Goal: Transaction & Acquisition: Purchase product/service

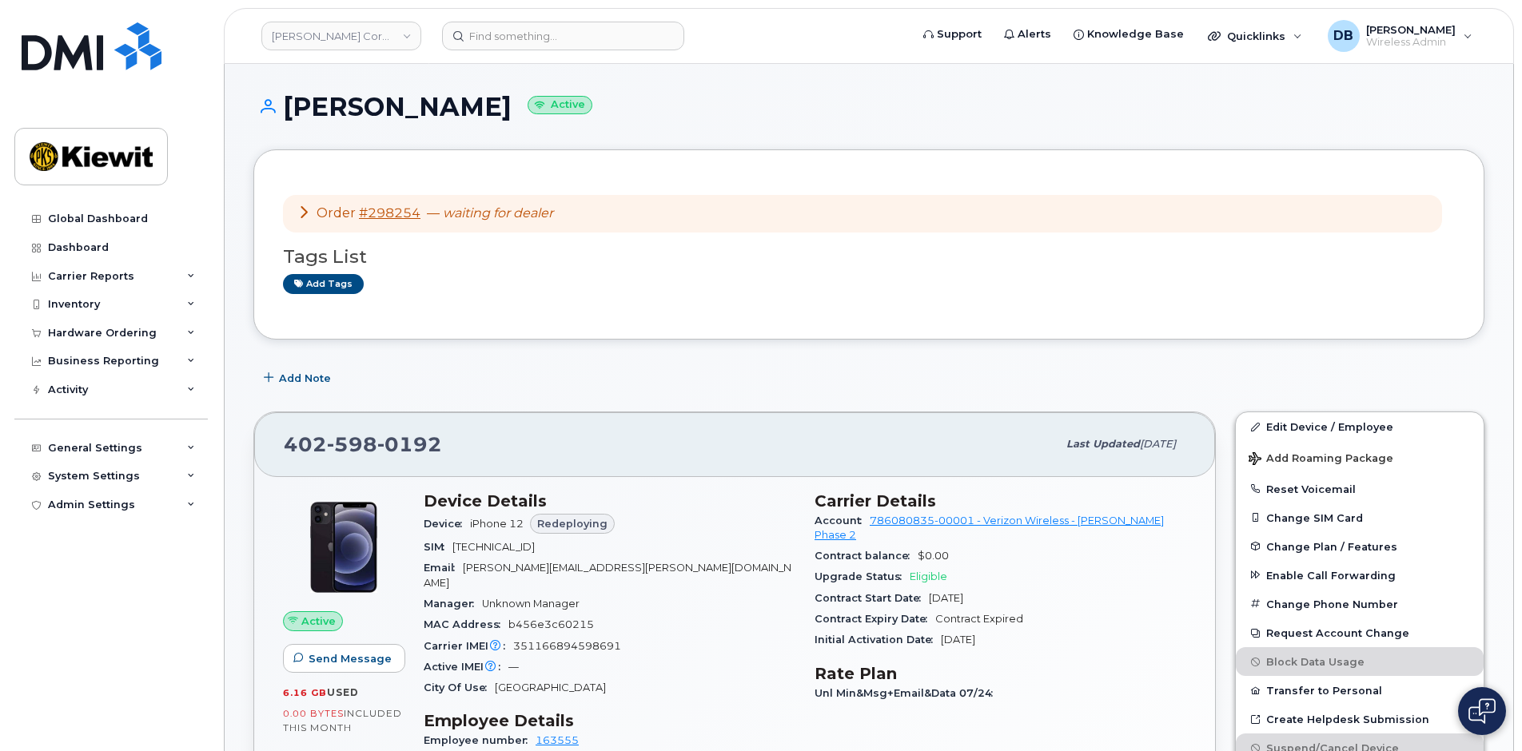
scroll to position [240, 0]
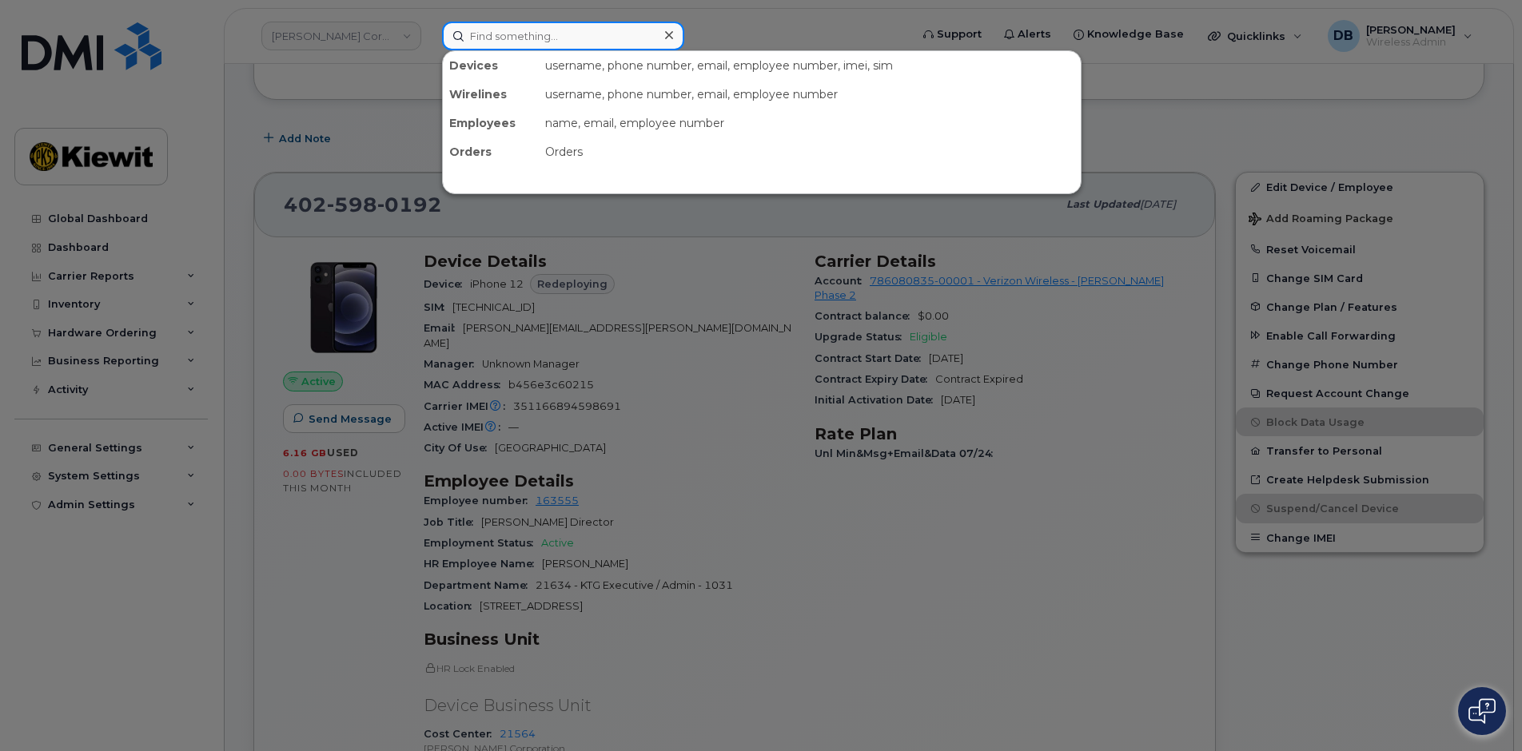
drag, startPoint x: 0, startPoint y: 0, endPoint x: 532, endPoint y: 46, distance: 533.6
click at [532, 46] on input at bounding box center [563, 36] width 242 height 29
type input "[PERSON_NAME]"
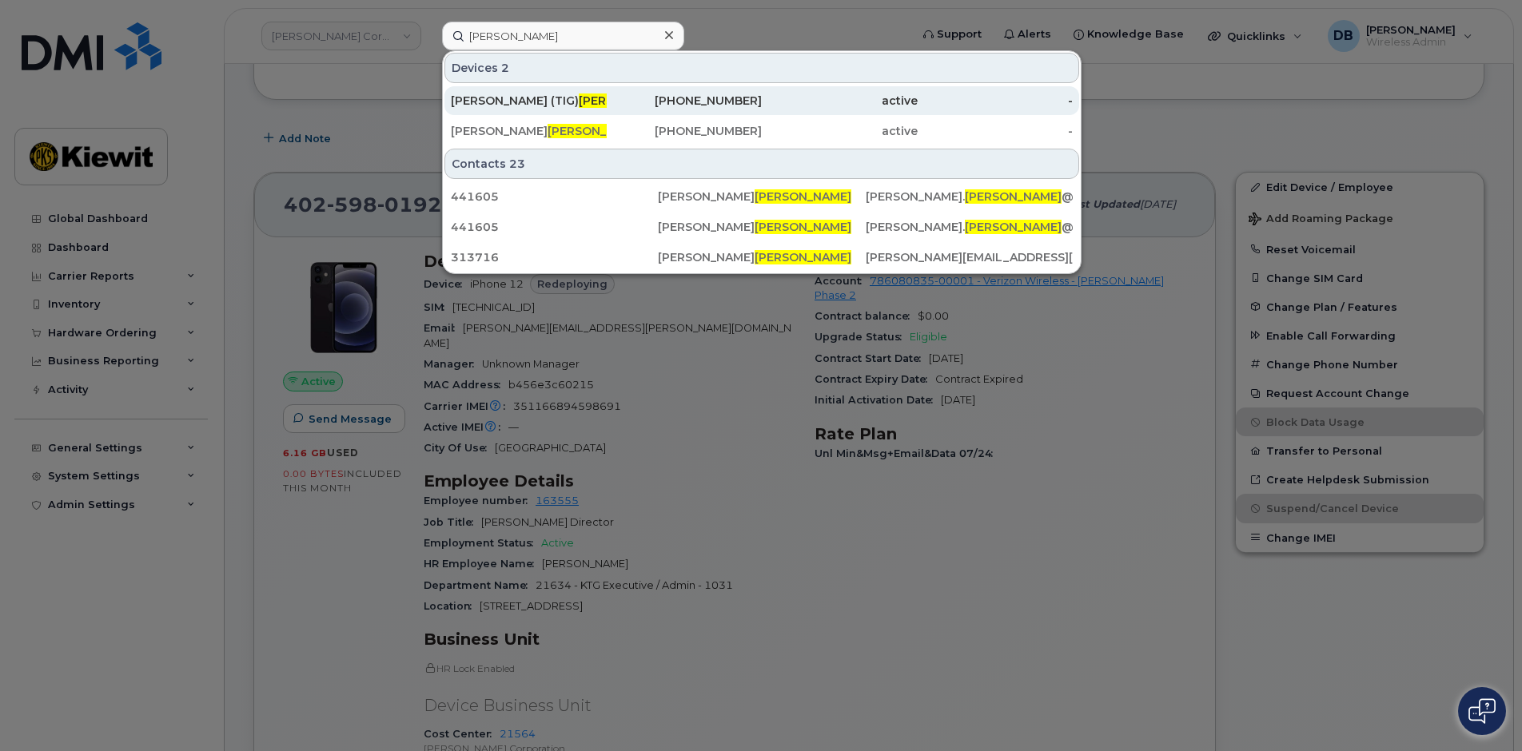
click at [607, 92] on div "[PERSON_NAME] (TIG) [PERSON_NAME]" at bounding box center [685, 100] width 156 height 29
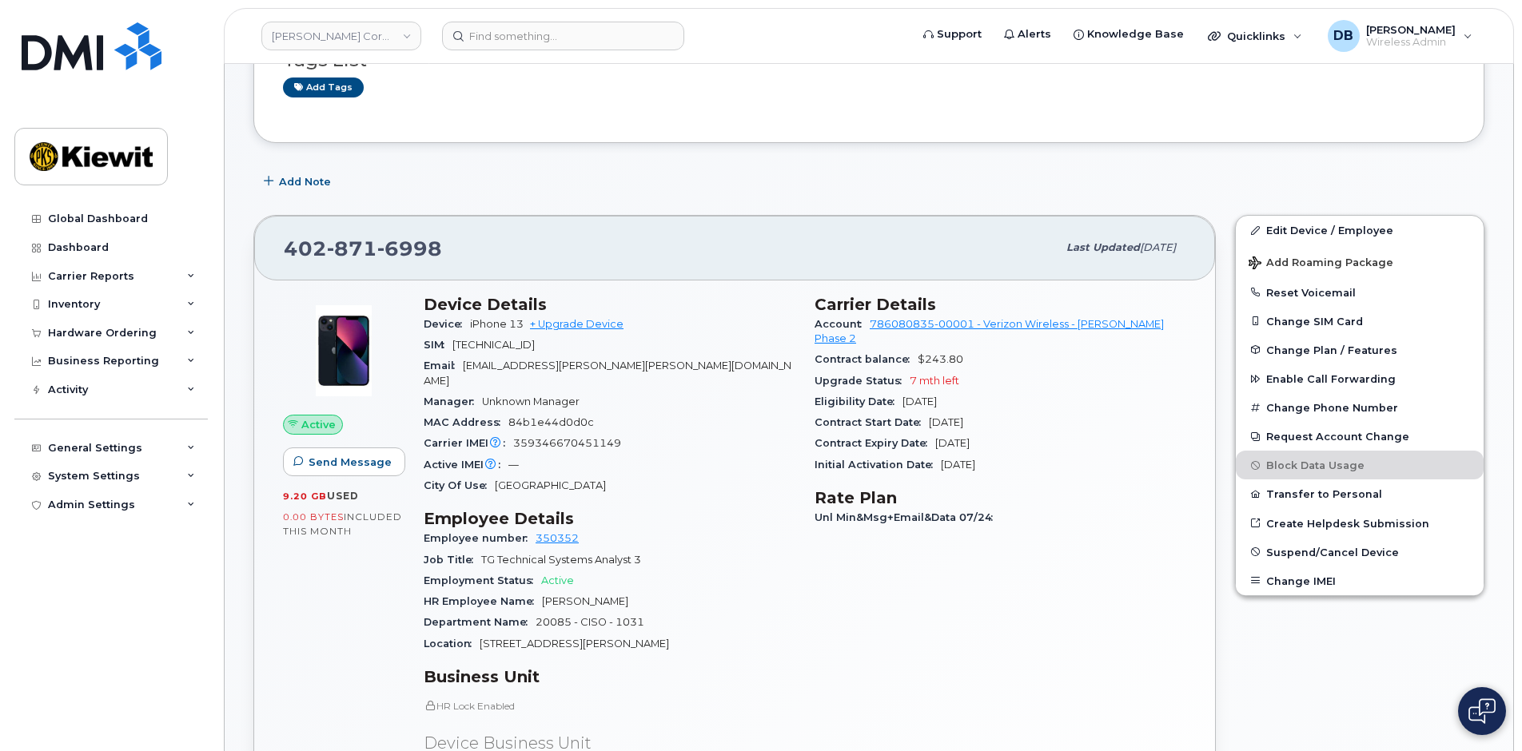
scroll to position [320, 0]
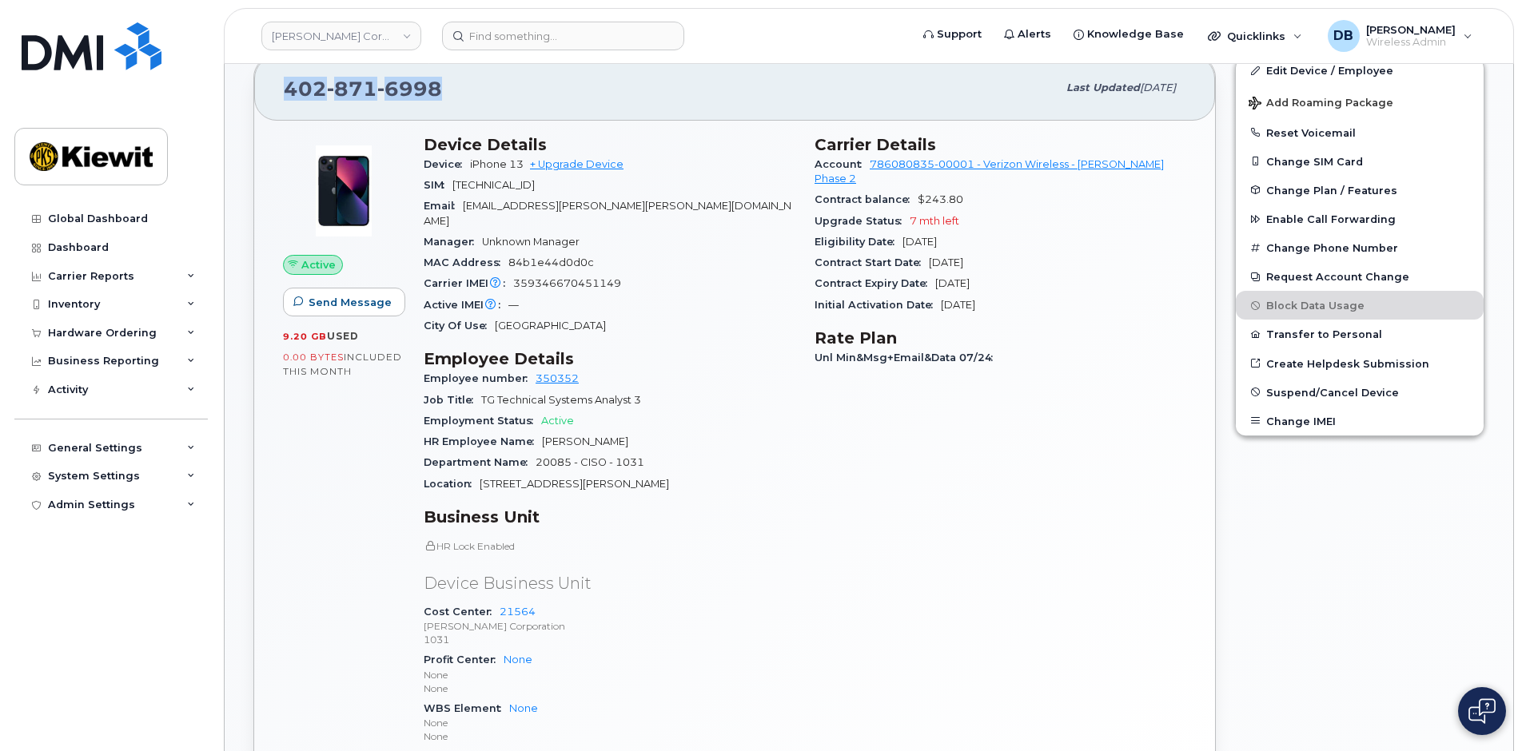
drag, startPoint x: 444, startPoint y: 90, endPoint x: 282, endPoint y: 103, distance: 162.8
click at [282, 103] on div "402 871 6998 Last updated Jul 31, 2025" at bounding box center [734, 88] width 961 height 64
copy span "402 871 6998"
click at [571, 163] on link "+ Upgrade Device" at bounding box center [577, 164] width 94 height 12
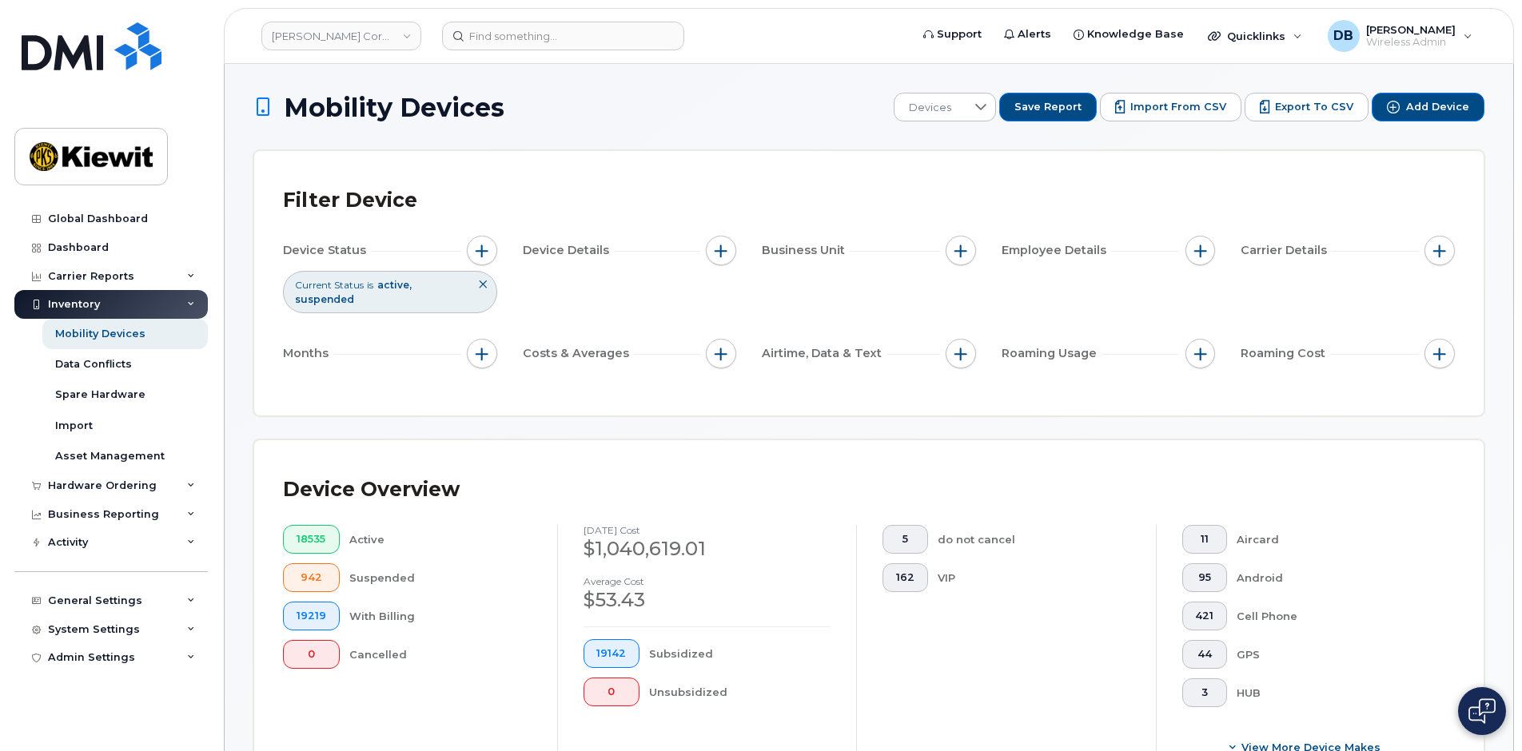
scroll to position [719, 0]
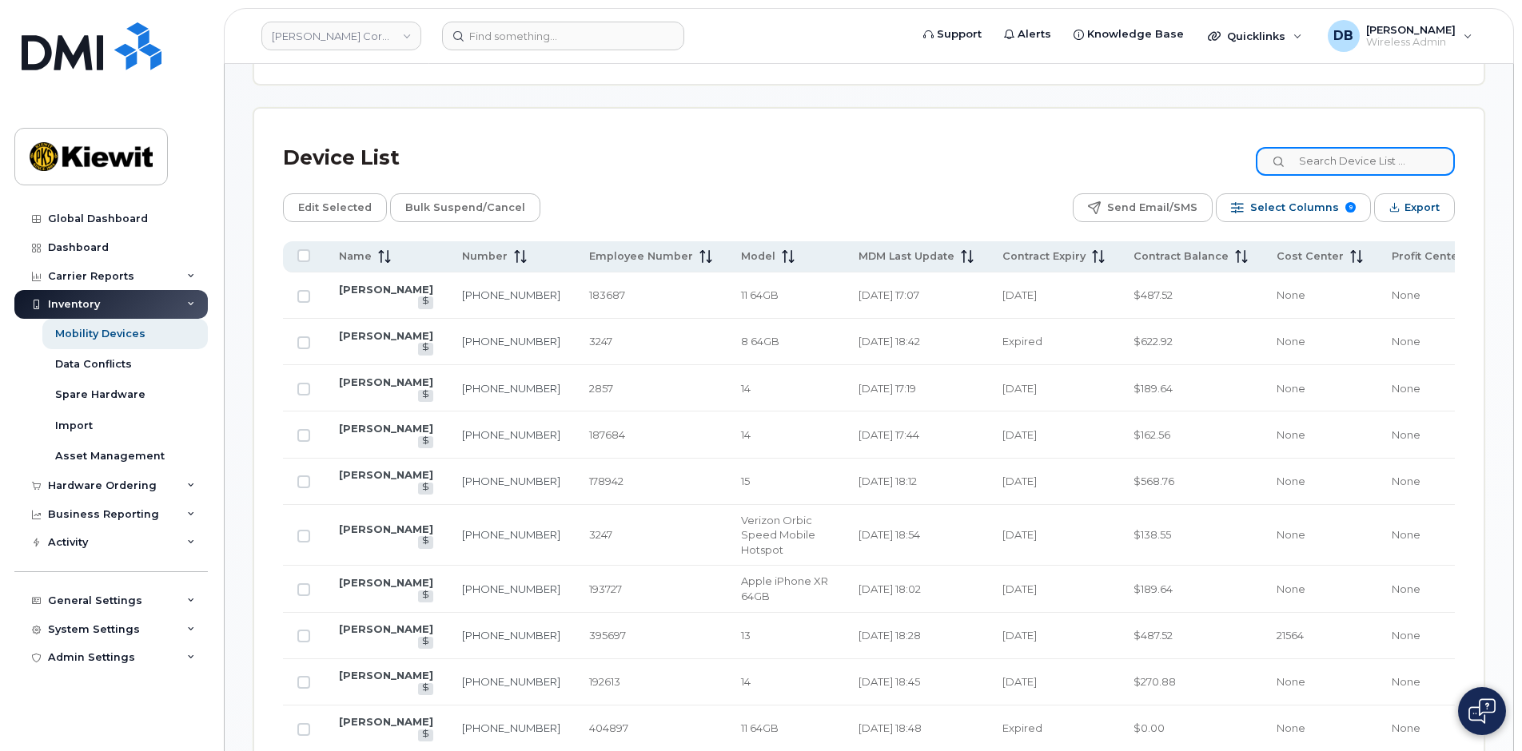
click at [1347, 166] on input at bounding box center [1355, 161] width 199 height 29
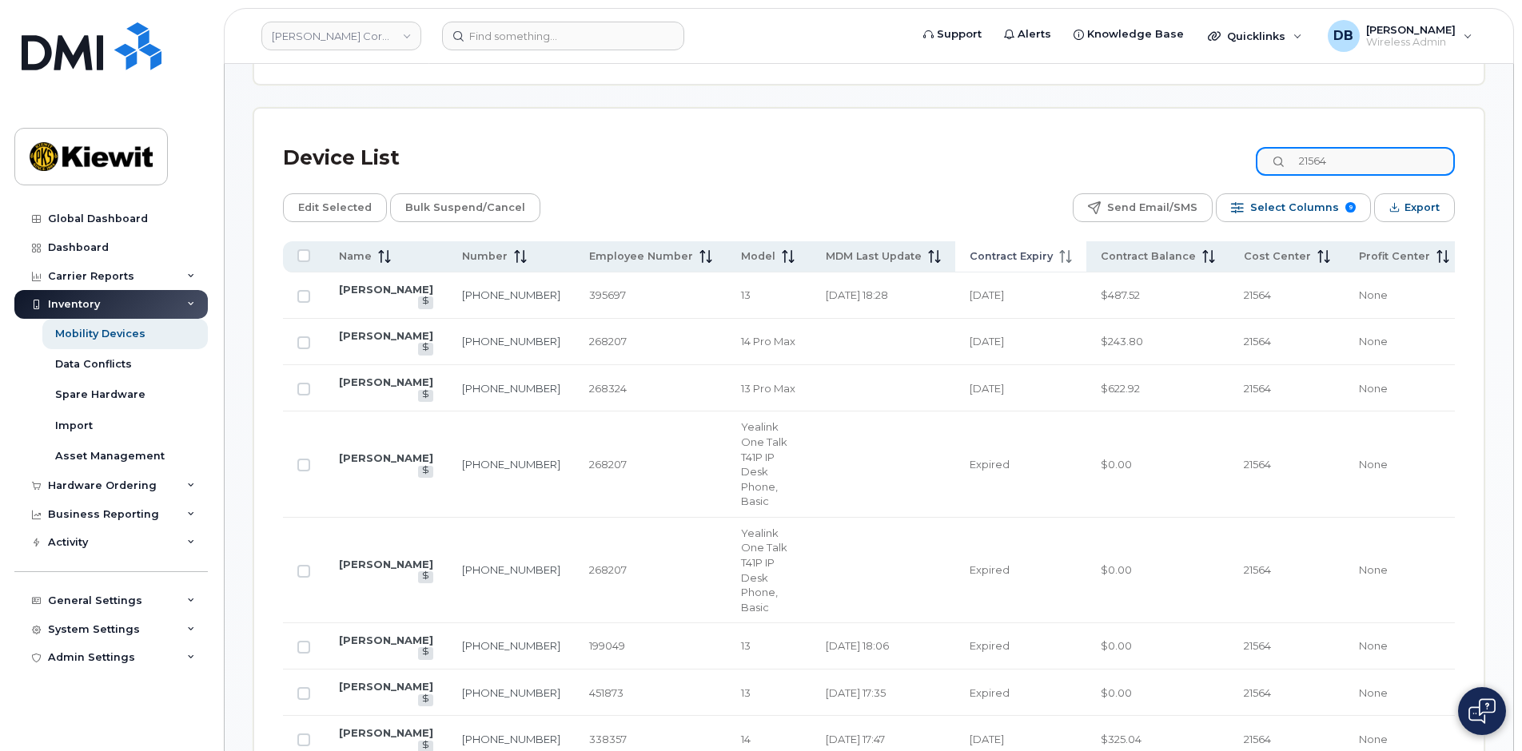
type input "21564"
click at [965, 247] on th "Contract Expiry" at bounding box center [1020, 256] width 131 height 31
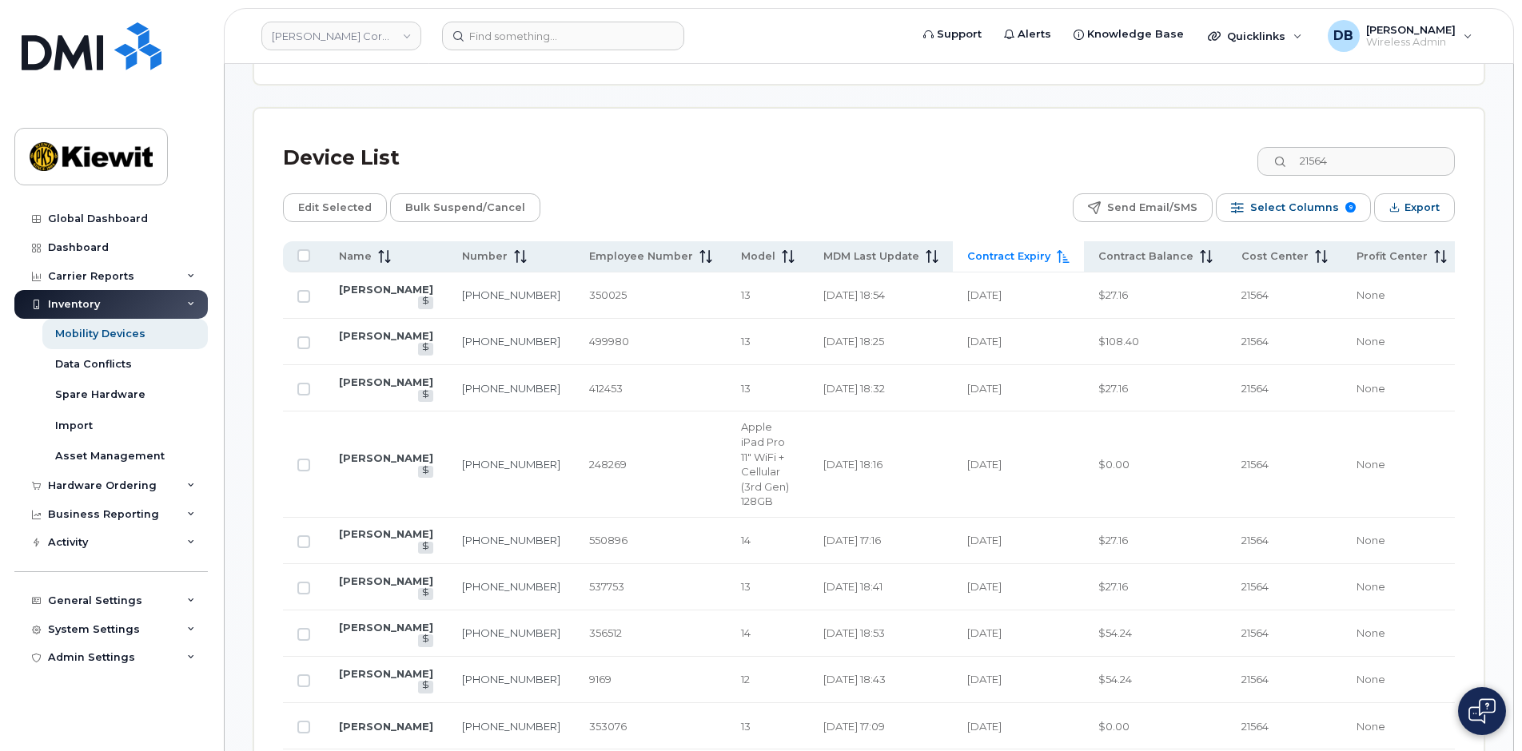
click at [965, 247] on th "Contract Expiry" at bounding box center [1018, 256] width 131 height 31
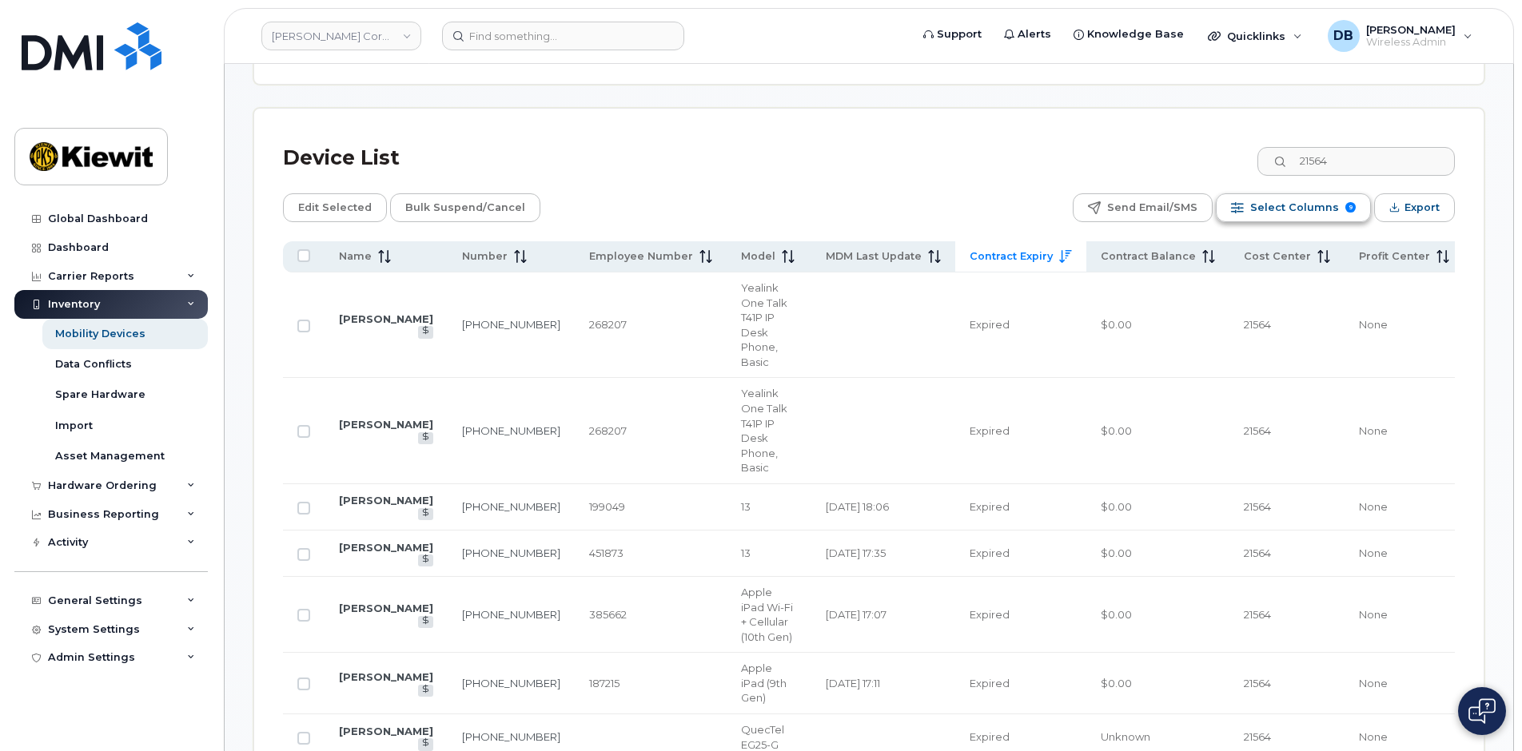
click at [1293, 215] on span "Select Columns" at bounding box center [1294, 208] width 89 height 24
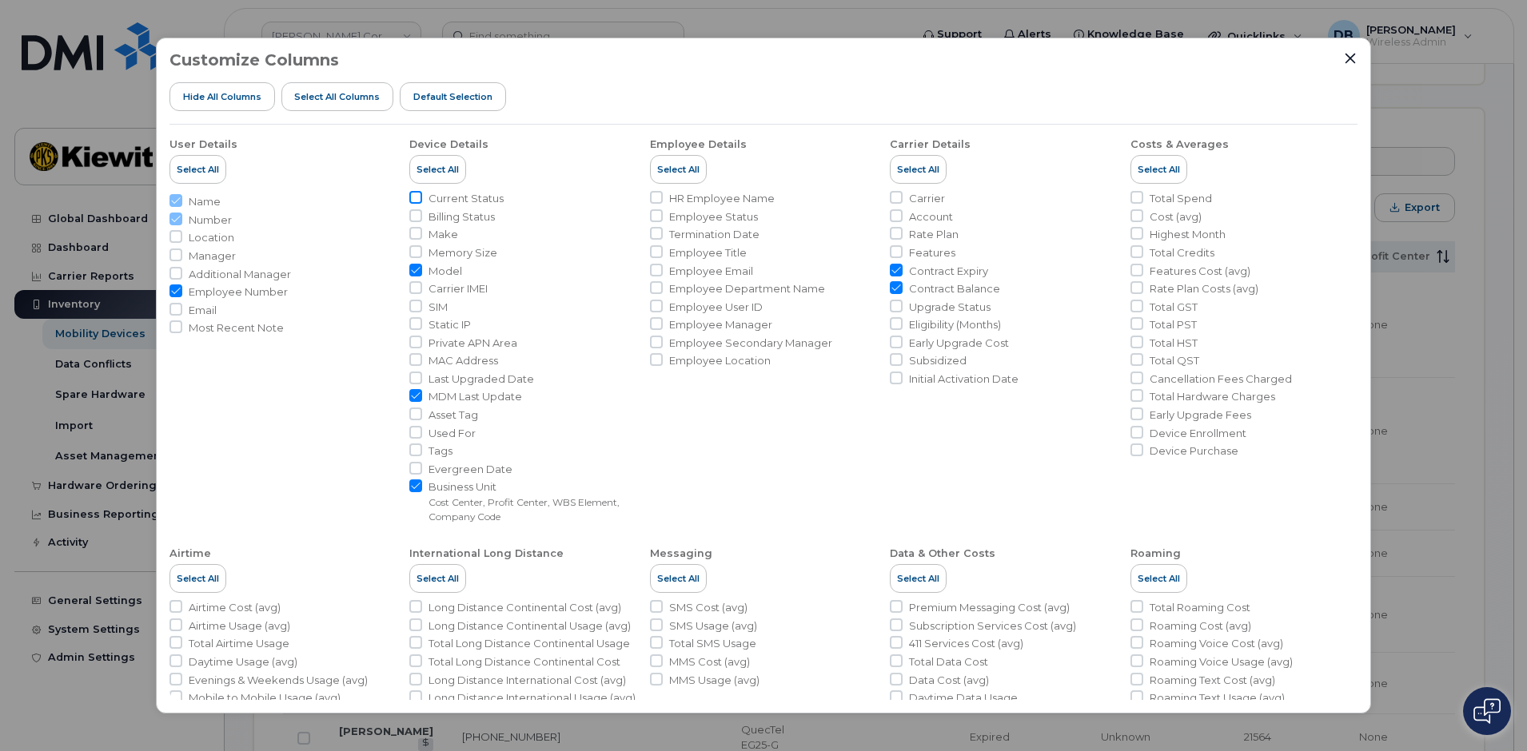
click at [420, 195] on input "Current Status" at bounding box center [415, 197] width 13 height 13
checkbox input "true"
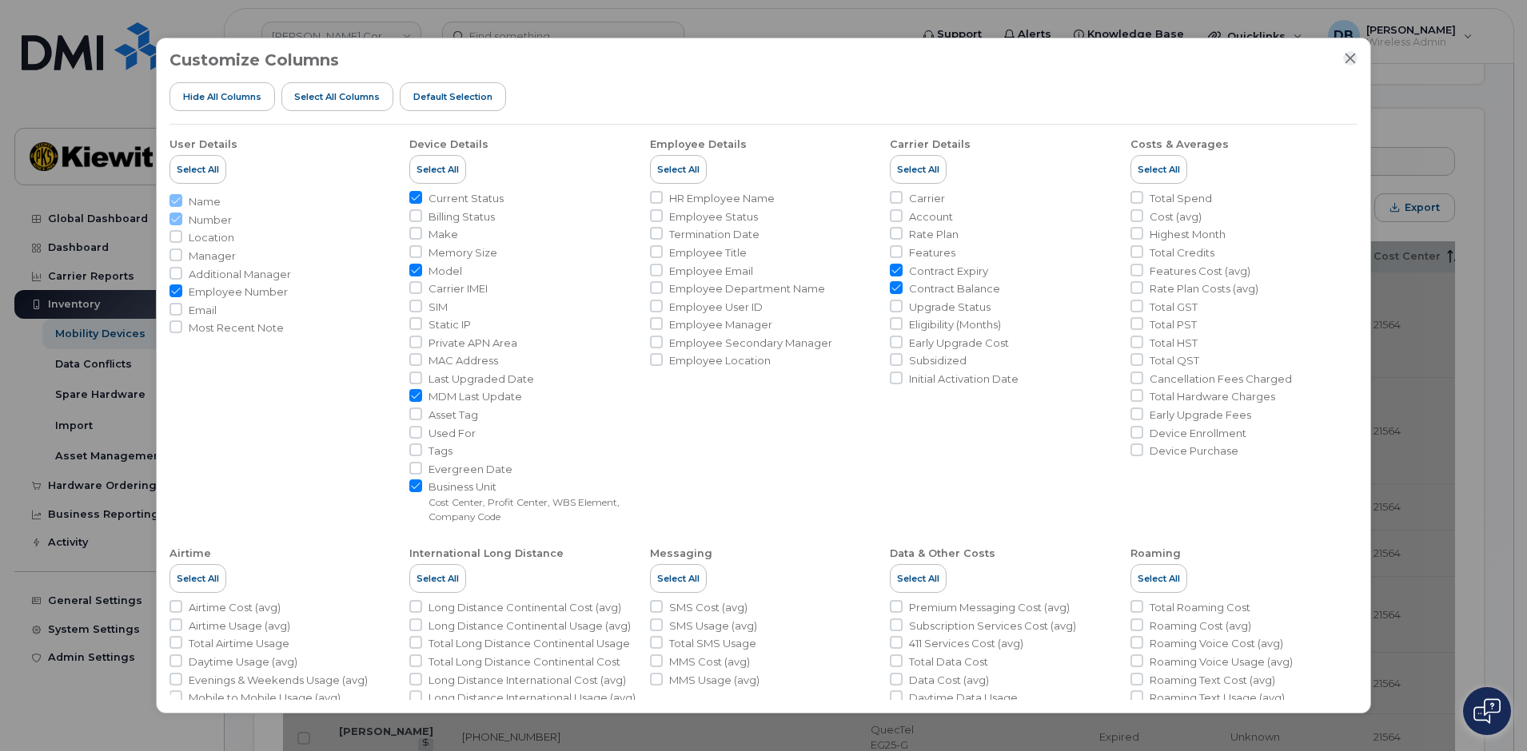
click at [1349, 60] on icon "Close" at bounding box center [1350, 59] width 10 height 10
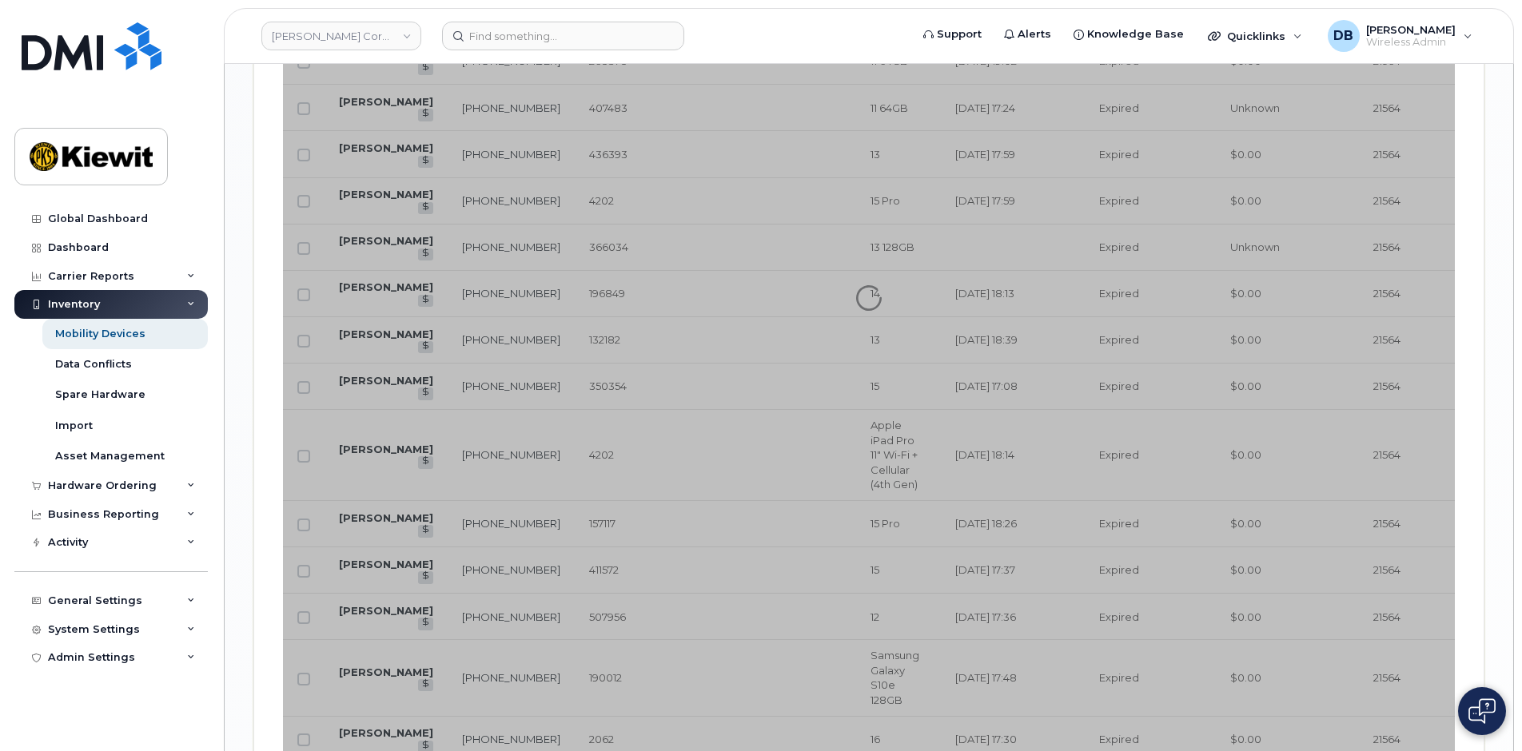
scroll to position [2558, 0]
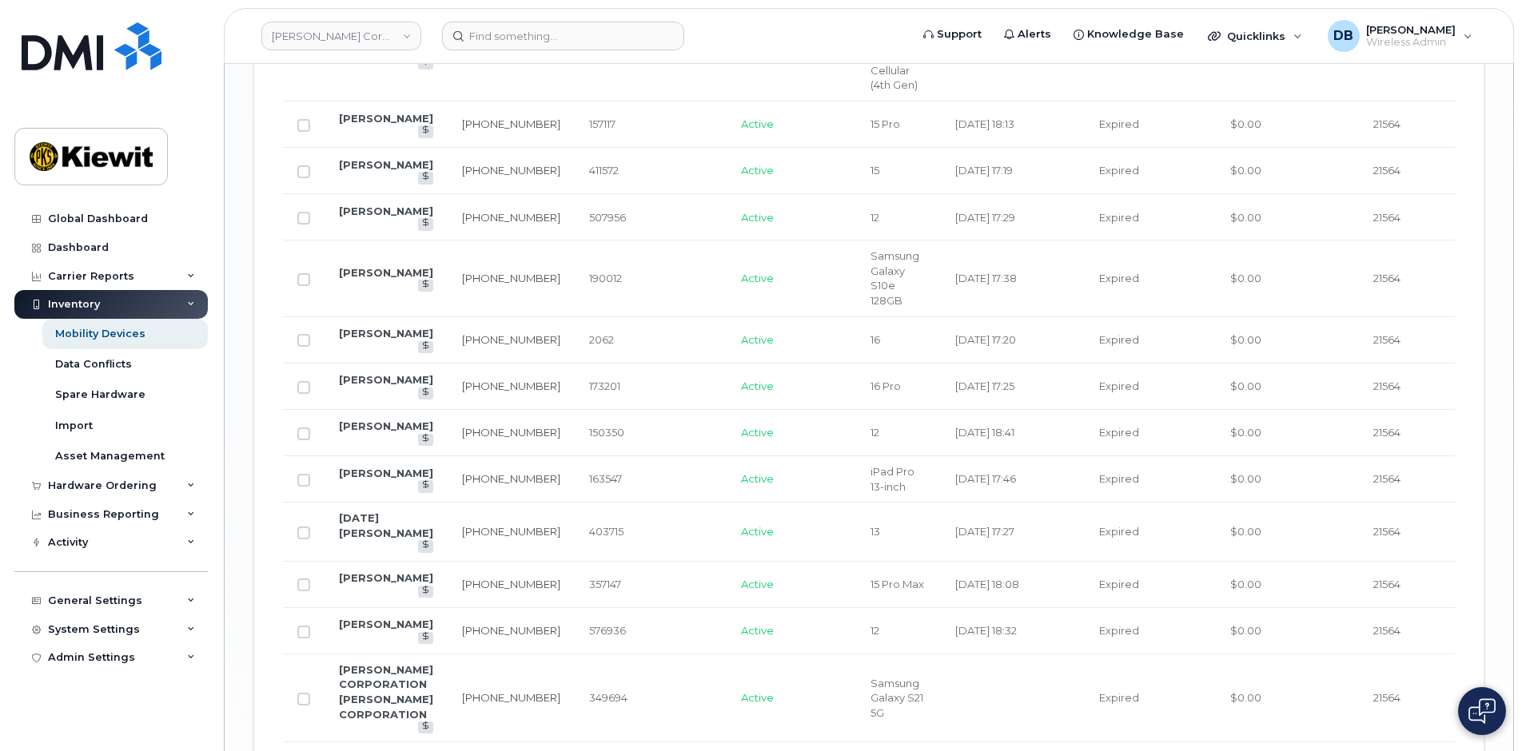
scroll to position [3272, 0]
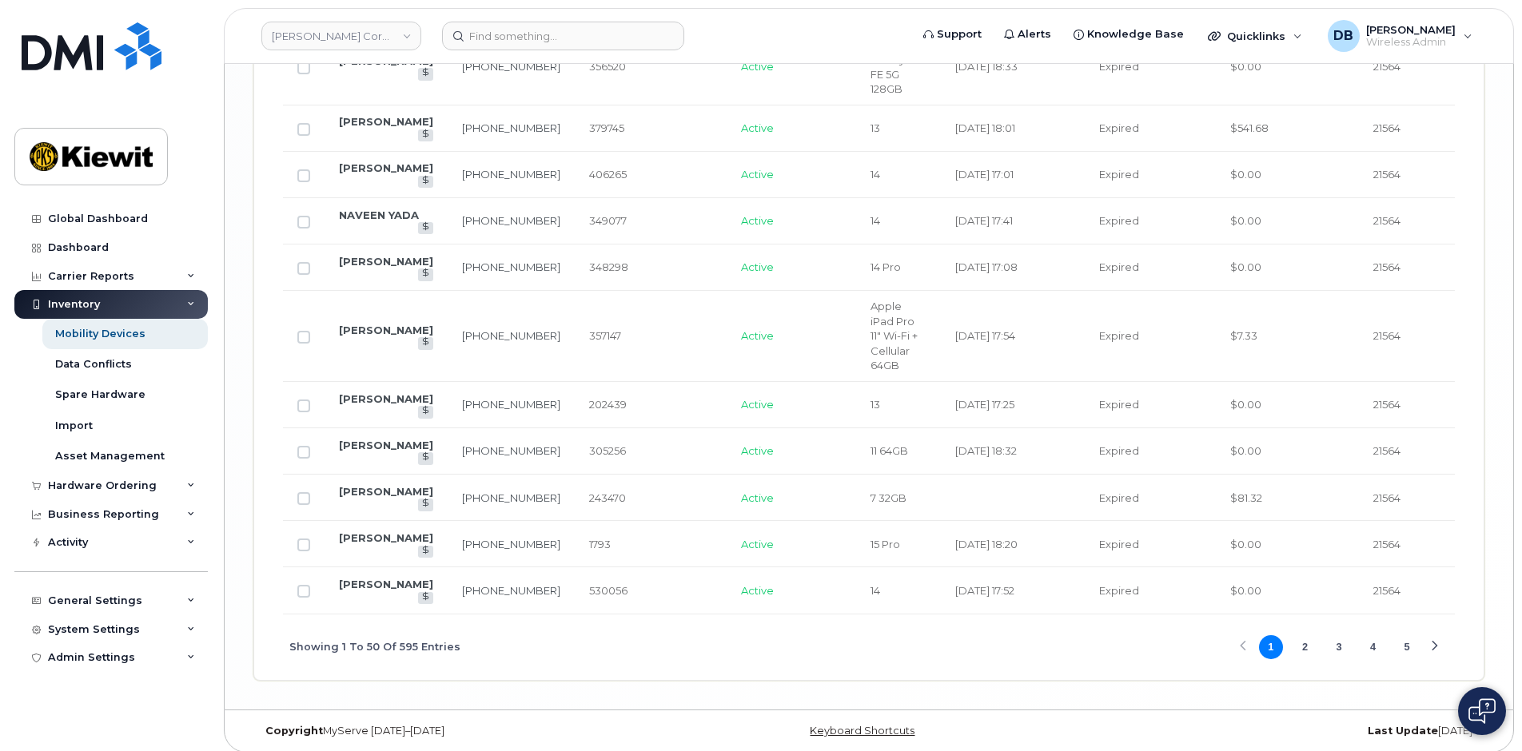
drag, startPoint x: 1170, startPoint y: 605, endPoint x: 1186, endPoint y: 605, distance: 15.2
click at [1186, 615] on div "Showing 1 To 50 Of 595 Entries 1 2 3 4 5" at bounding box center [869, 648] width 1172 height 66
click at [1308, 642] on button "2" at bounding box center [1305, 648] width 24 height 24
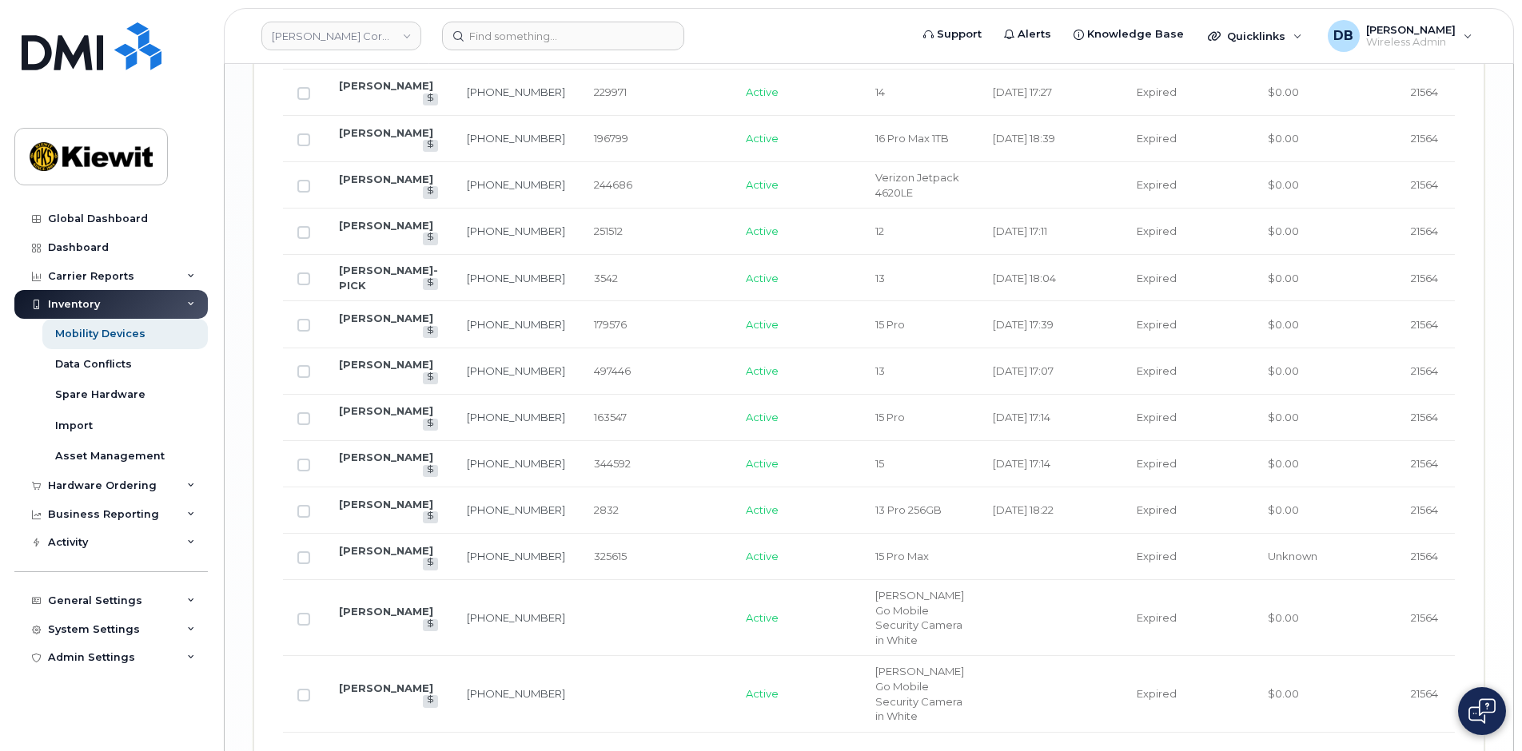
scroll to position [3071, 0]
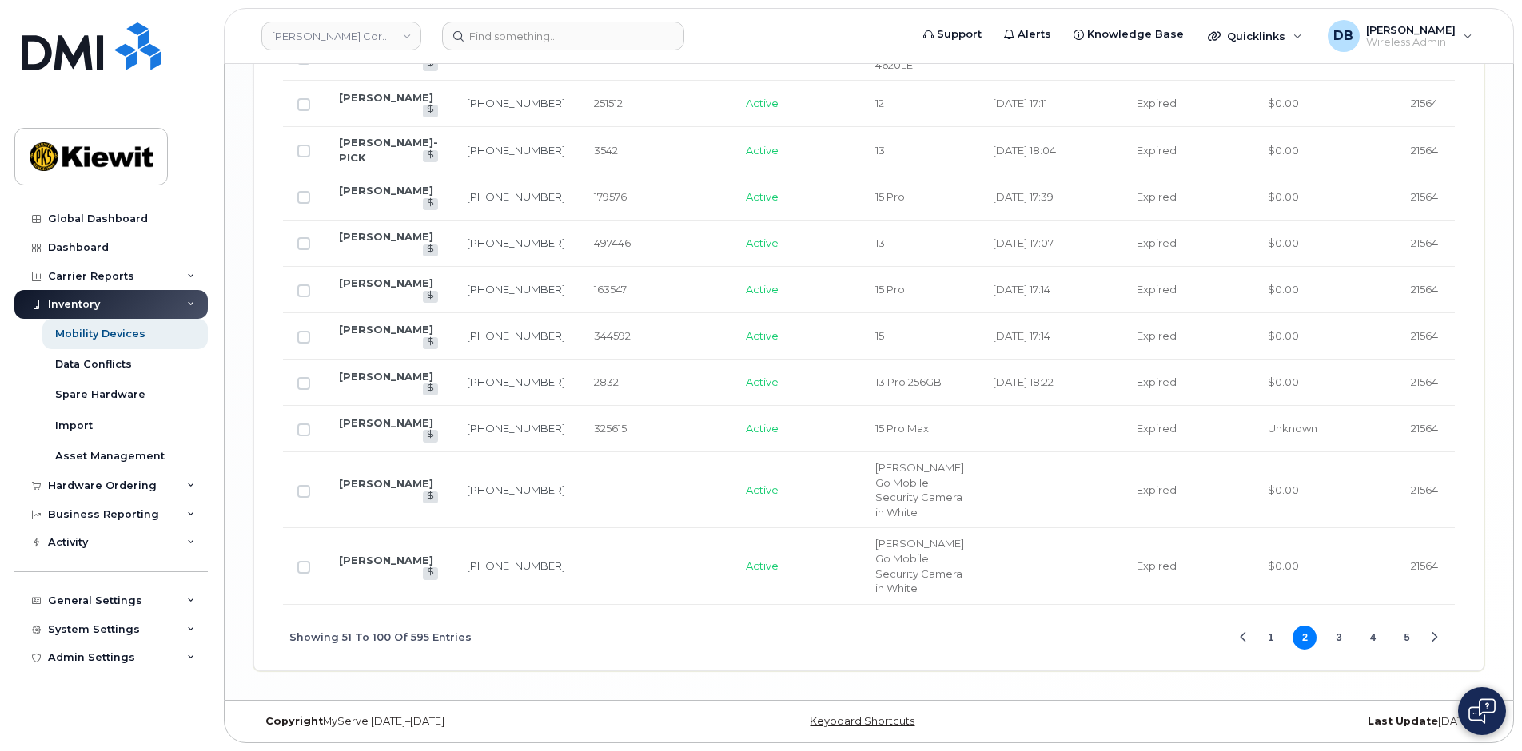
click at [1335, 637] on button "3" at bounding box center [1339, 638] width 24 height 24
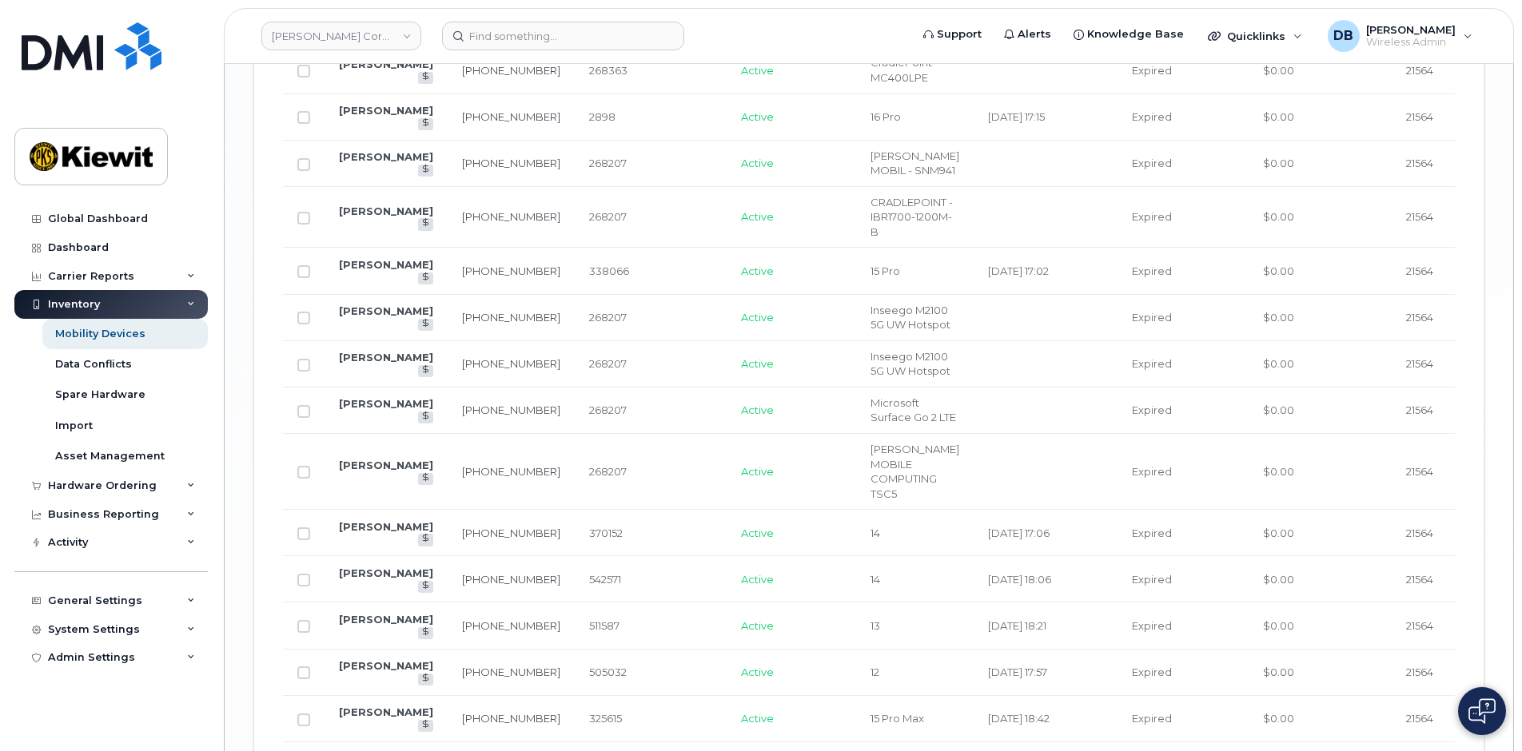
scroll to position [3031, 0]
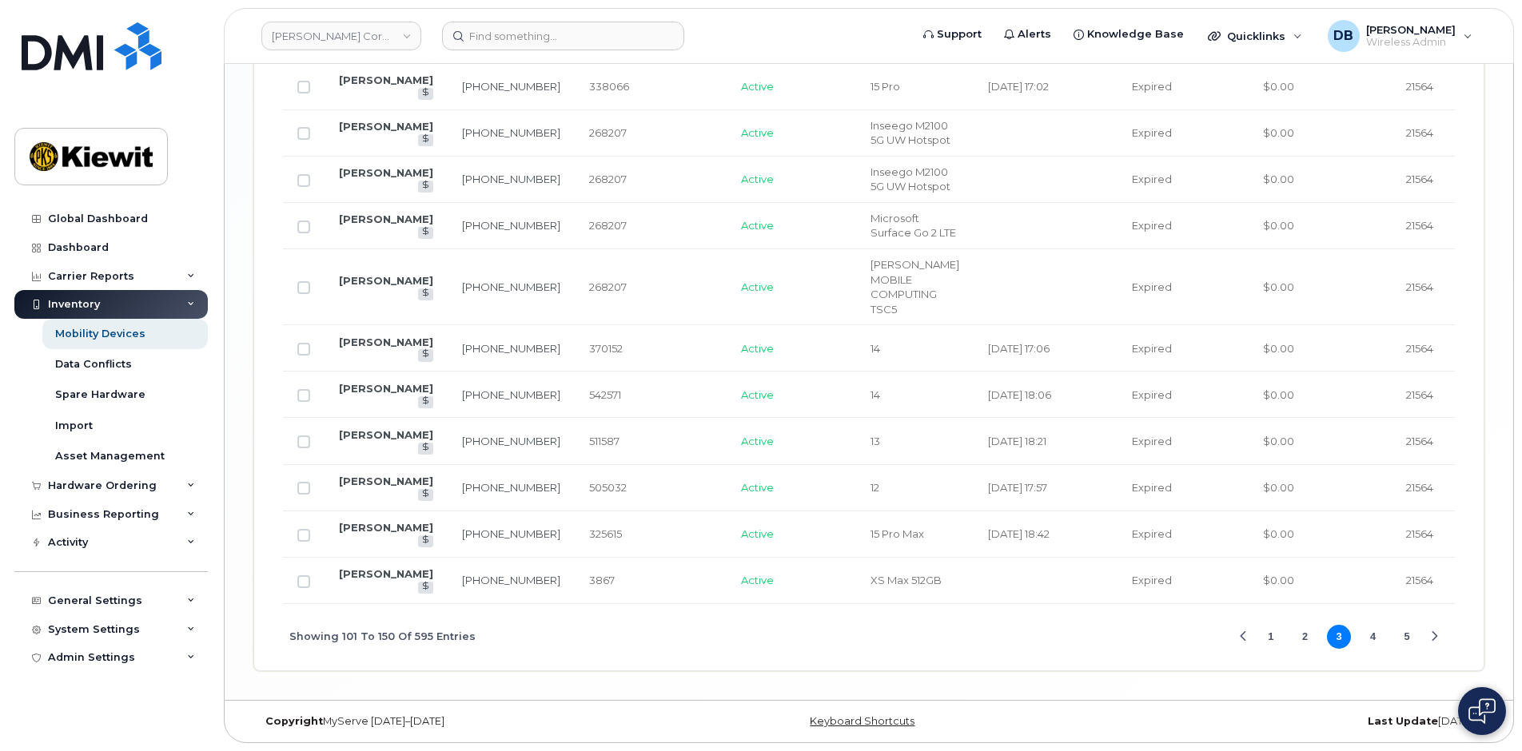
click at [1376, 640] on button "4" at bounding box center [1373, 637] width 24 height 24
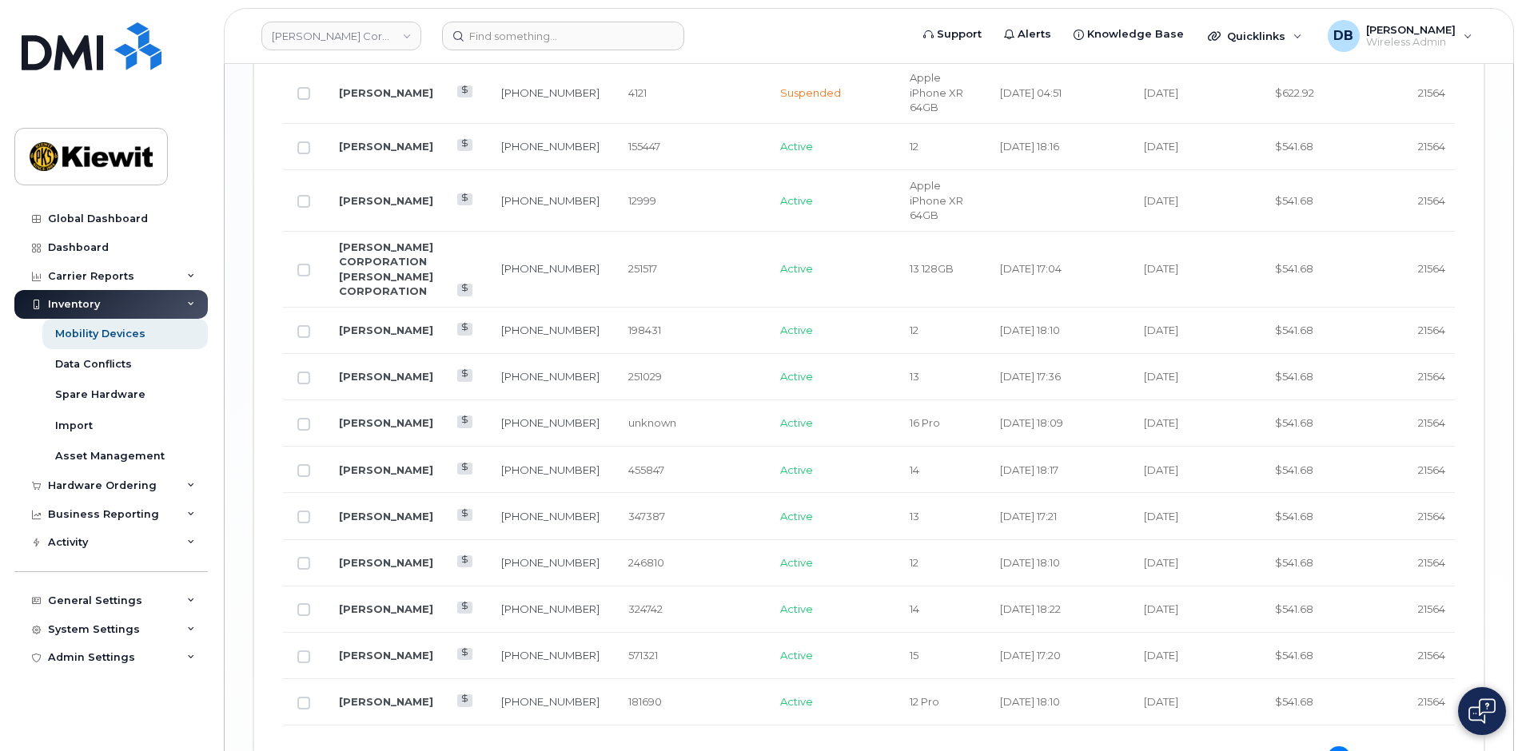
scroll to position [3051, 0]
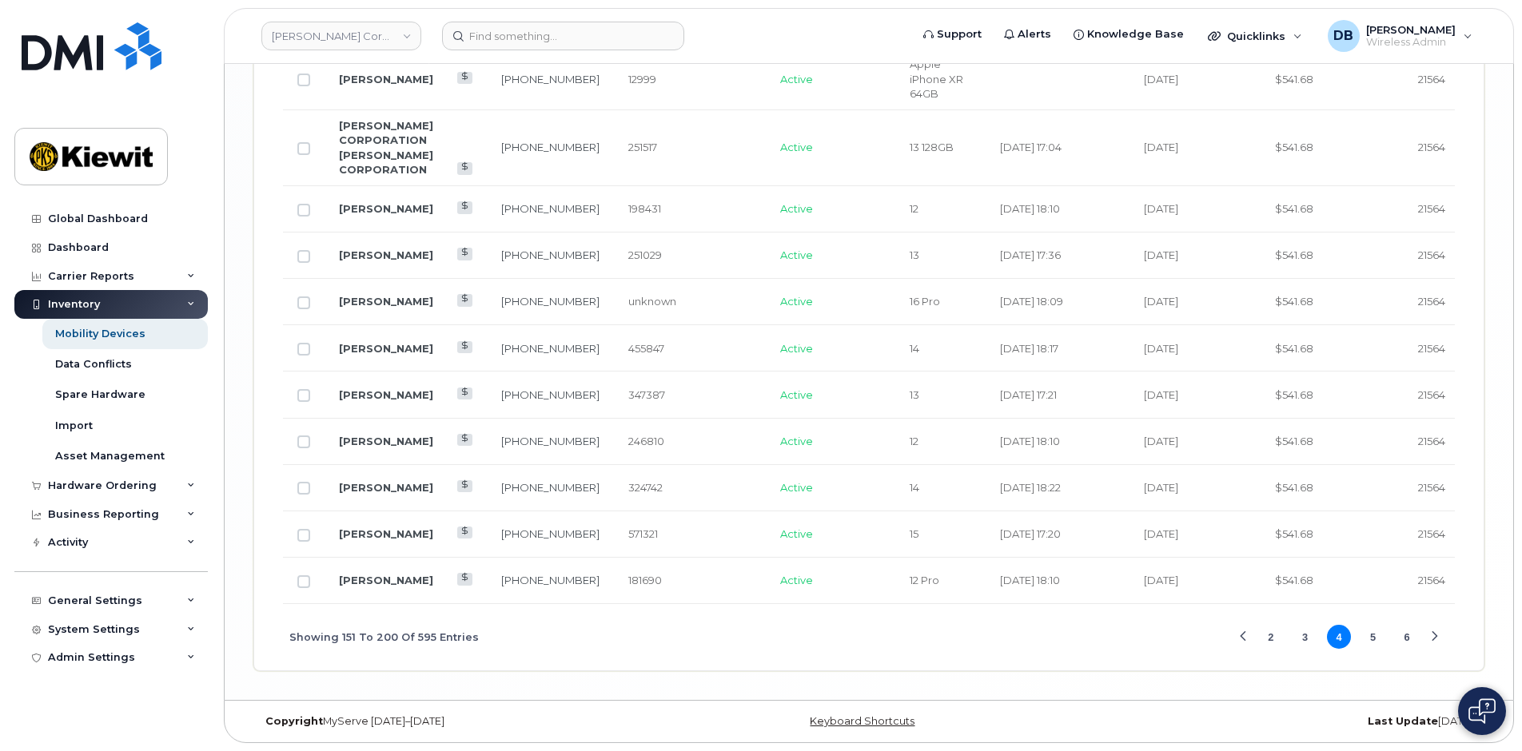
click at [1271, 634] on button "2" at bounding box center [1271, 637] width 24 height 24
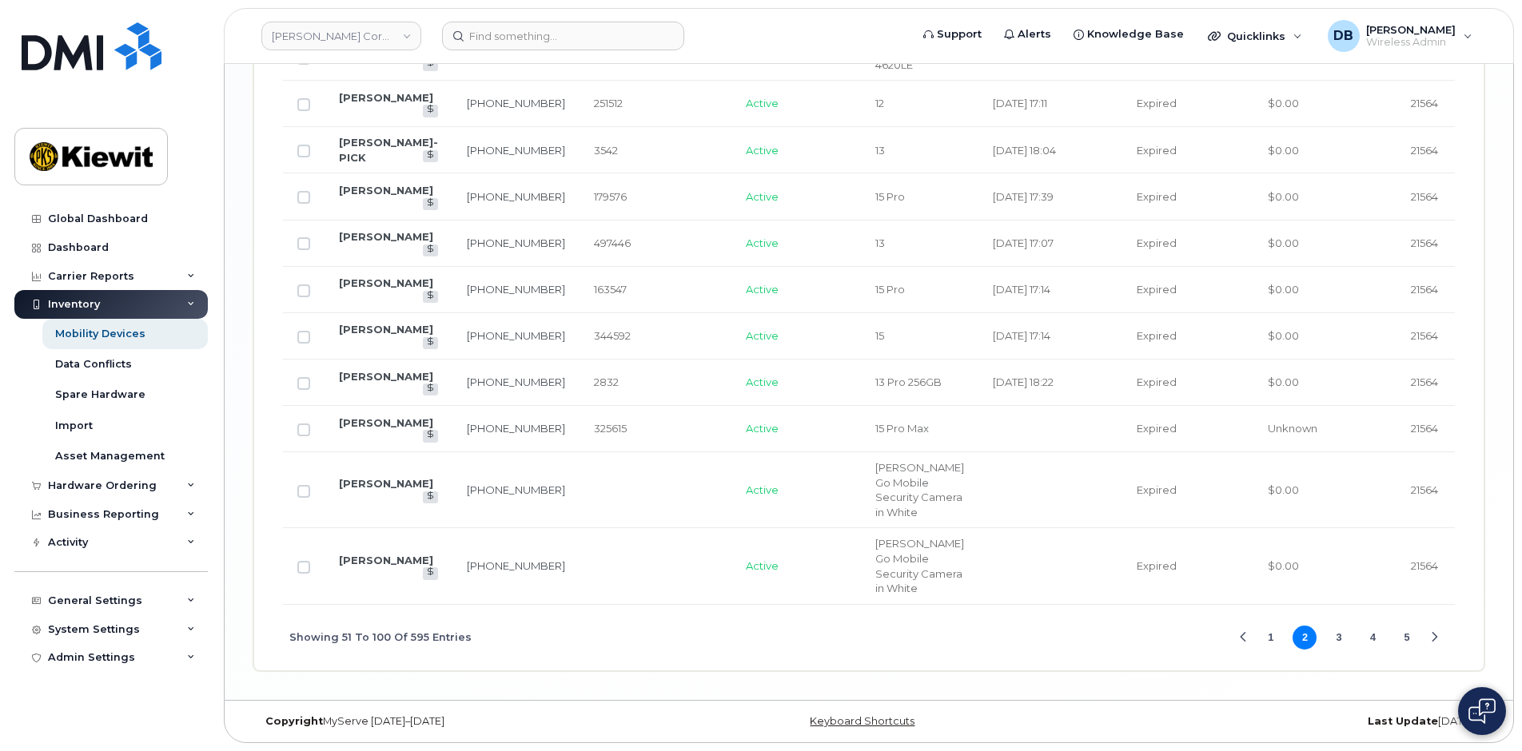
click at [1263, 650] on button "1" at bounding box center [1271, 638] width 24 height 24
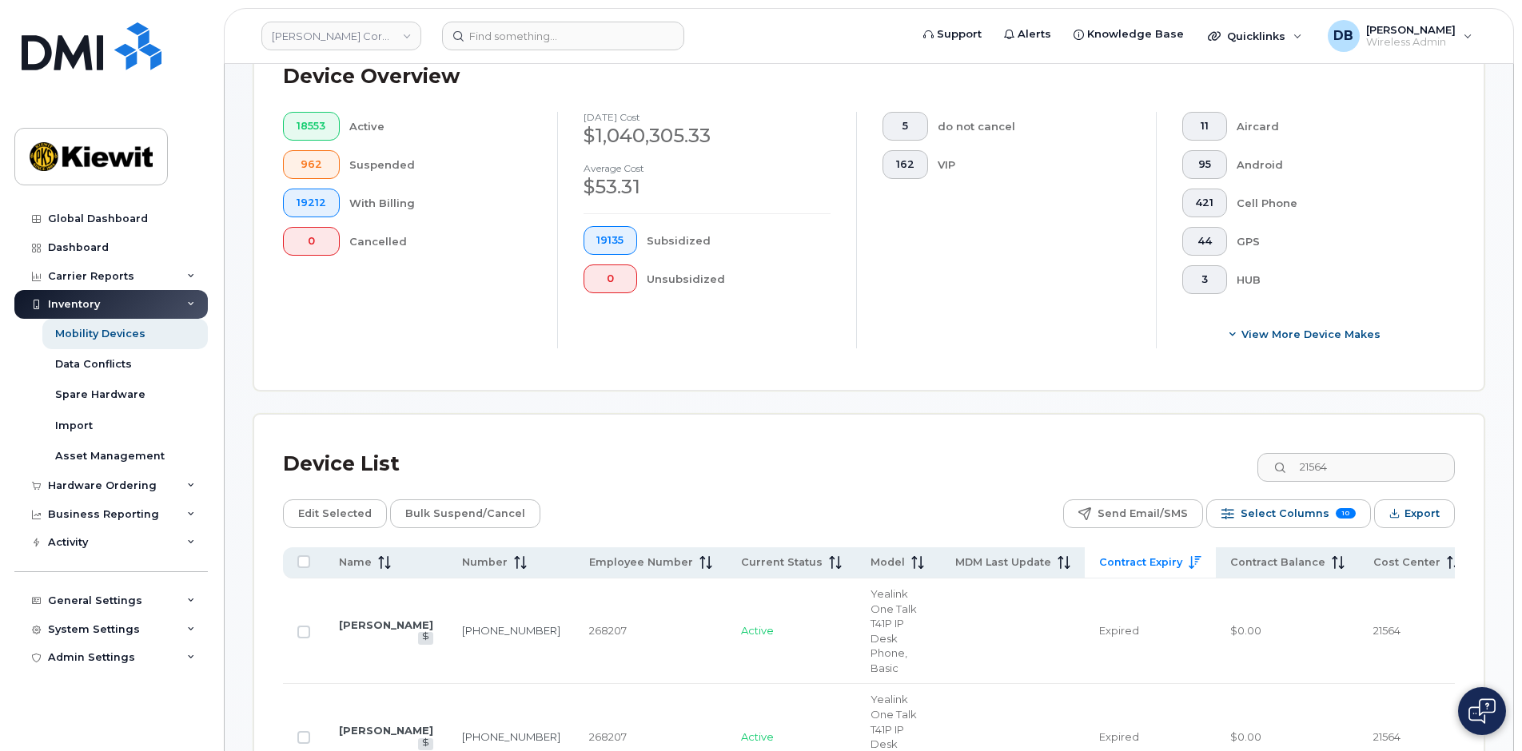
scroll to position [653, 0]
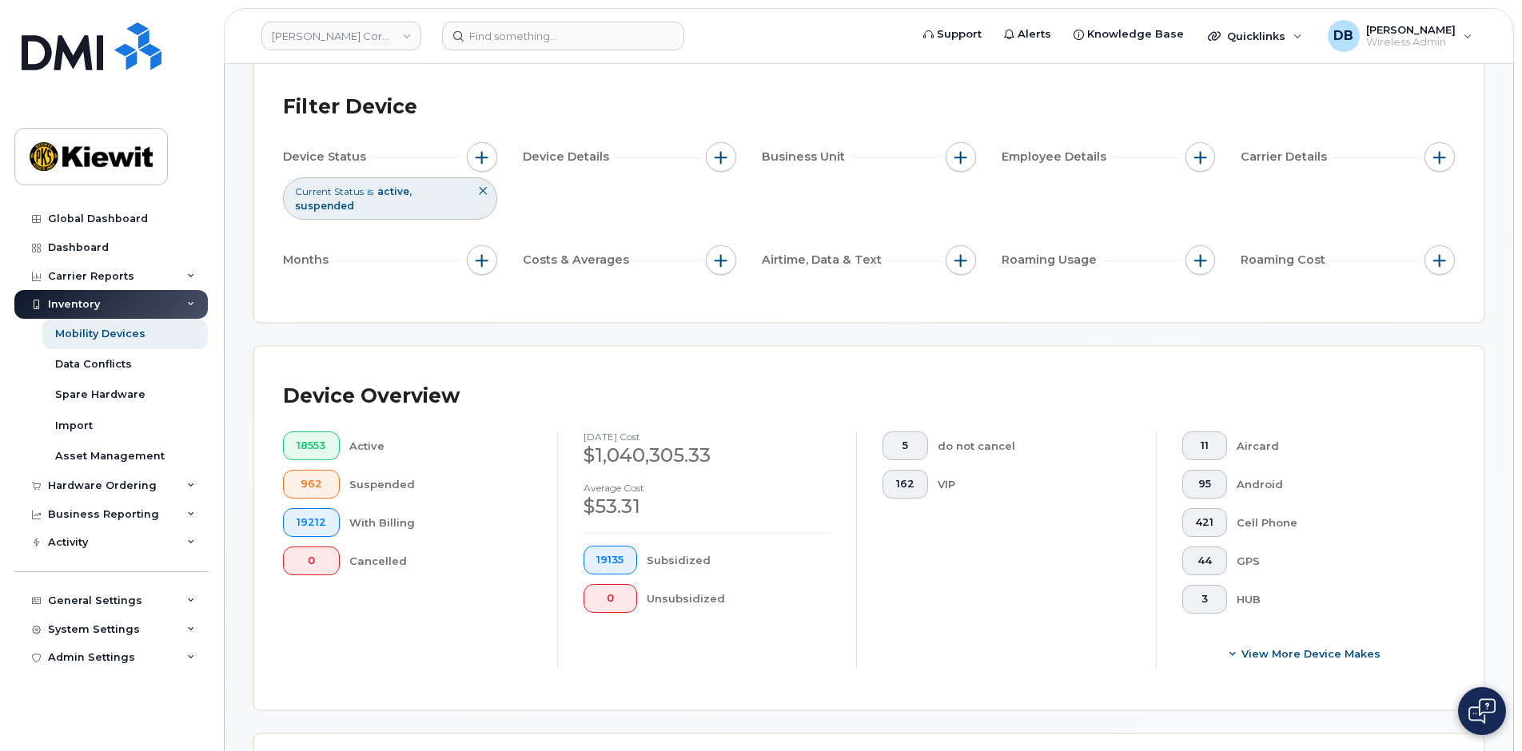
scroll to position [0, 0]
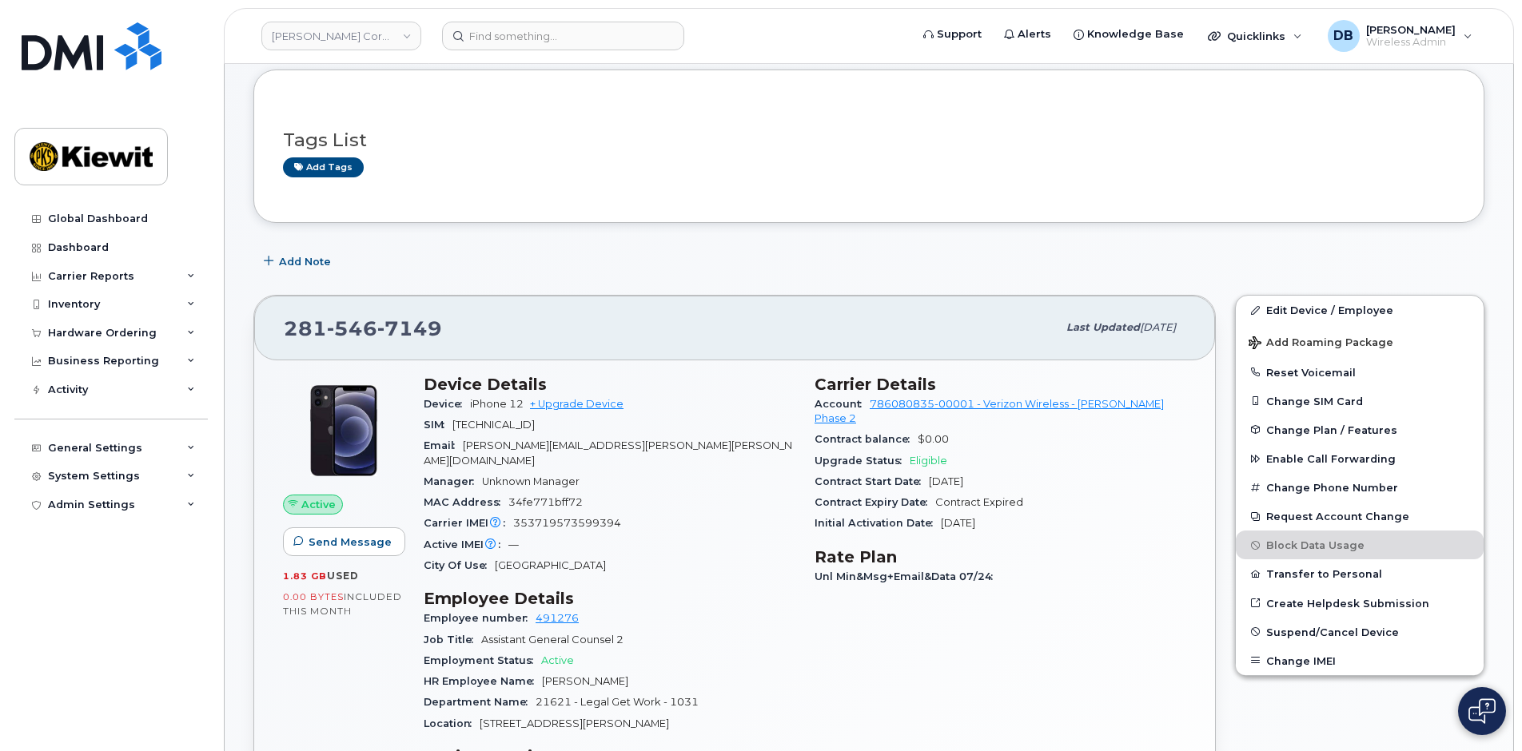
scroll to position [160, 0]
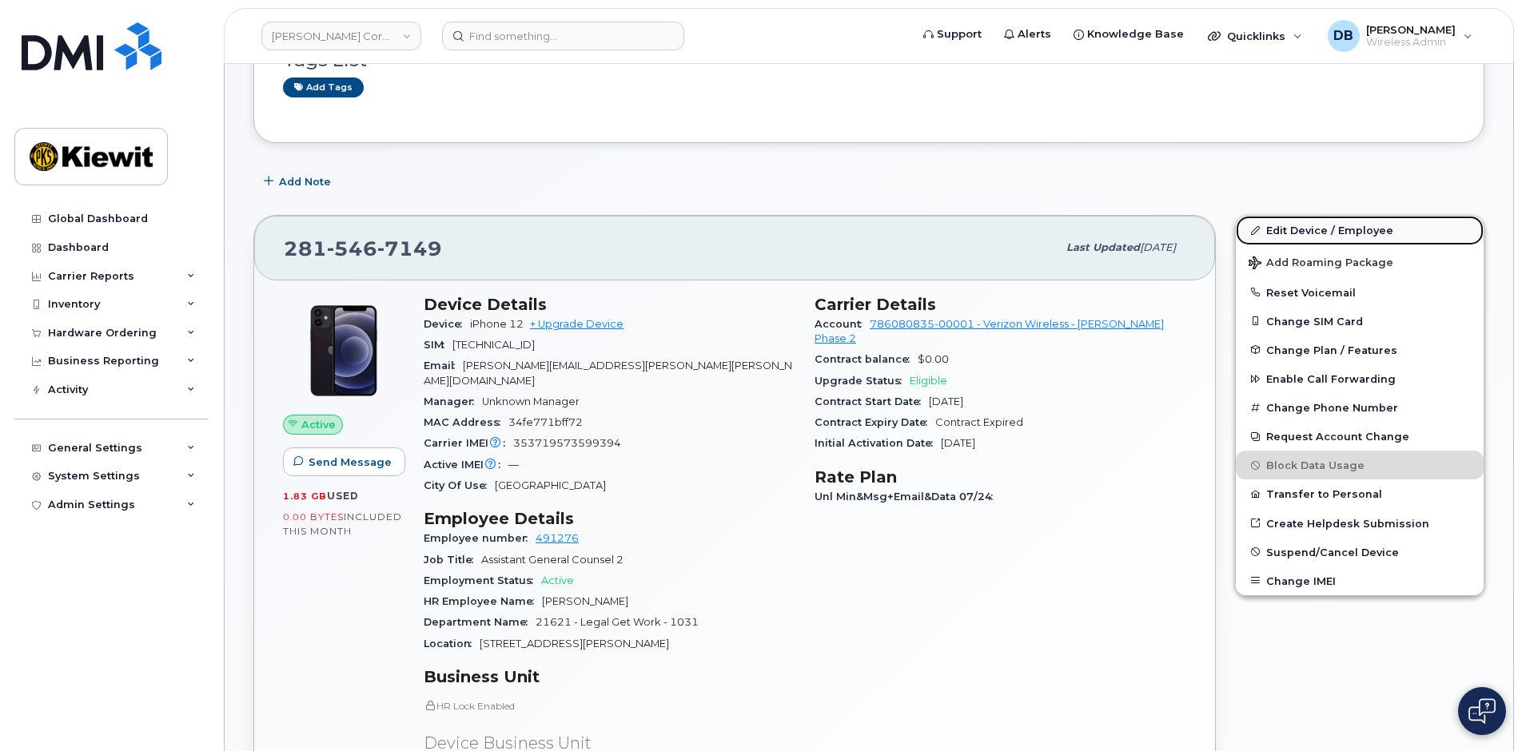
click at [1310, 219] on link "Edit Device / Employee" at bounding box center [1360, 230] width 248 height 29
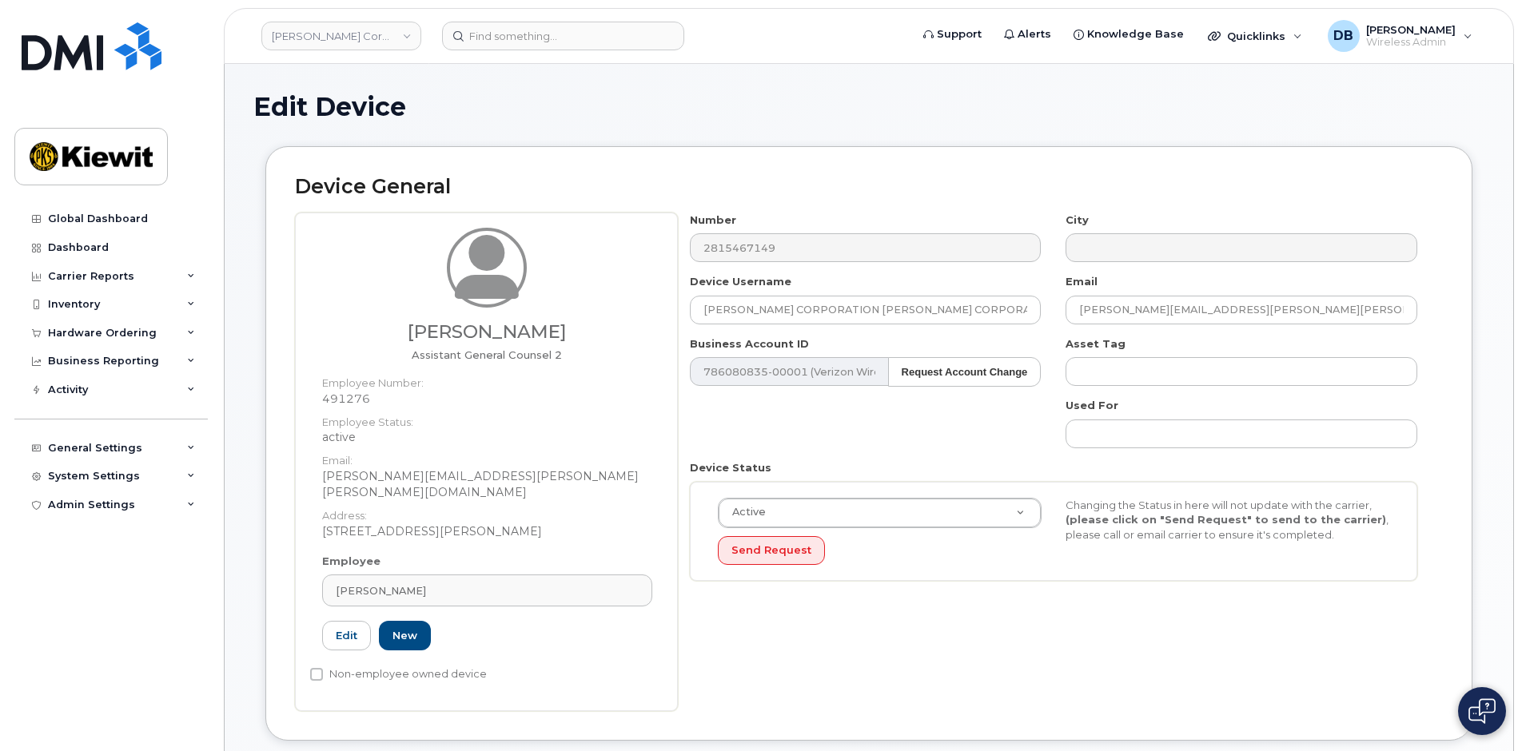
click at [345, 399] on dd "491276" at bounding box center [487, 399] width 330 height 16
copy dd "491276"
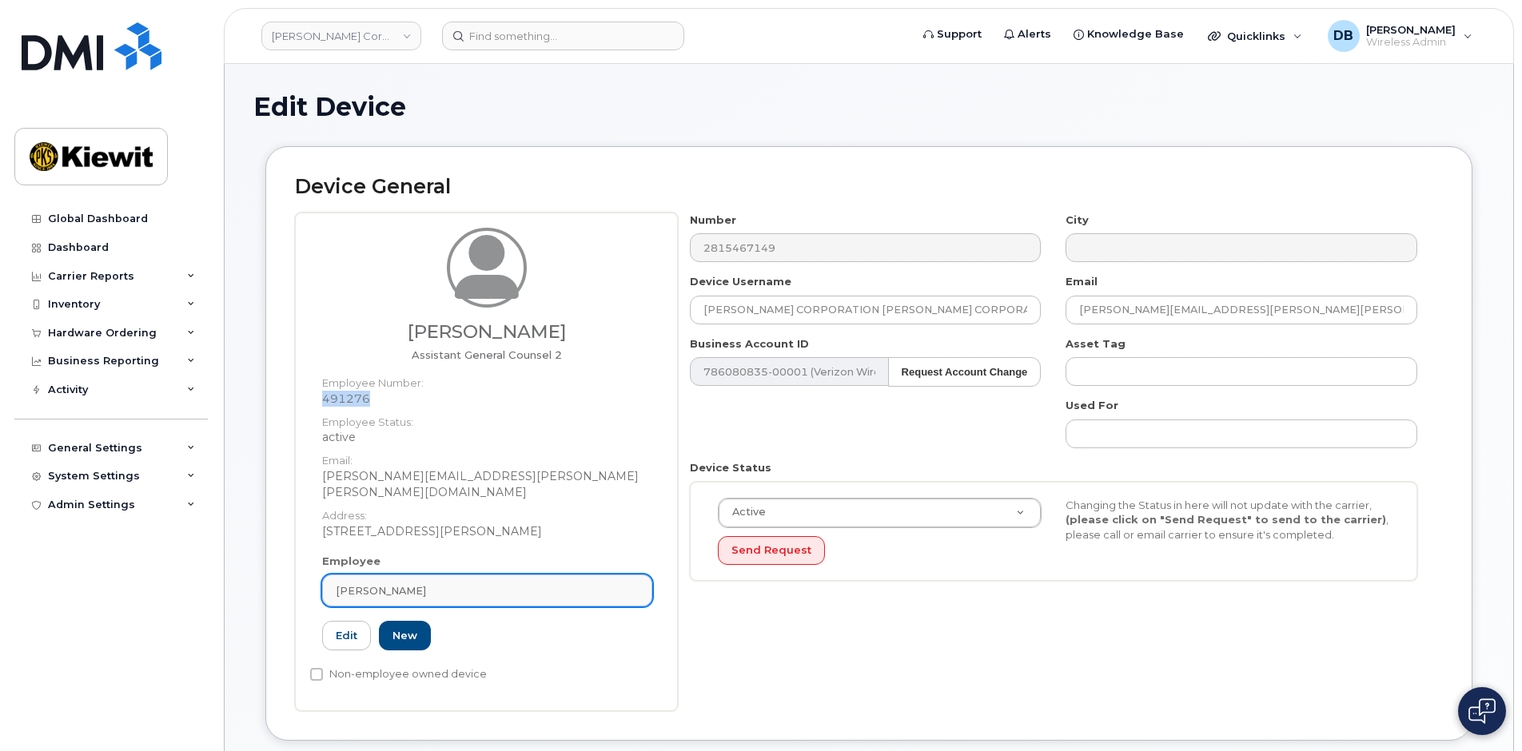
click at [408, 575] on link "Brian Davidson" at bounding box center [487, 591] width 330 height 32
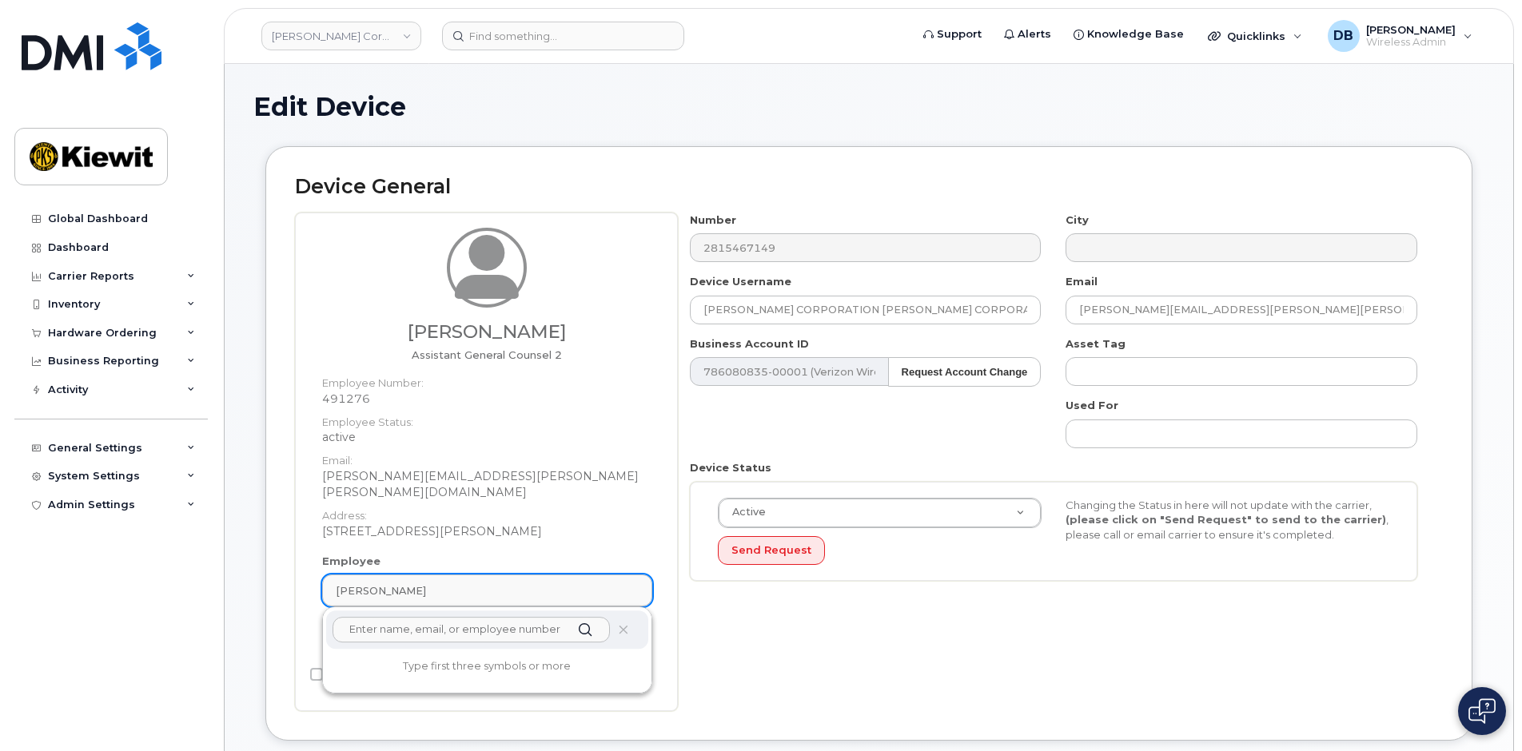
paste input "491276"
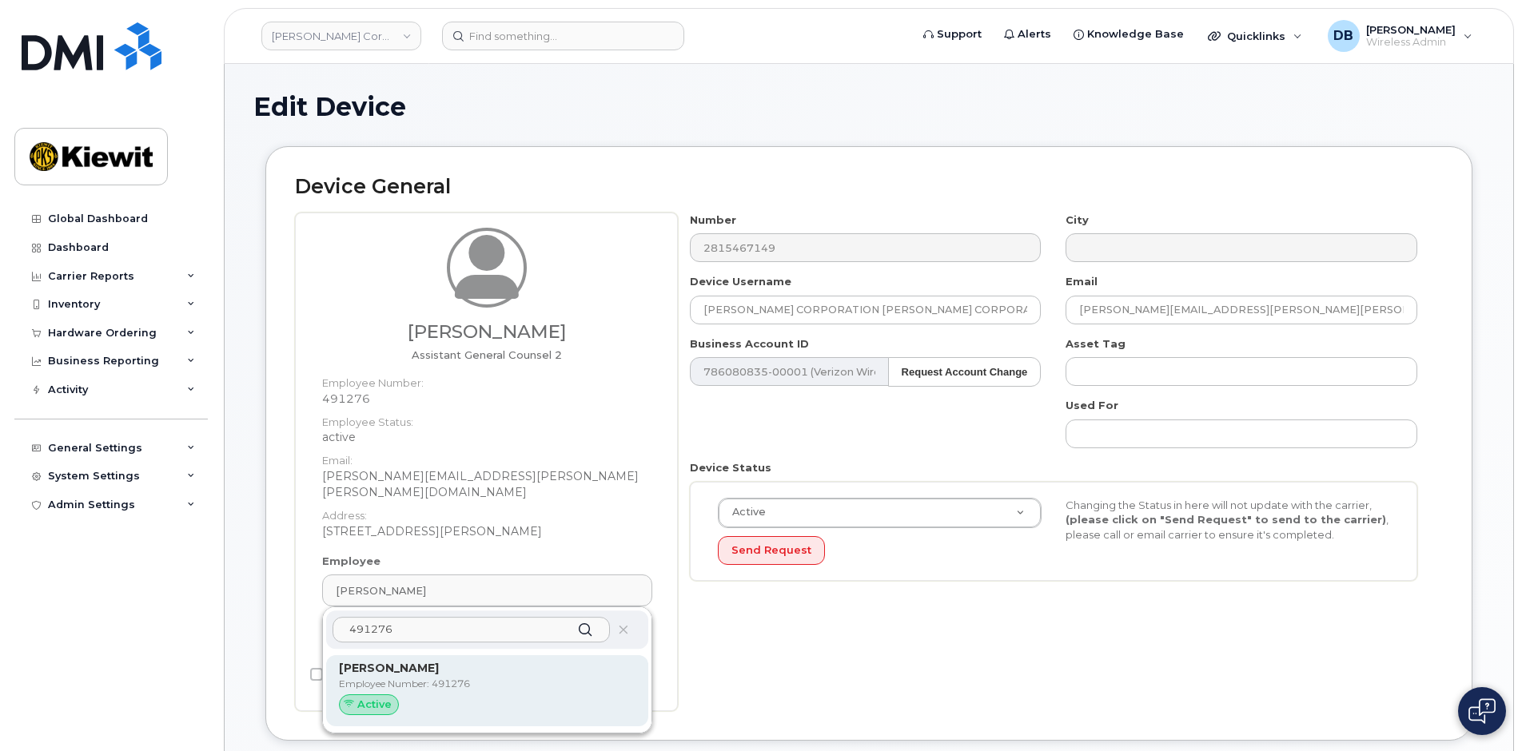
type input "491276"
click at [418, 697] on div "Active" at bounding box center [487, 705] width 297 height 21
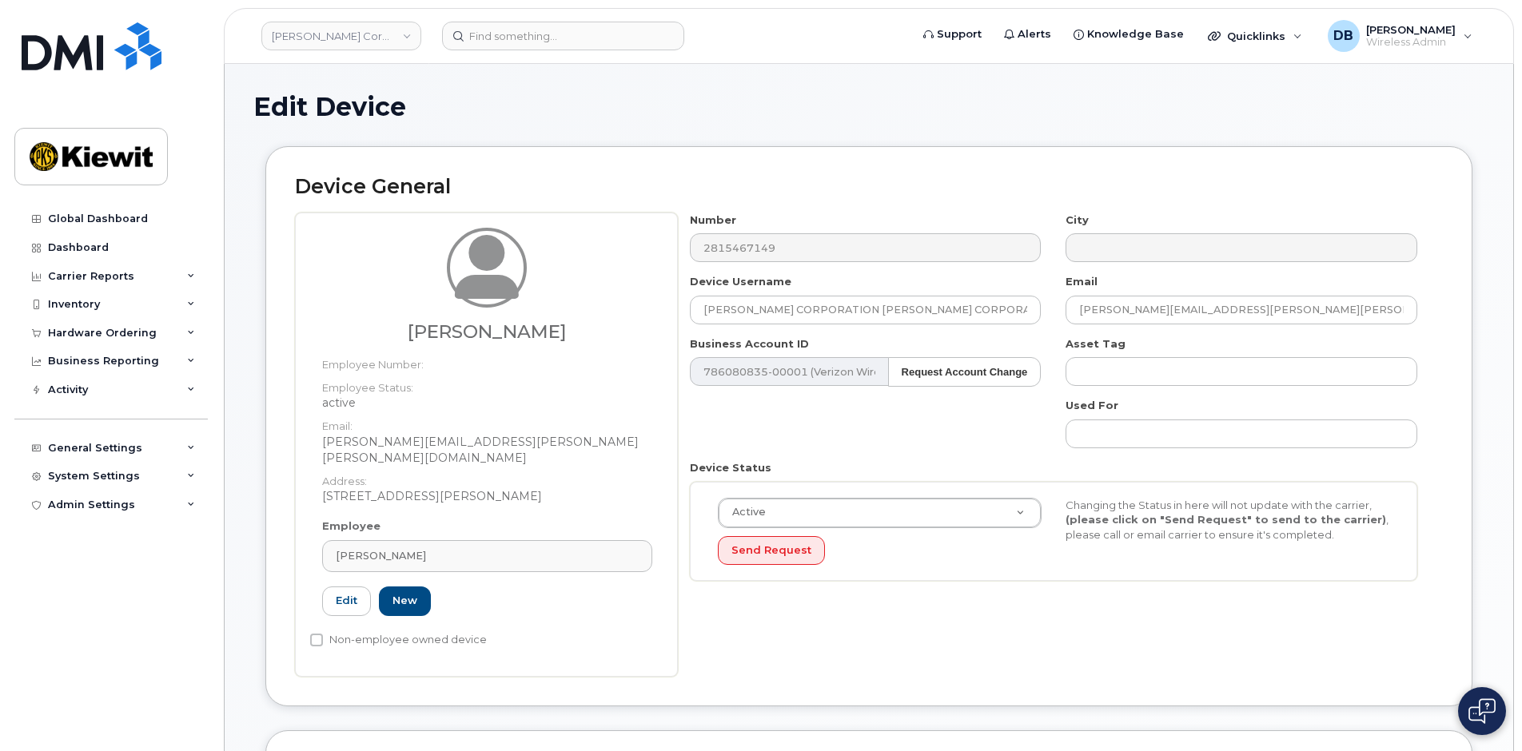
type input "Brian Davidson"
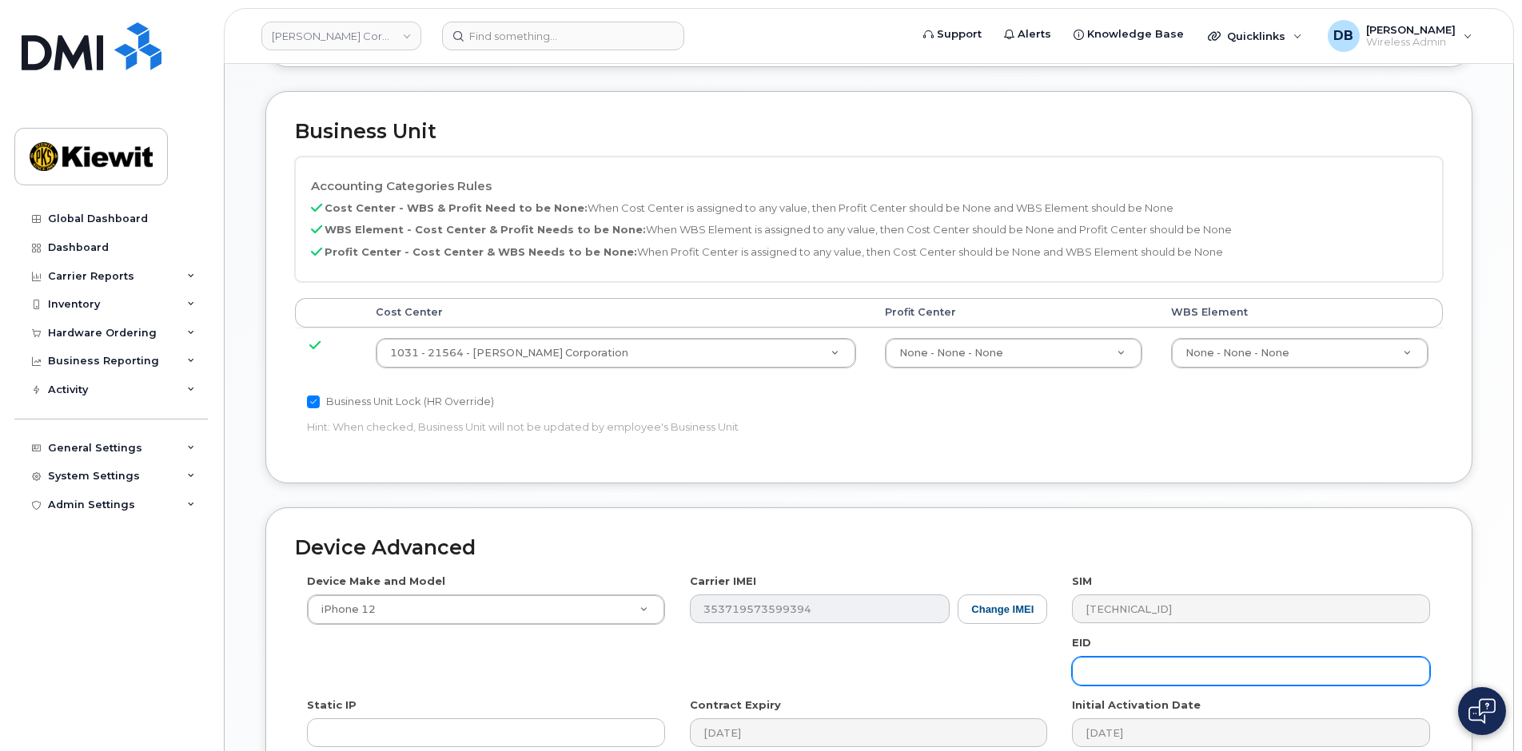
scroll to position [857, 0]
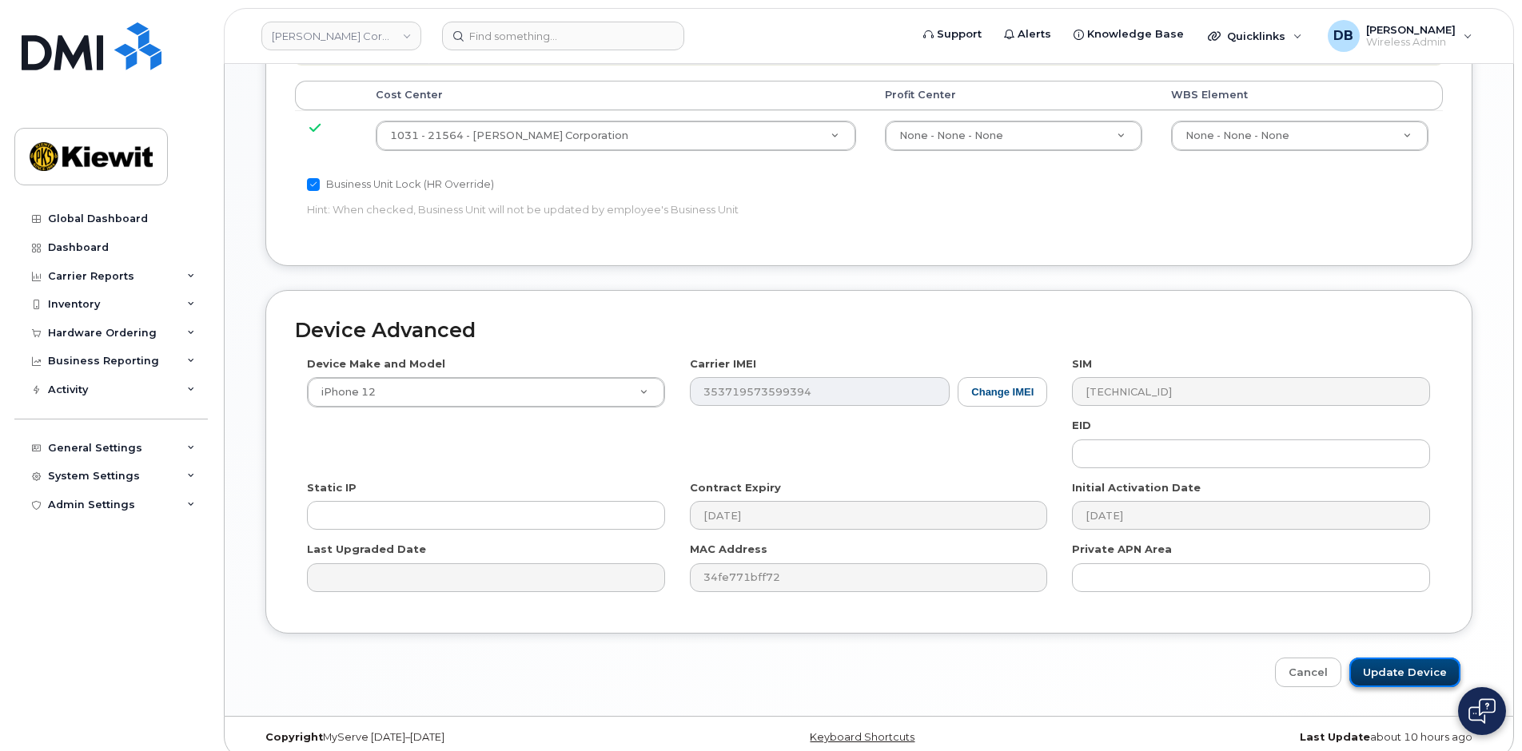
click at [1382, 663] on input "Update Device" at bounding box center [1404, 673] width 111 height 30
type input "Update Device"
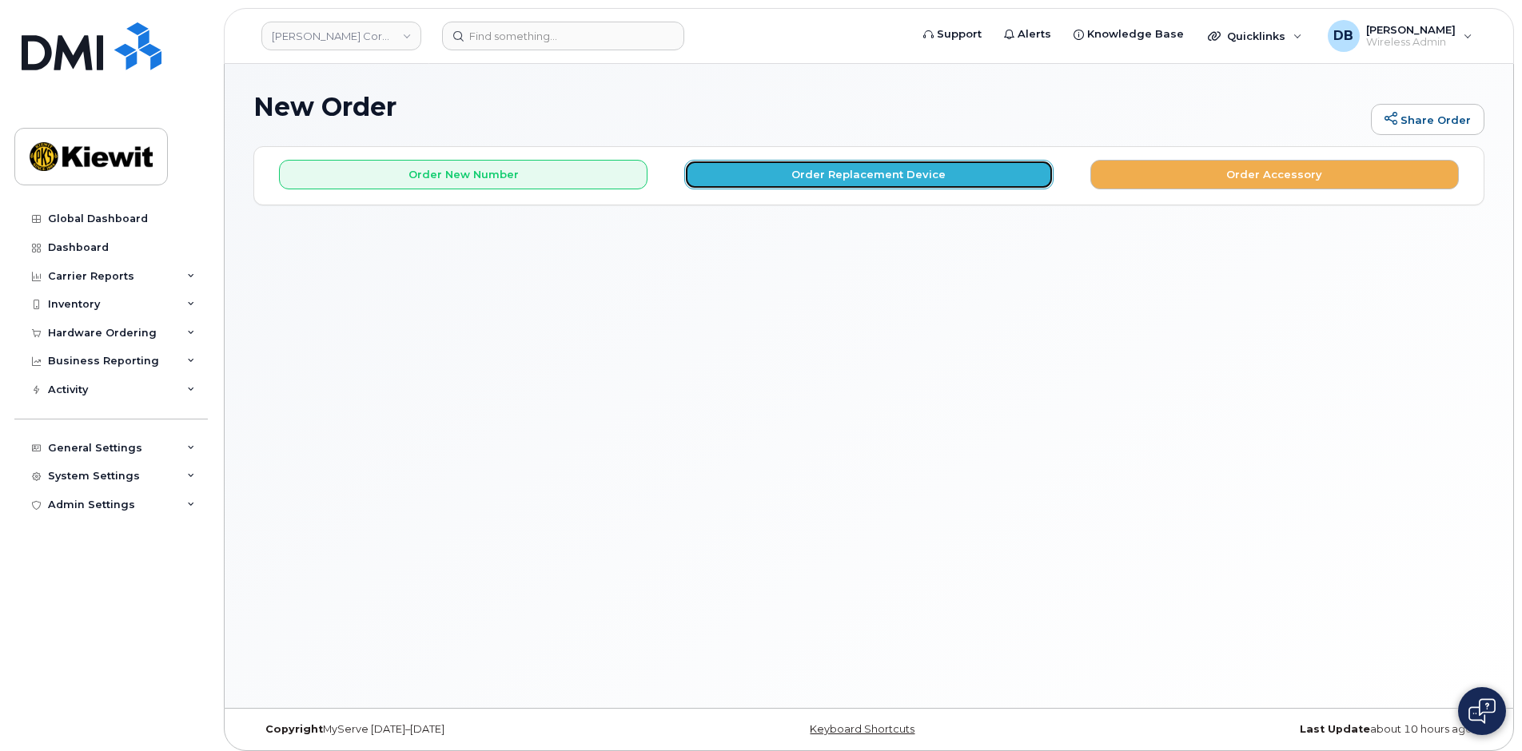
click at [864, 179] on button "Order Replacement Device" at bounding box center [868, 175] width 369 height 30
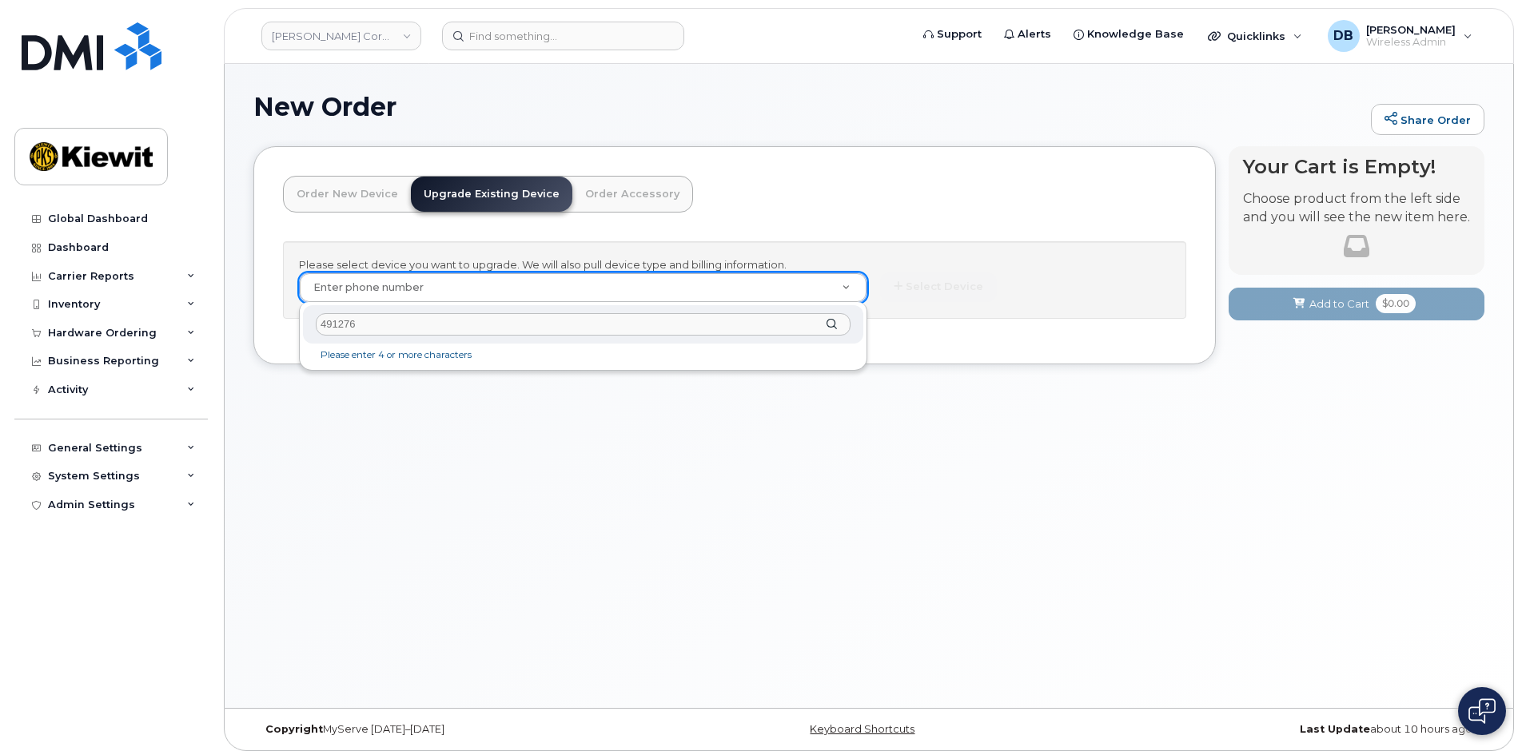
drag, startPoint x: 371, startPoint y: 323, endPoint x: 257, endPoint y: 320, distance: 113.6
click at [257, 320] on body "[PERSON_NAME] Corporation Support Alerts Knowledge Base Quicklinks Suspend / Ca…" at bounding box center [761, 379] width 1522 height 759
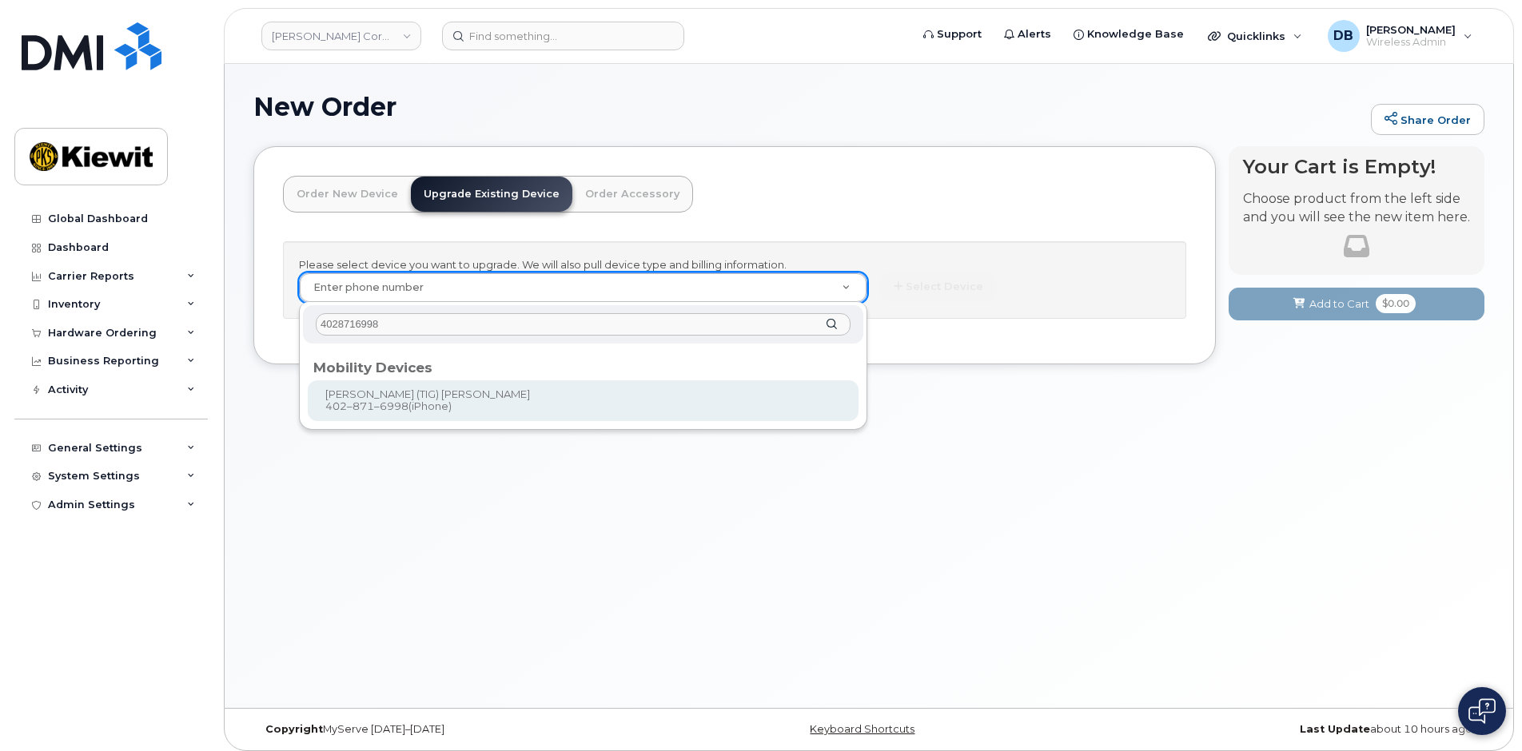
type input "4028716998"
type input "1168016"
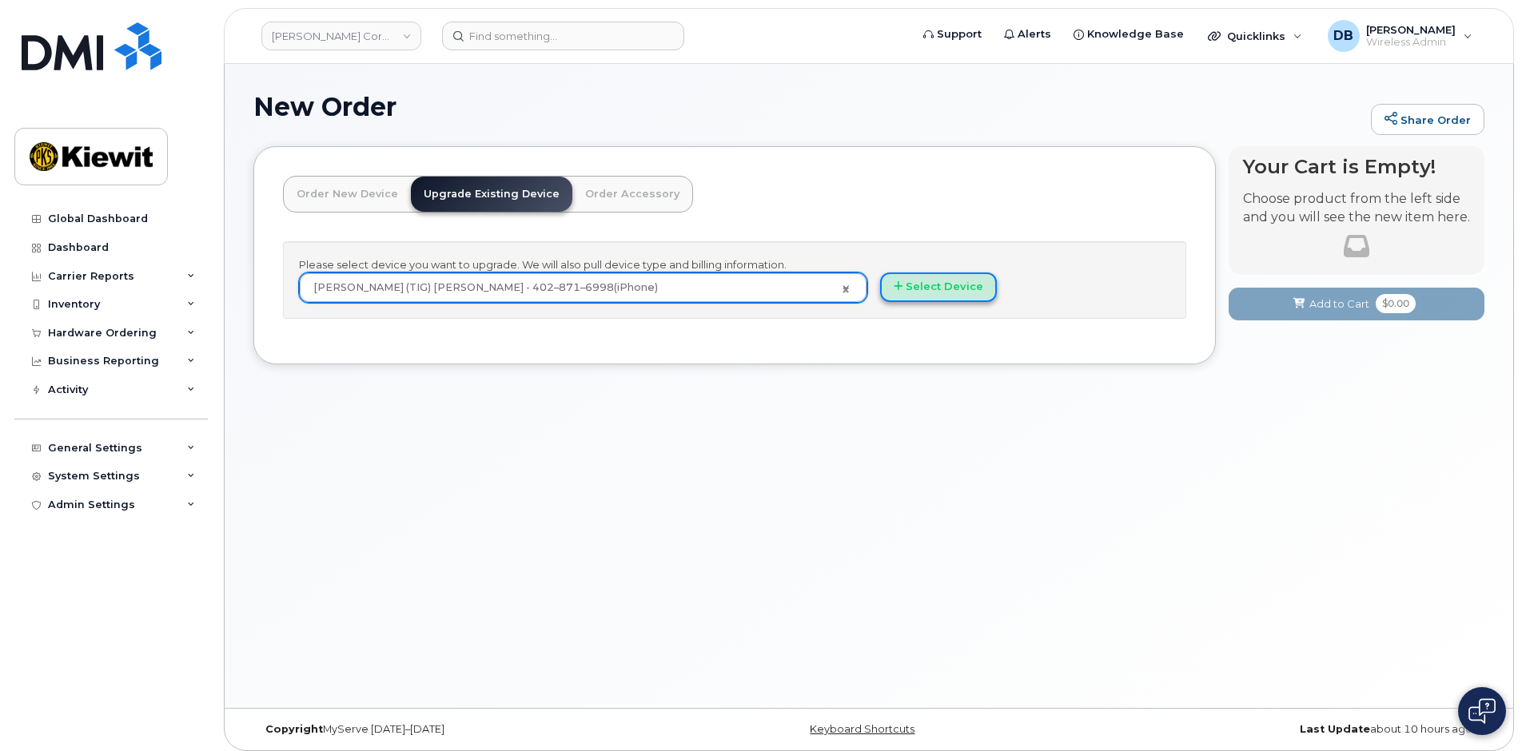
click at [939, 297] on button "Select Device" at bounding box center [938, 288] width 117 height 30
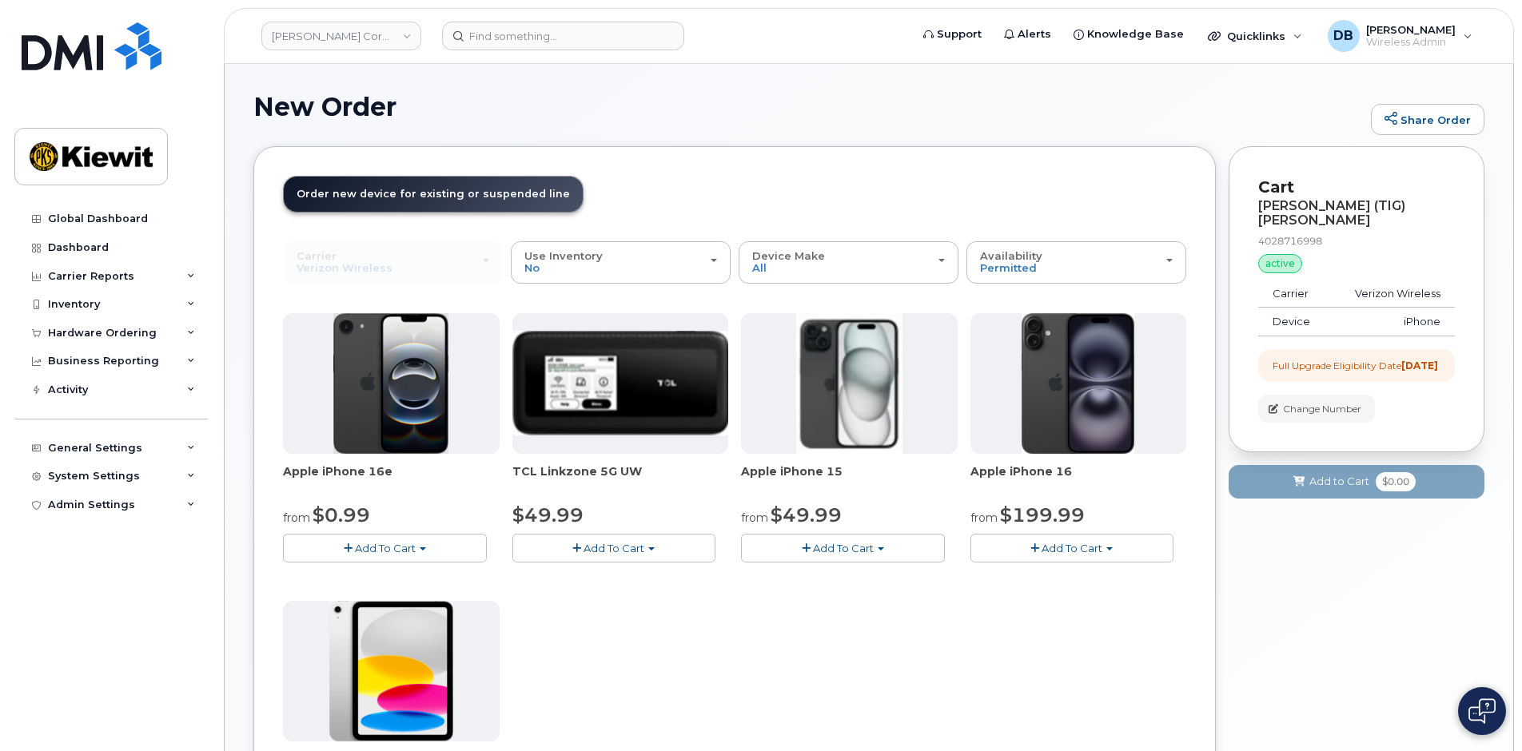
scroll to position [80, 0]
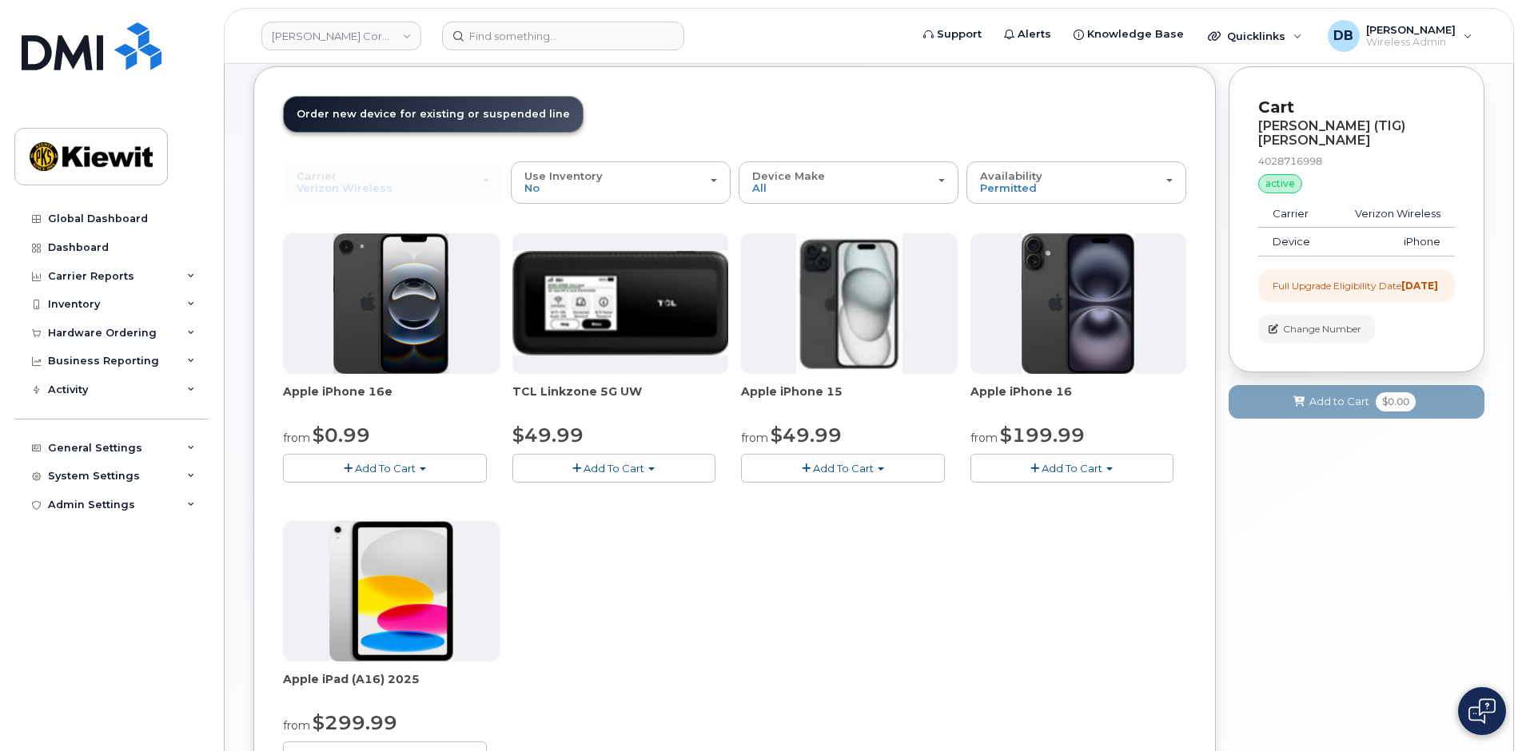
click at [886, 464] on button "Add To Cart" at bounding box center [843, 468] width 204 height 28
click at [419, 472] on button "Add To Cart" at bounding box center [385, 468] width 204 height 28
click at [882, 472] on button "Add To Cart" at bounding box center [843, 468] width 204 height 28
click at [851, 505] on link "$49.99 - 2 Year Upgrade (128GB)" at bounding box center [849, 498] width 208 height 20
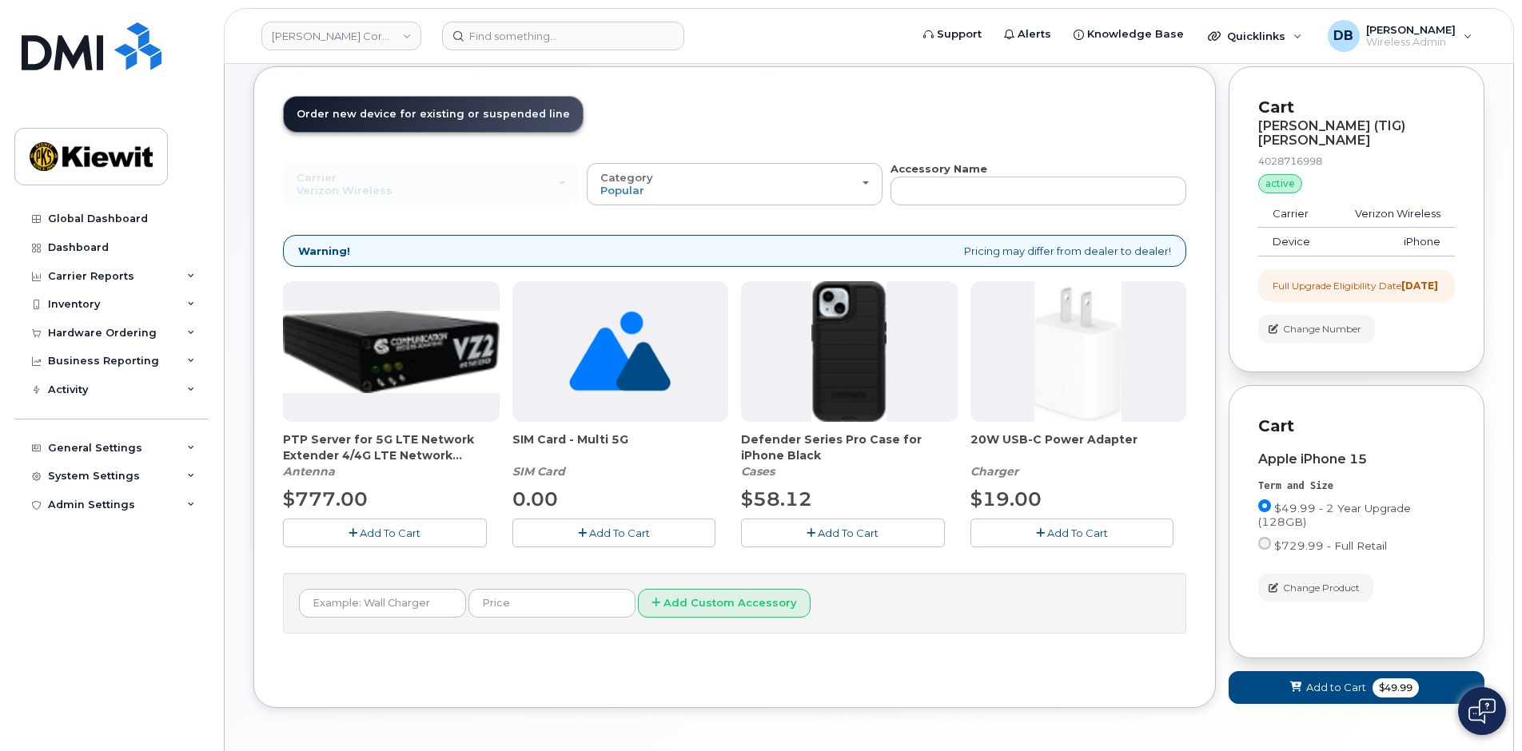
click at [1083, 533] on span "Add To Cart" at bounding box center [1077, 533] width 61 height 13
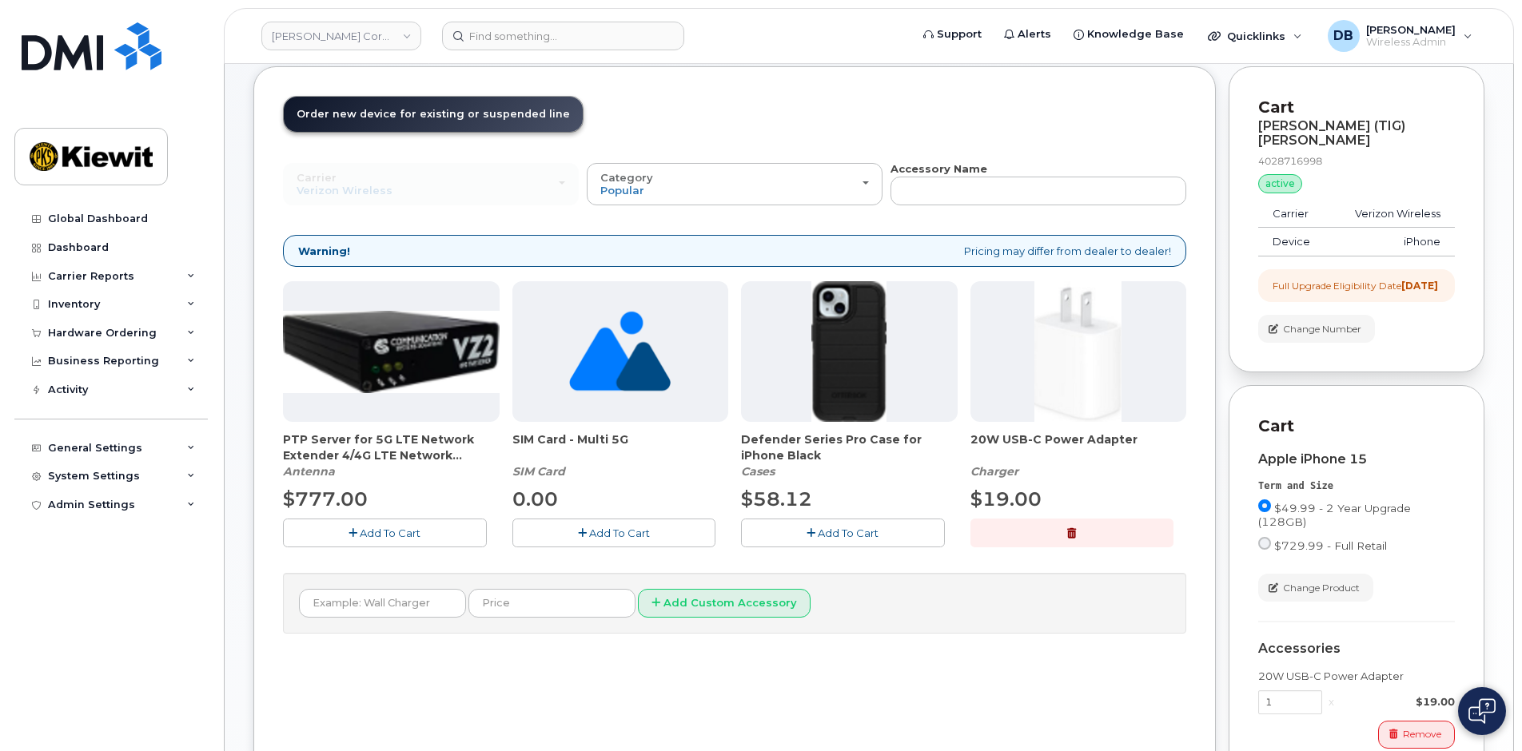
click at [839, 536] on span "Add To Cart" at bounding box center [848, 533] width 61 height 13
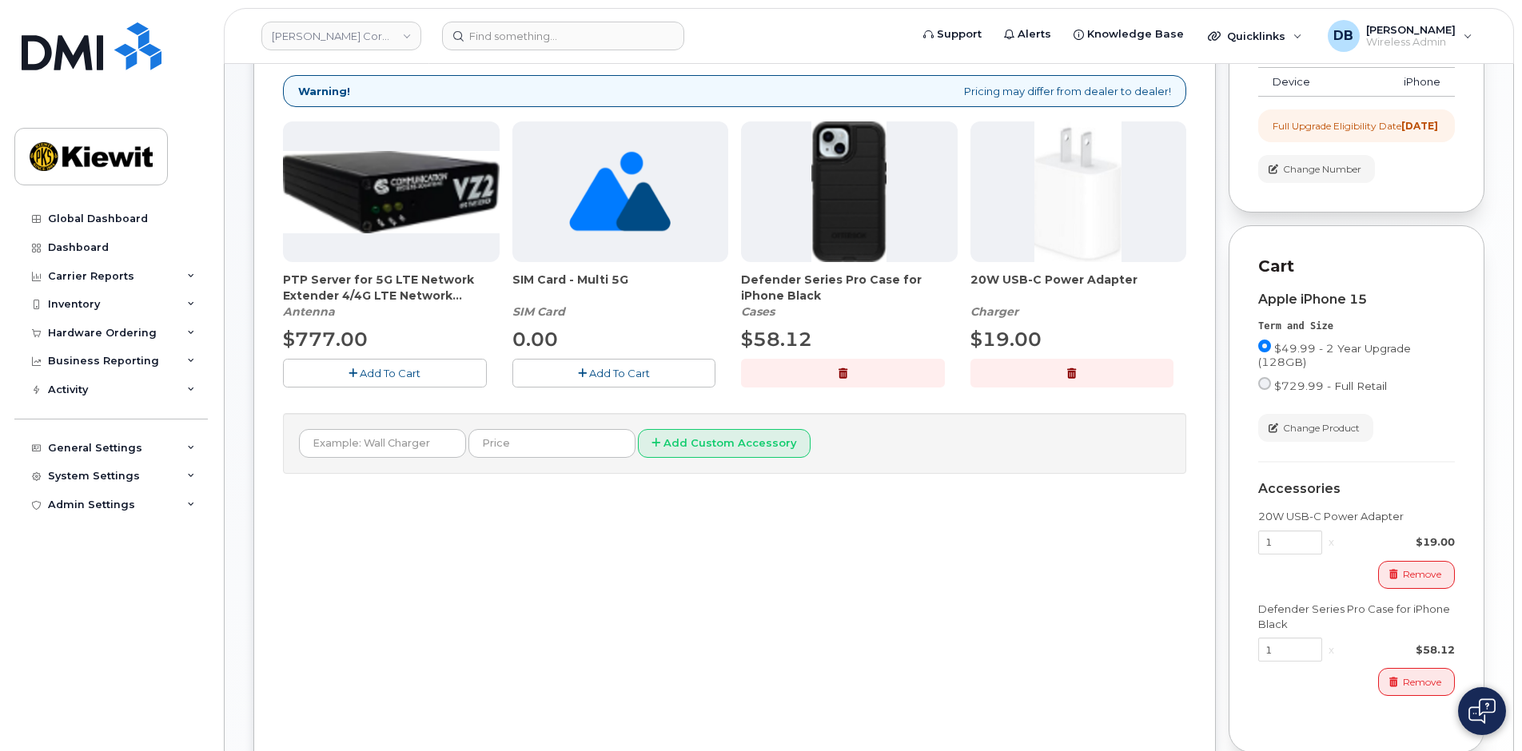
scroll to position [394, 0]
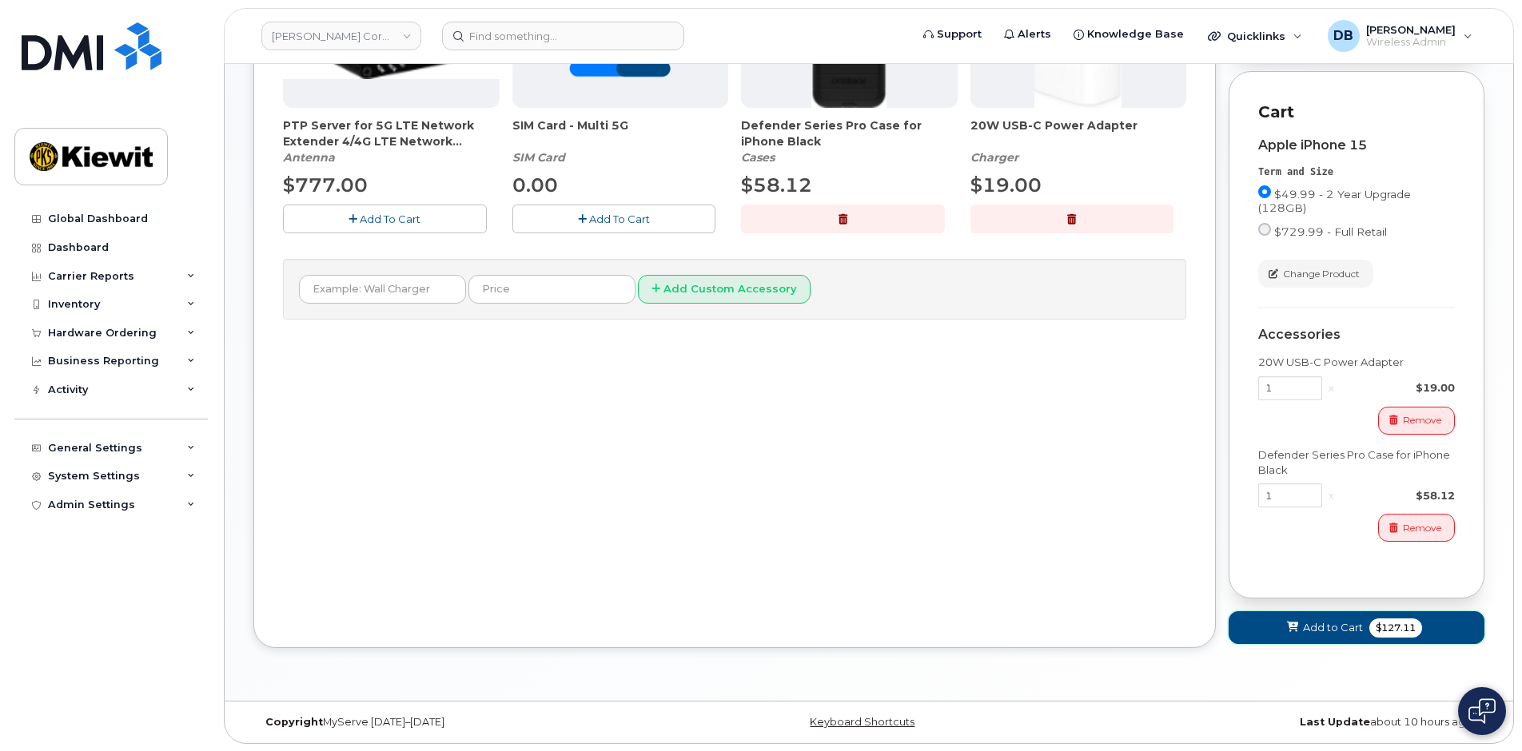
click at [1307, 632] on span "Add to Cart" at bounding box center [1333, 627] width 60 height 15
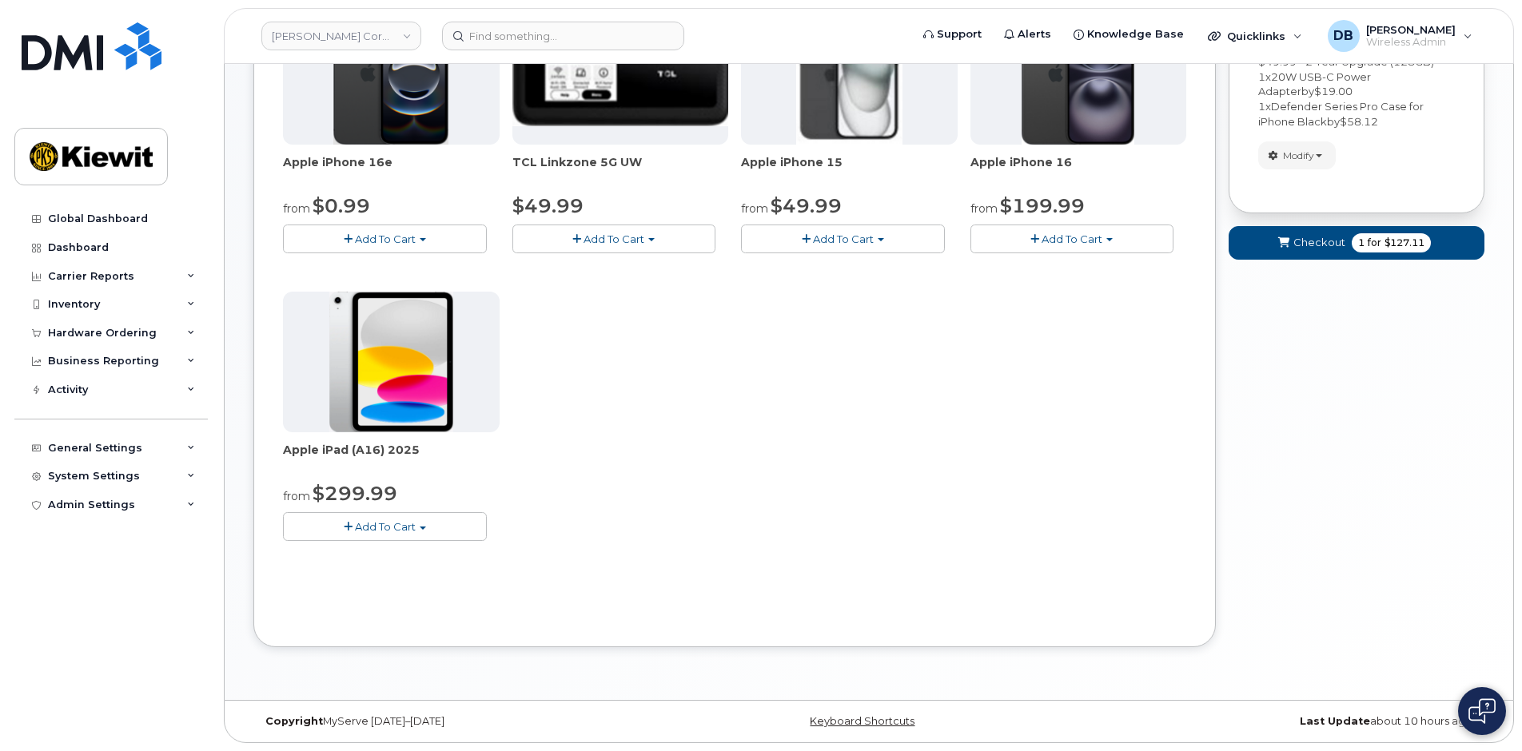
scroll to position [0, 0]
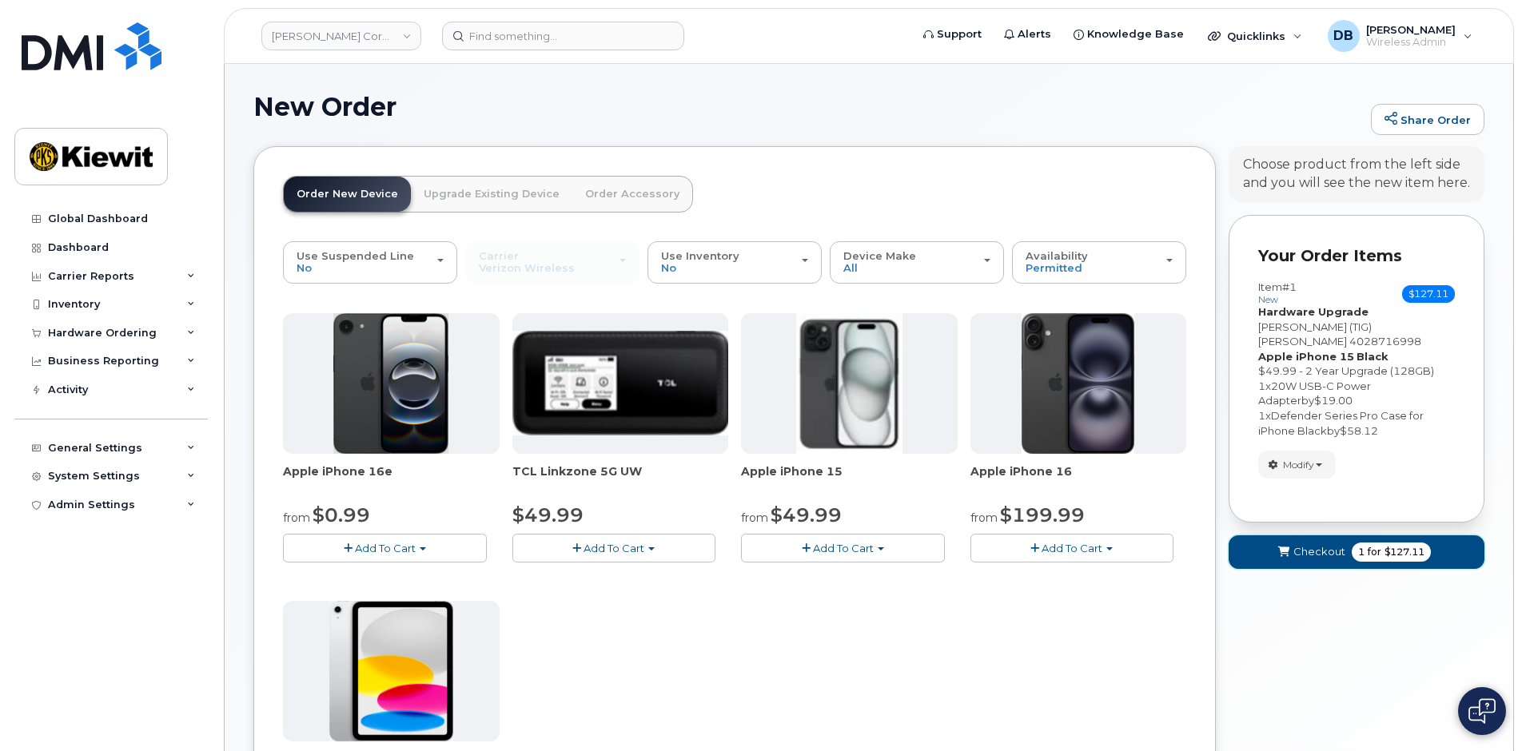
click at [1296, 544] on span "Checkout" at bounding box center [1319, 551] width 52 height 15
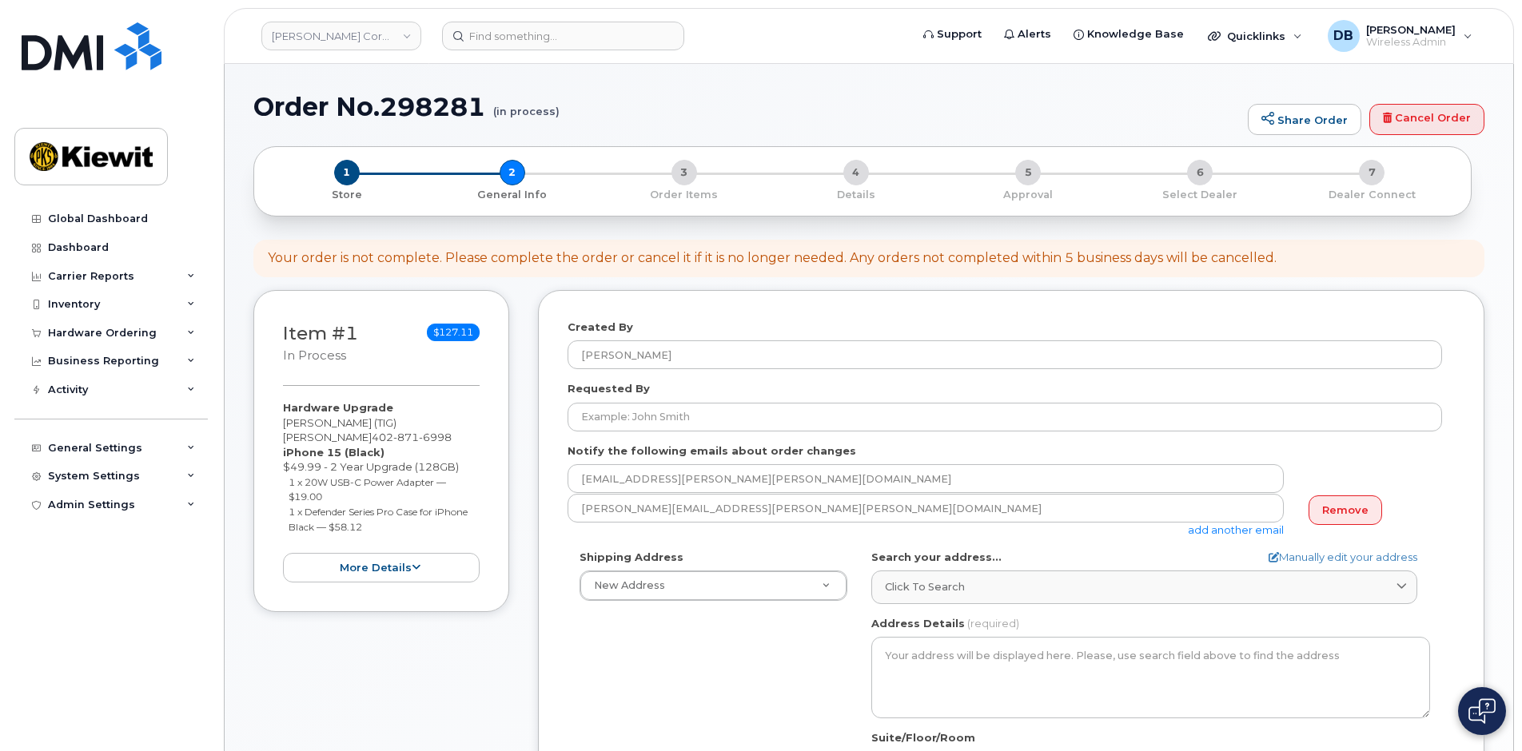
select select
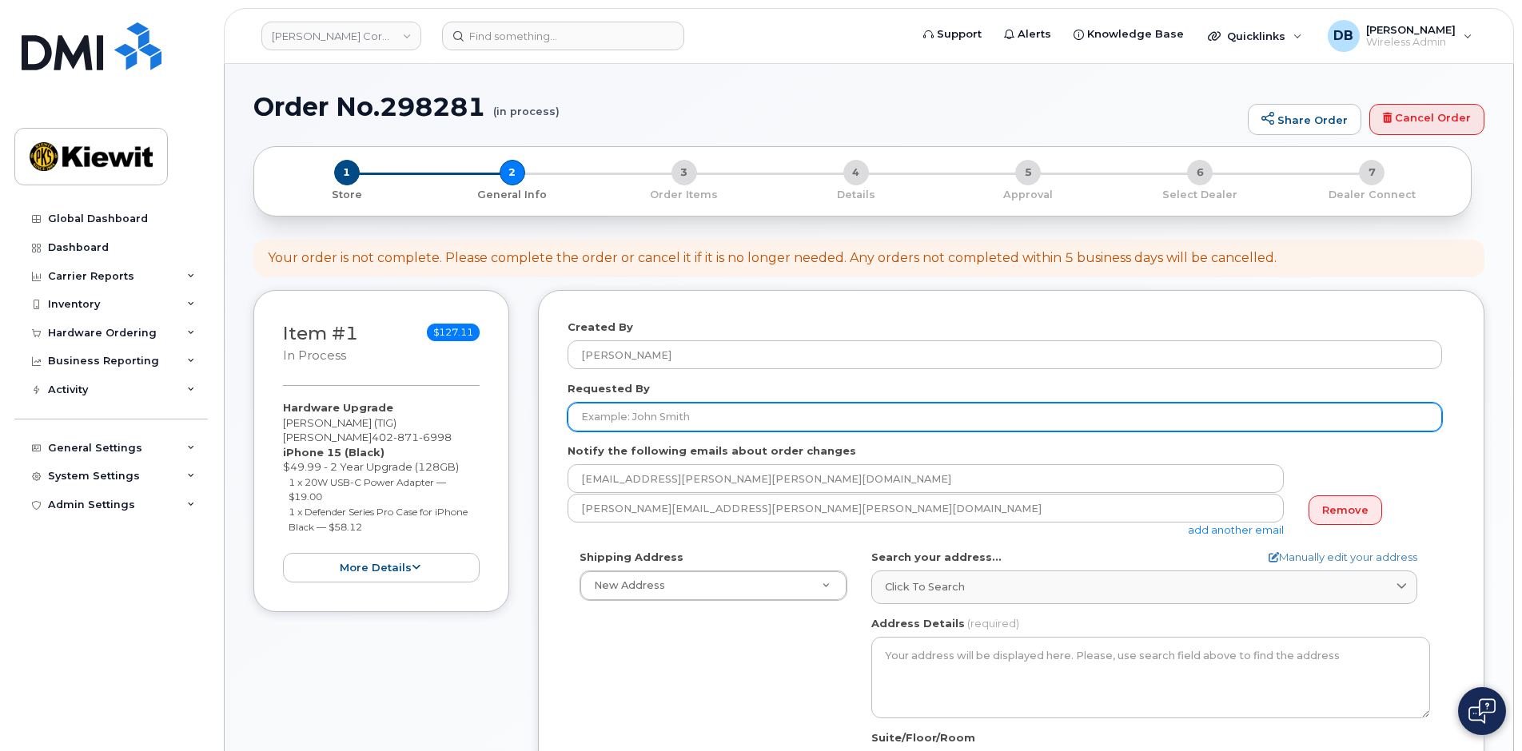
click at [623, 422] on input "Requested By" at bounding box center [1005, 417] width 875 height 29
type input "D"
drag, startPoint x: 656, startPoint y: 412, endPoint x: 449, endPoint y: 389, distance: 208.3
click at [449, 389] on div "Item #1 in process $127.11 Hardware Upgrade DAVID (TIG) LOEFFLER 402 871 6998 i…" at bounding box center [868, 651] width 1231 height 722
drag, startPoint x: 547, startPoint y: 414, endPoint x: 443, endPoint y: 395, distance: 105.7
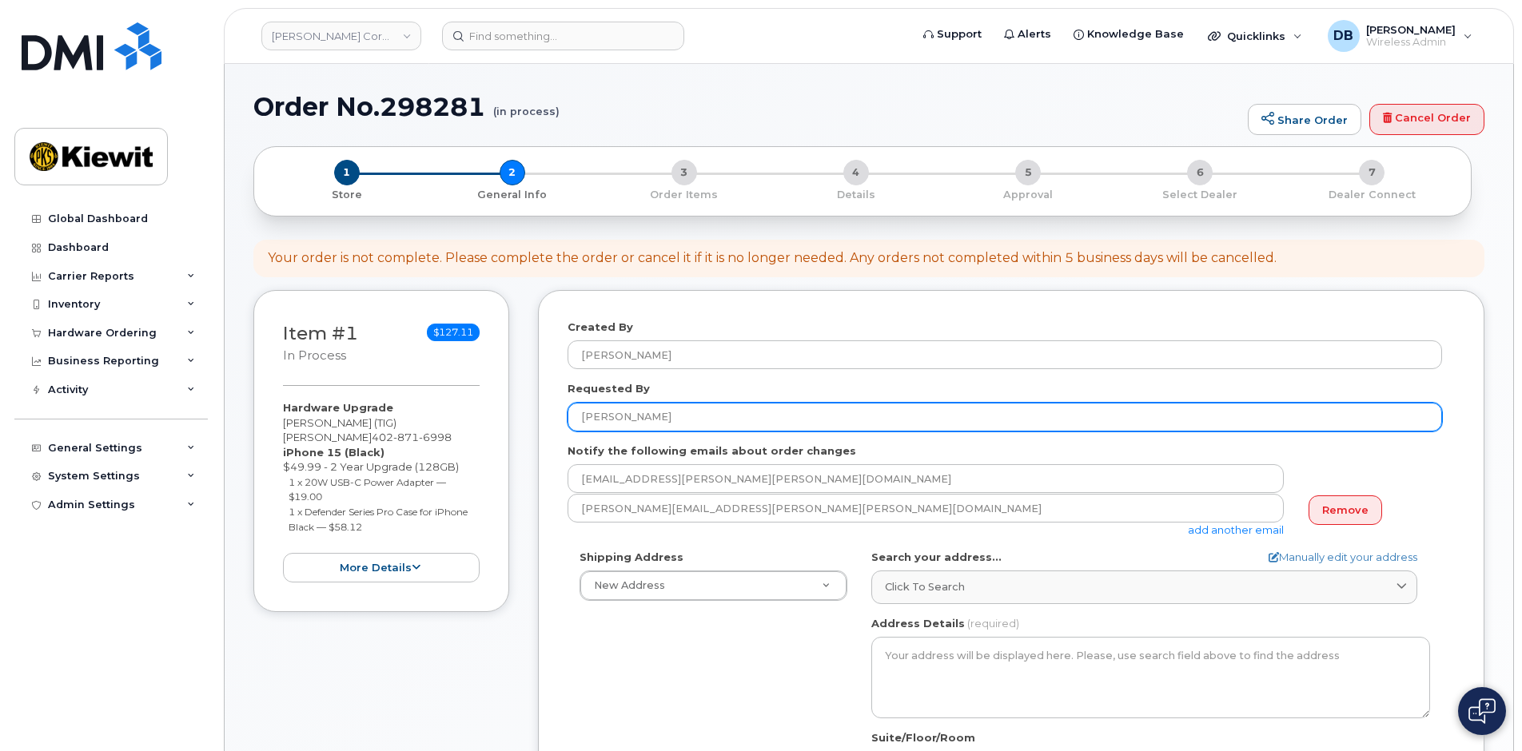
click at [443, 395] on div "Item #1 in process $127.11 Hardware Upgrade DAVID (TIG) LOEFFLER 402 871 6998 i…" at bounding box center [868, 651] width 1231 height 722
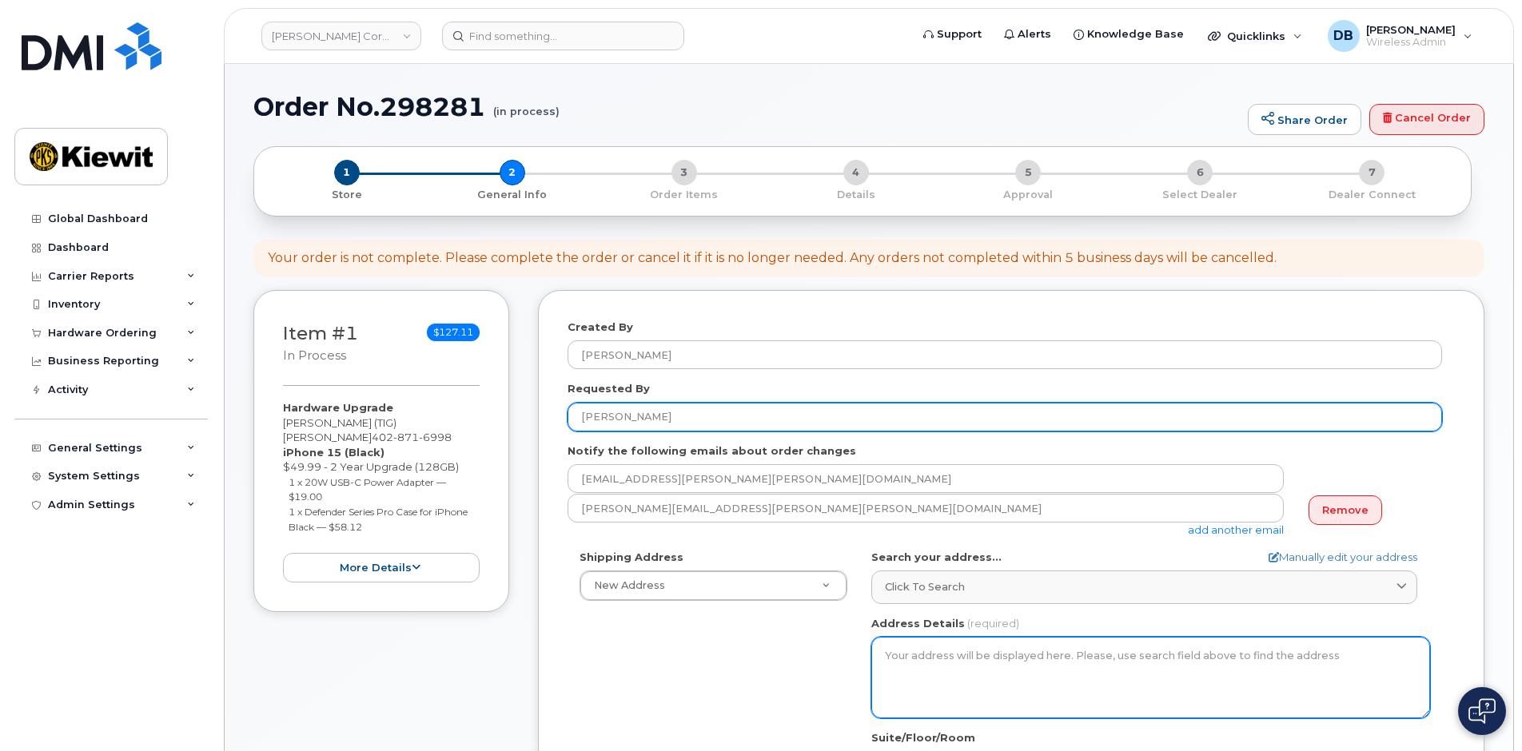
type input "[PERSON_NAME]"
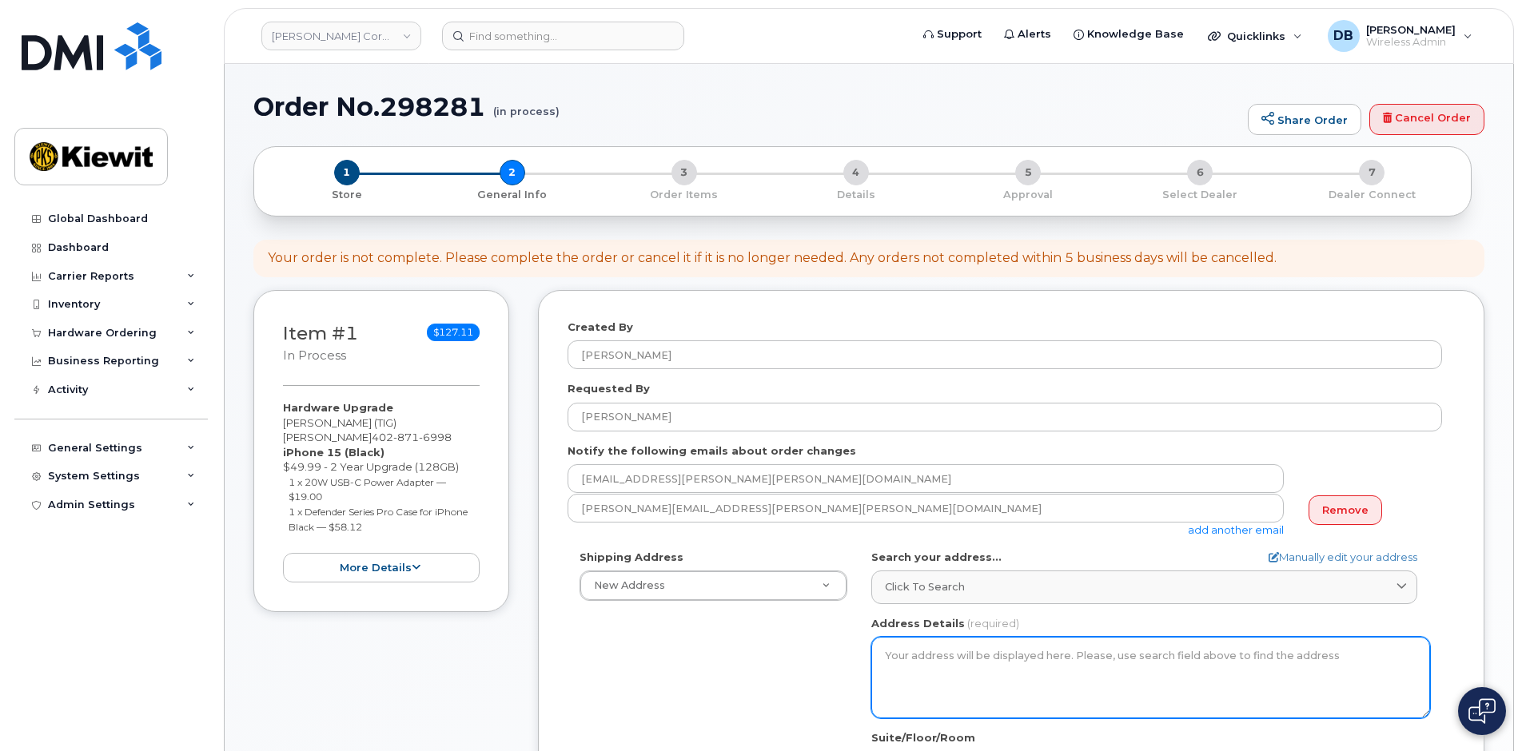
click at [969, 640] on textarea "Address Details" at bounding box center [1150, 678] width 559 height 82
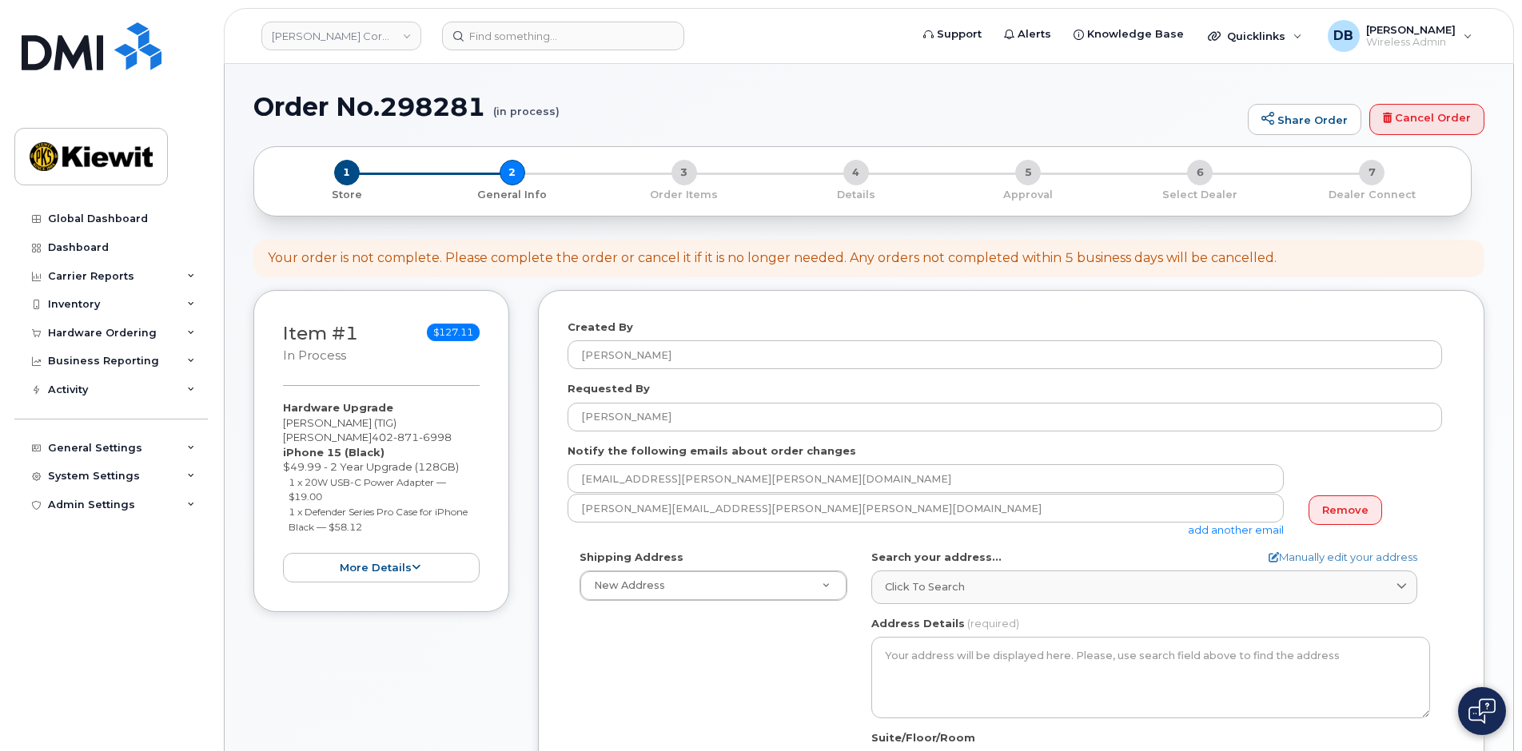
click at [979, 568] on div "Search your address... Manually edit your address Click to search No available …" at bounding box center [1150, 577] width 559 height 54
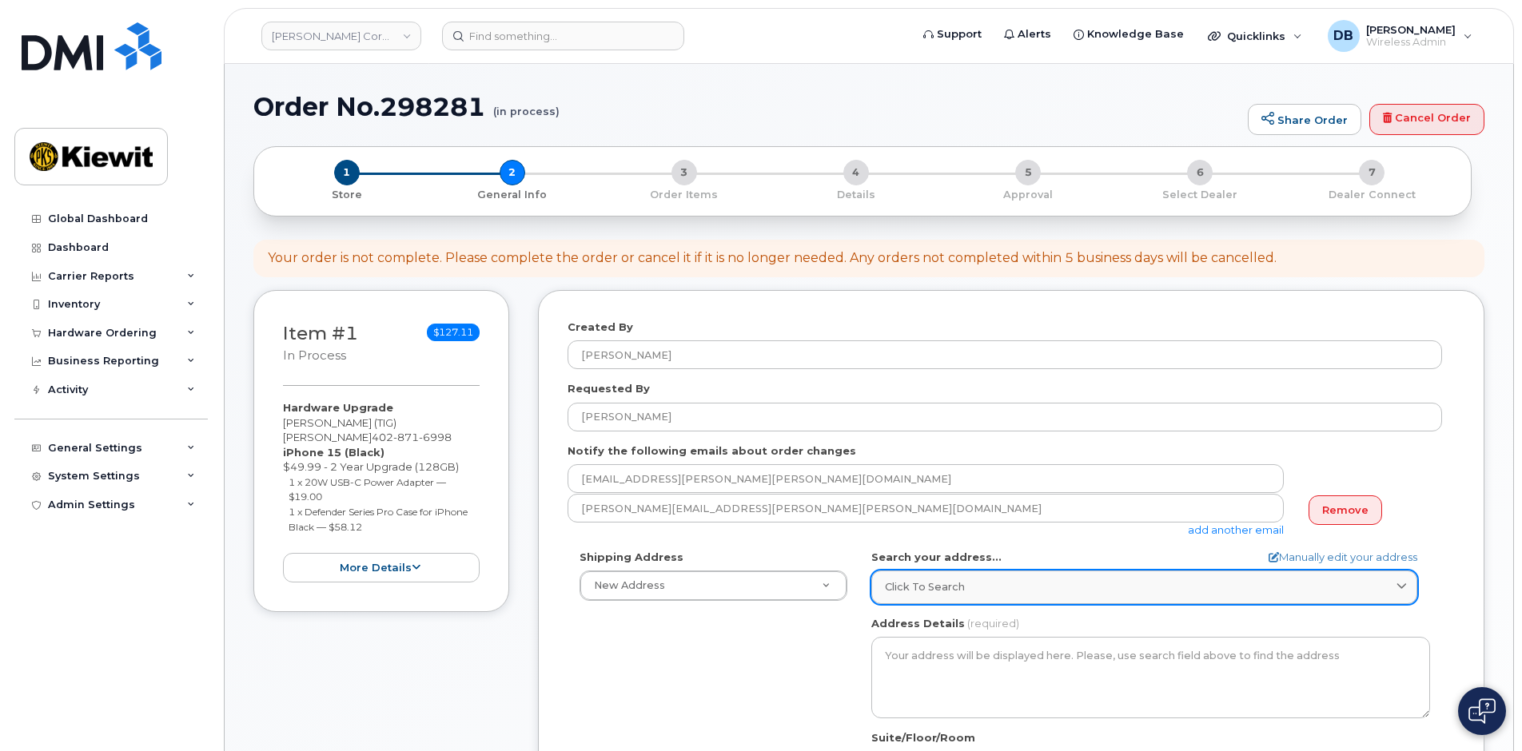
click at [979, 574] on link "Click to search" at bounding box center [1144, 587] width 546 height 33
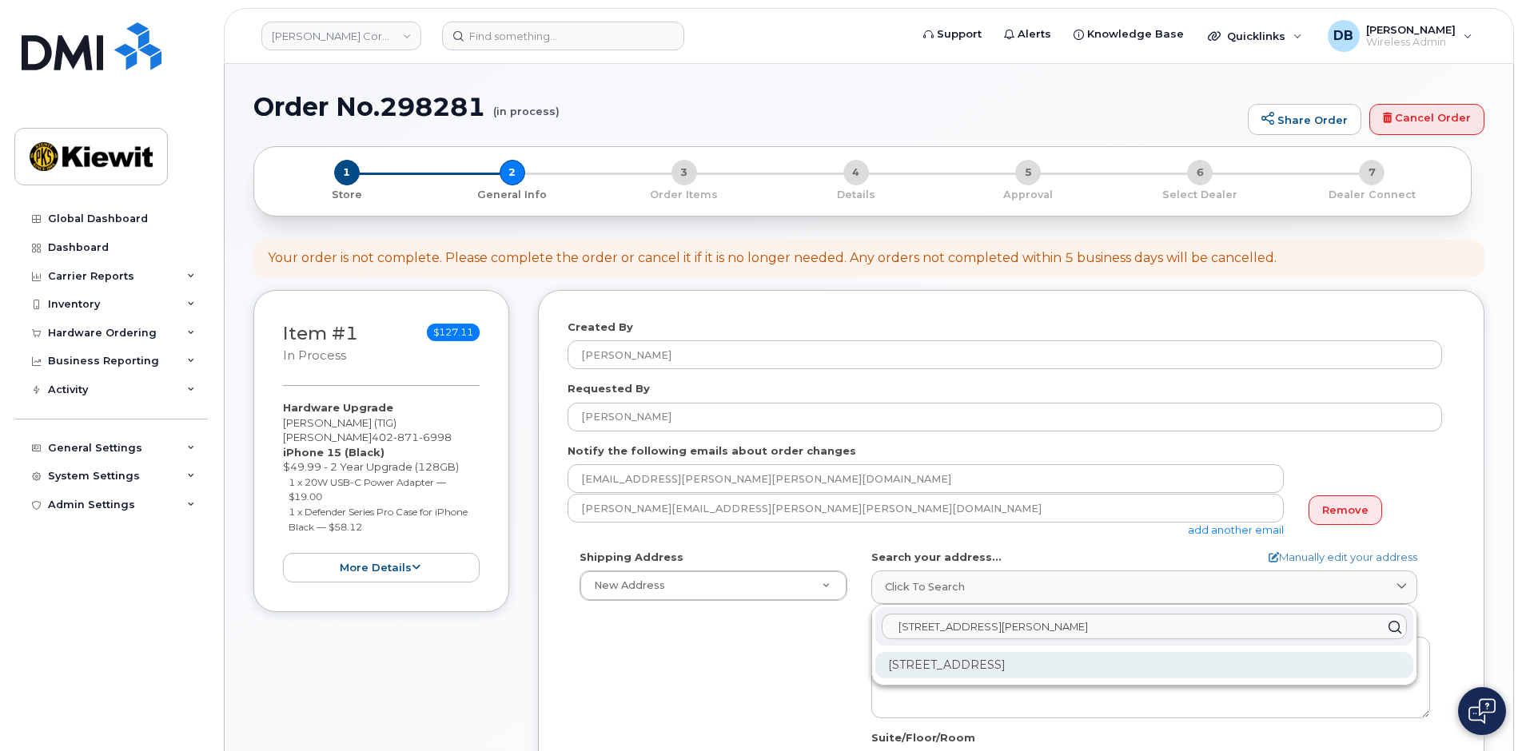
type input "12312 Port grace bl"
click at [984, 663] on div "12312 Port Grace Blvd La Vista NE 68128-8236" at bounding box center [1144, 665] width 538 height 26
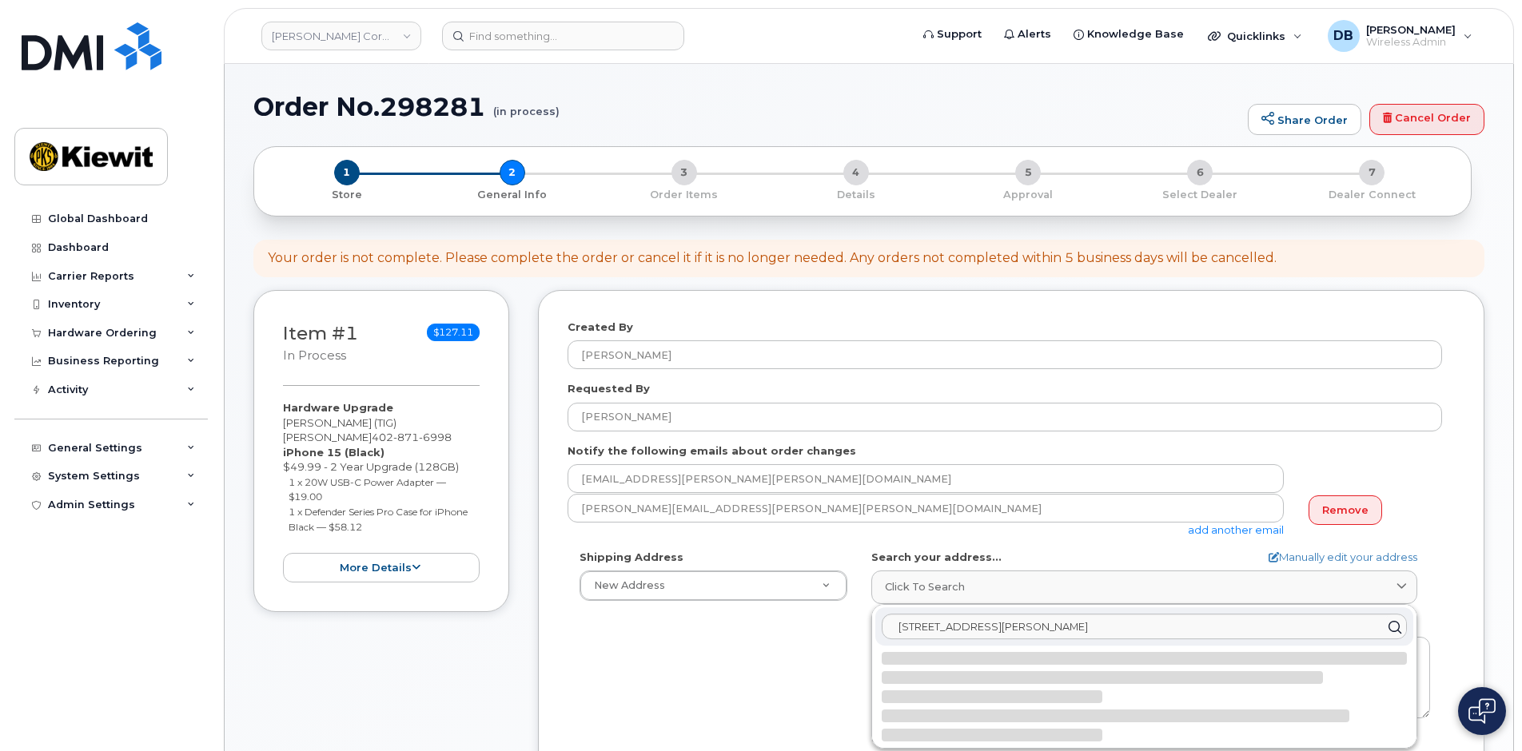
select select
type textarea "12312 Port Grace Blvd LA VISTA NE 68128-8236 UNITED STATES"
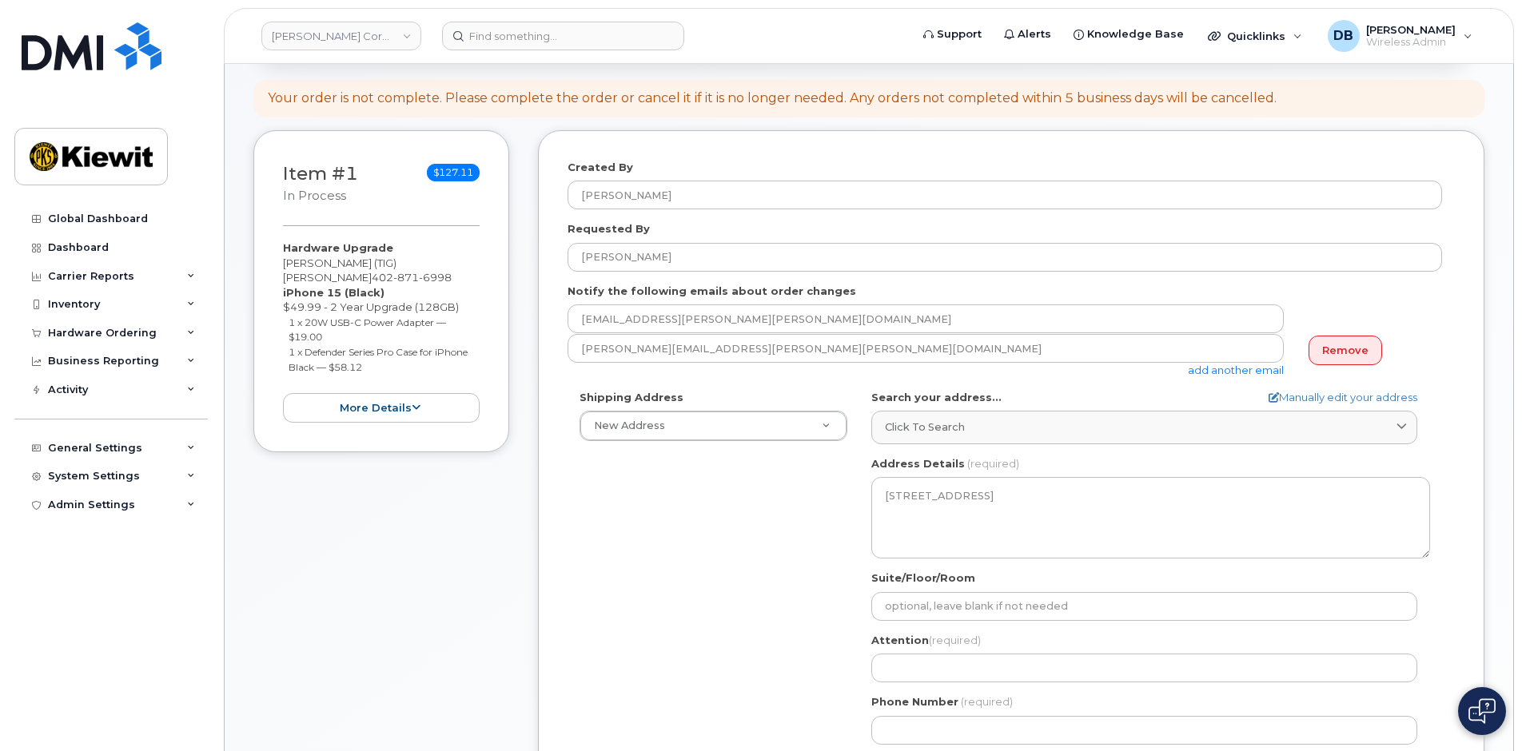
scroll to position [400, 0]
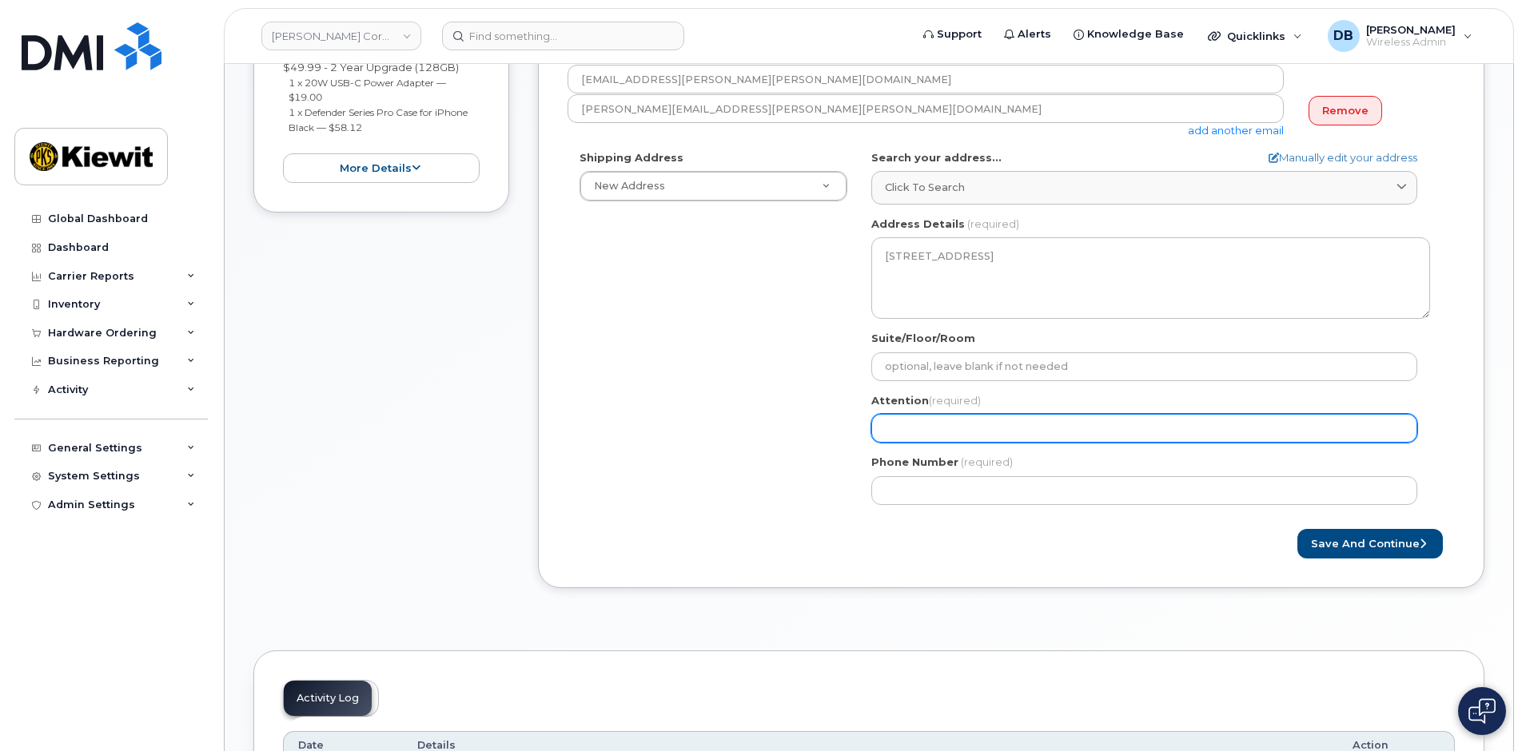
click at [906, 430] on input "Attention (required)" at bounding box center [1144, 428] width 546 height 29
select select
type input "T"
select select
type input "Ti"
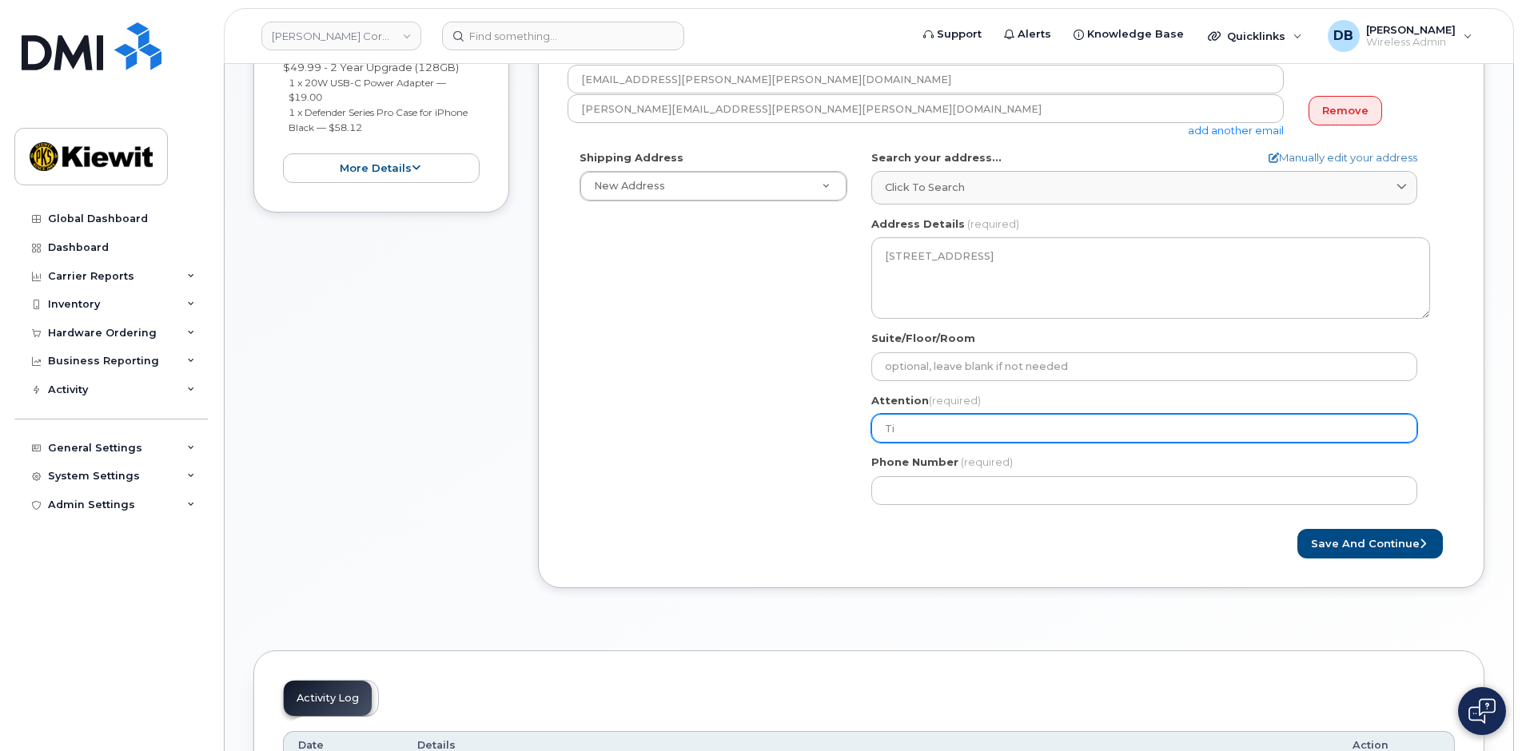
select select
type input "Tig"
select select
type input "Tig L"
select select
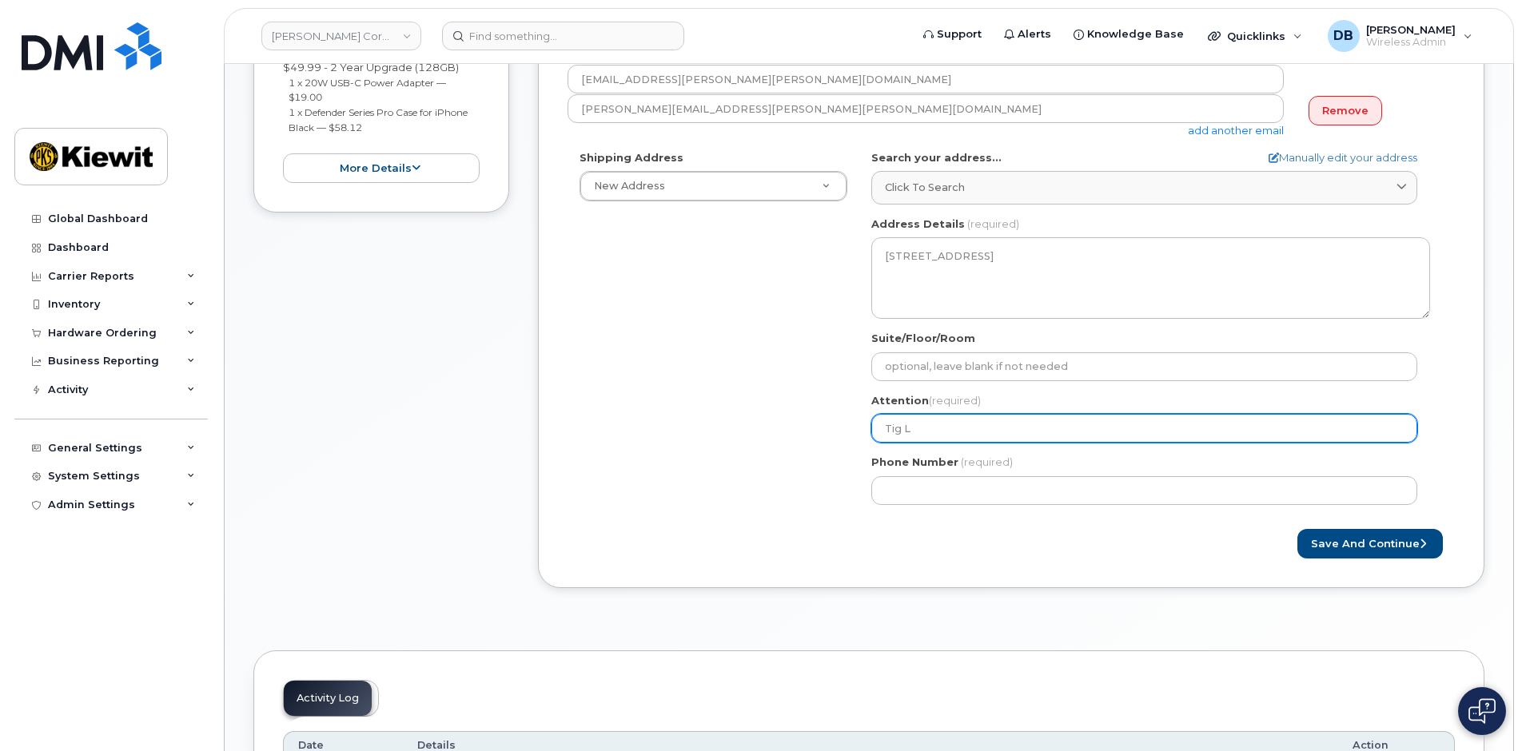
type input "Tig Lo"
select select
type input "Tig Loe"
select select
type input "Tig Loef"
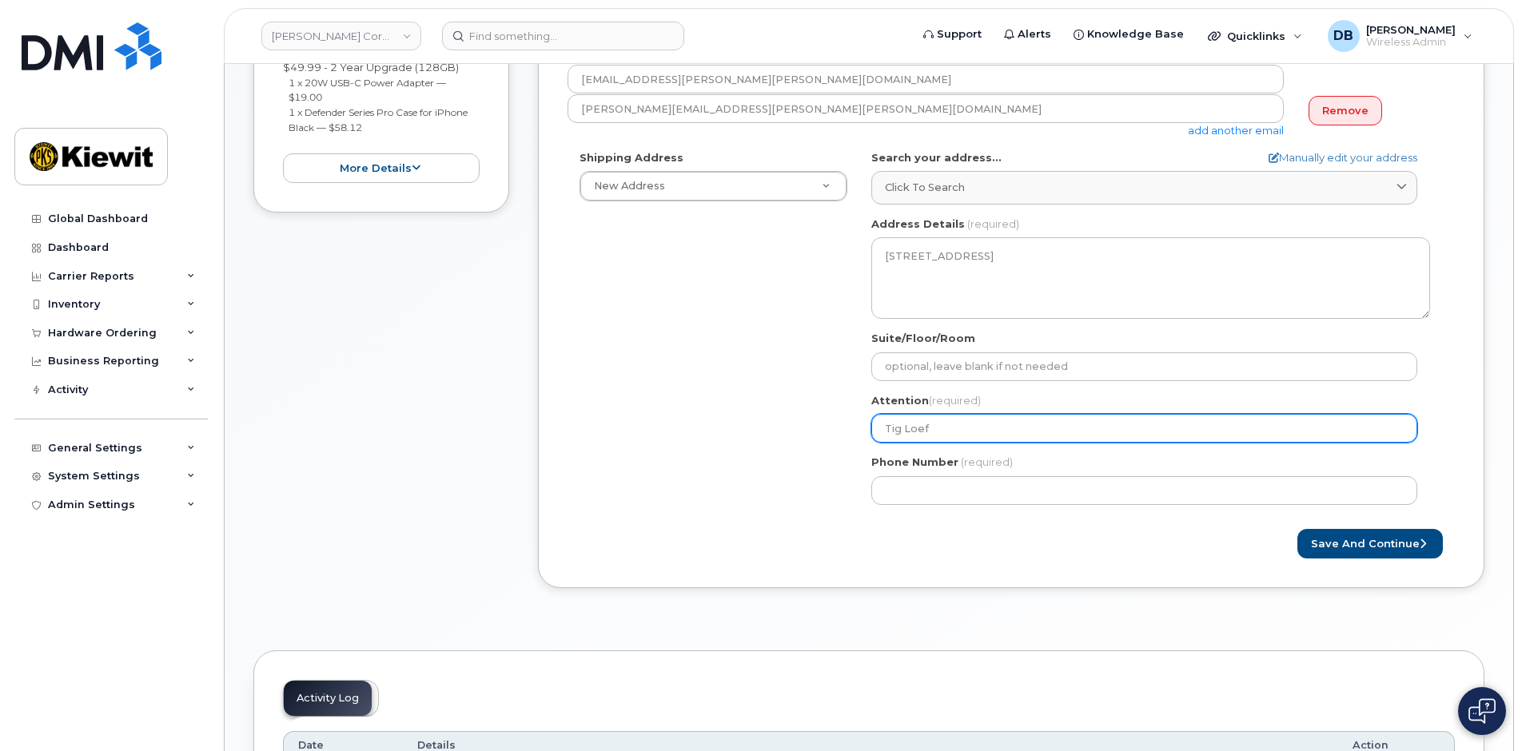
select select
type input "Tig Loeff"
select select
type input "Tig Loeffl"
select select
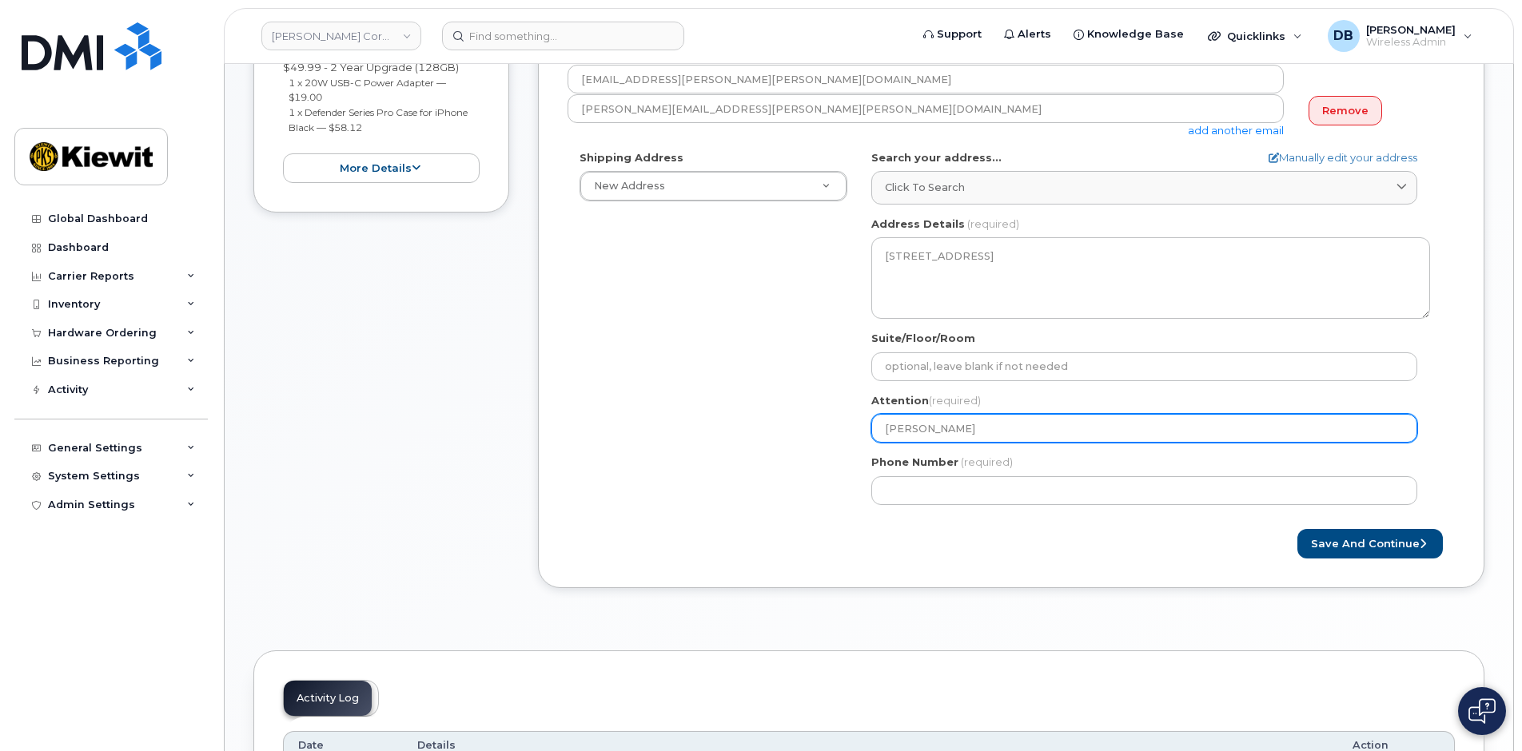
type input "Tig Loeffle"
select select
type input "[PERSON_NAME]"
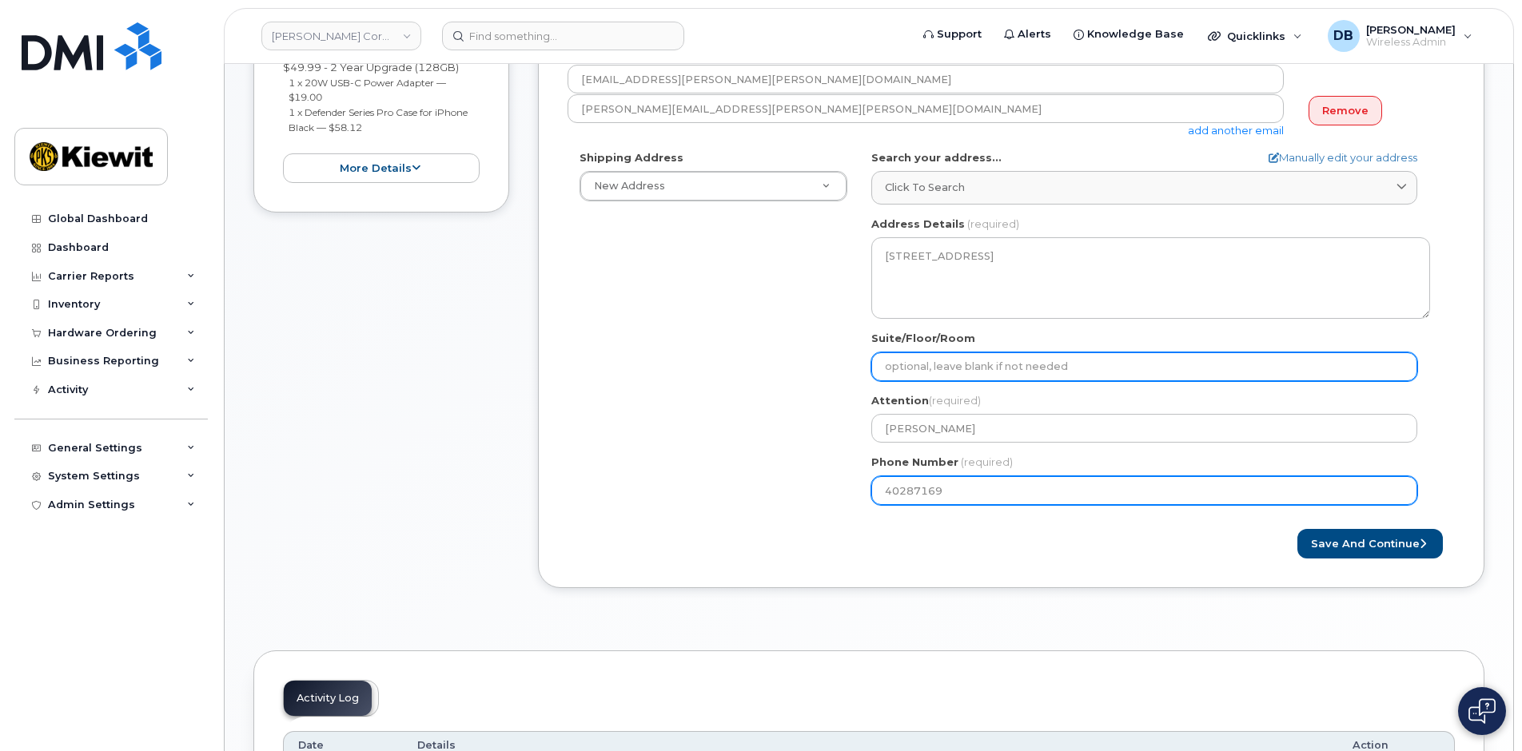
type input "402871699"
select select
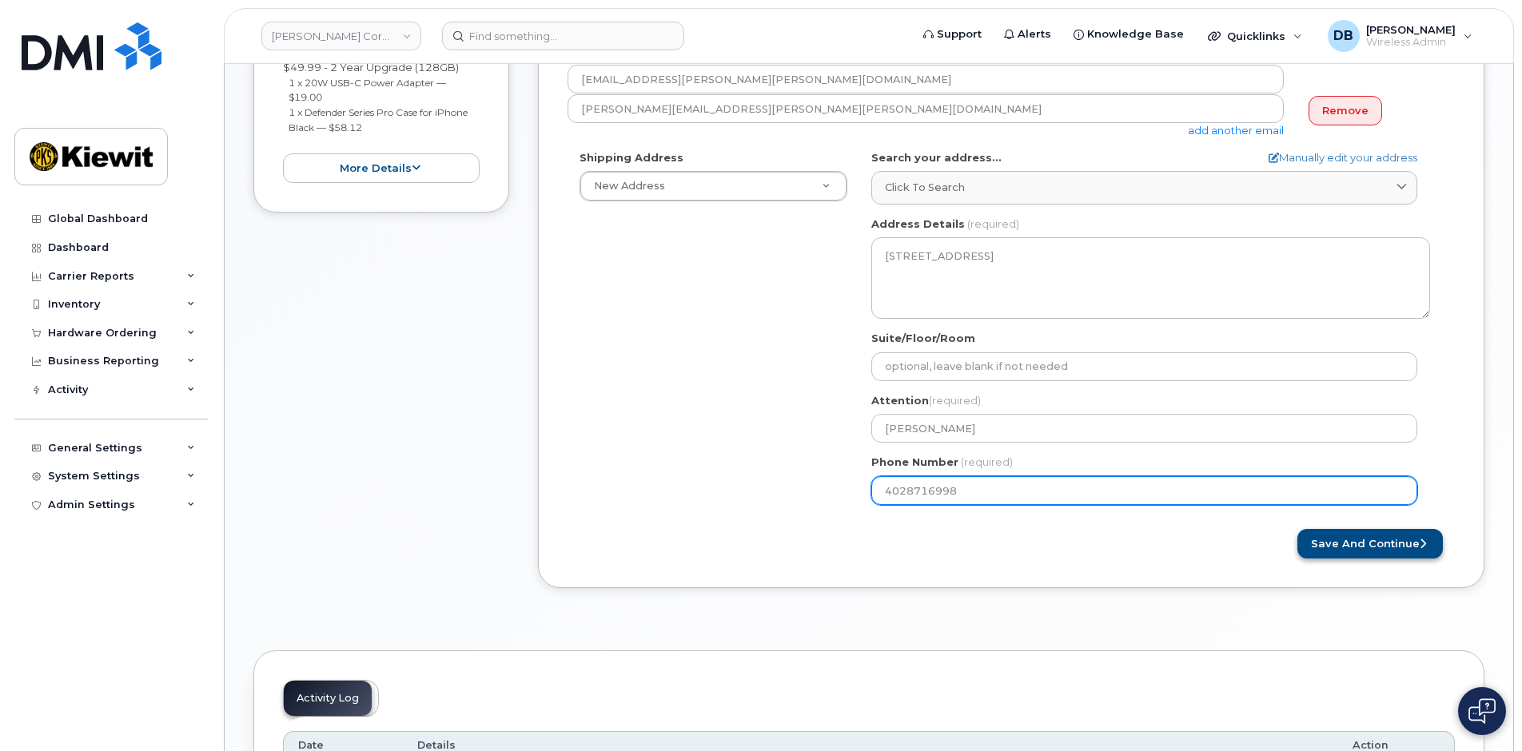
type input "4028716998"
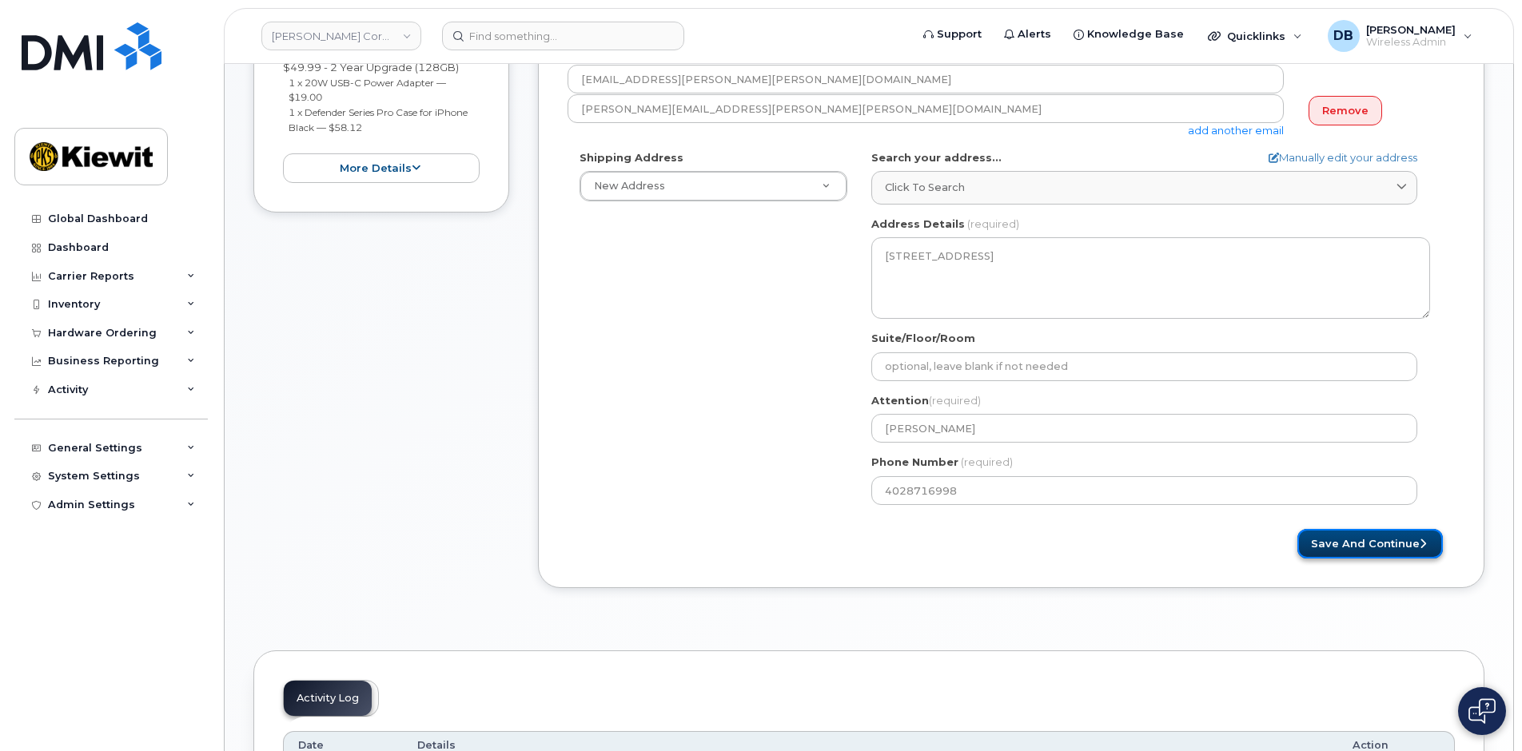
click at [1357, 542] on button "Save and Continue" at bounding box center [1369, 544] width 145 height 30
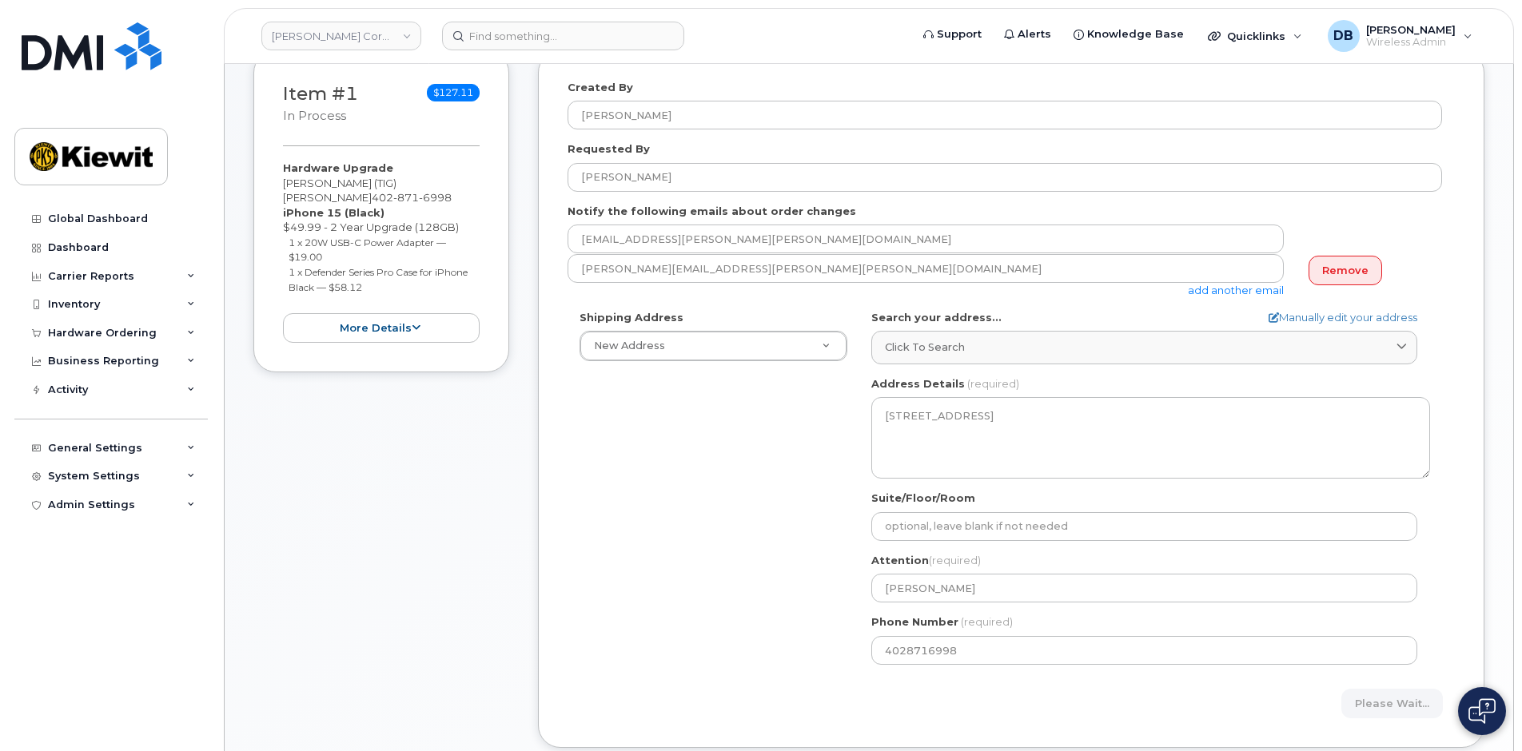
scroll to position [0, 0]
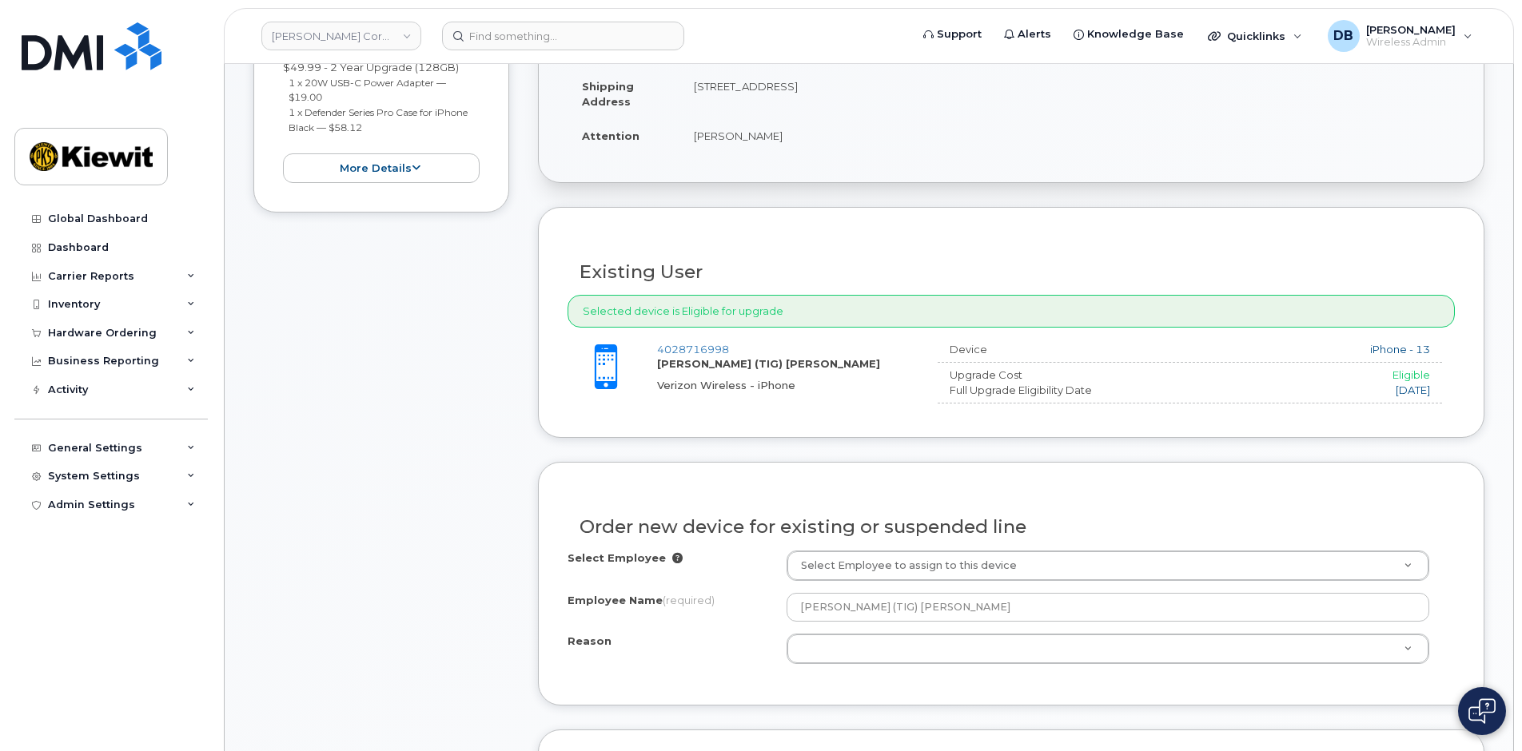
scroll to position [560, 0]
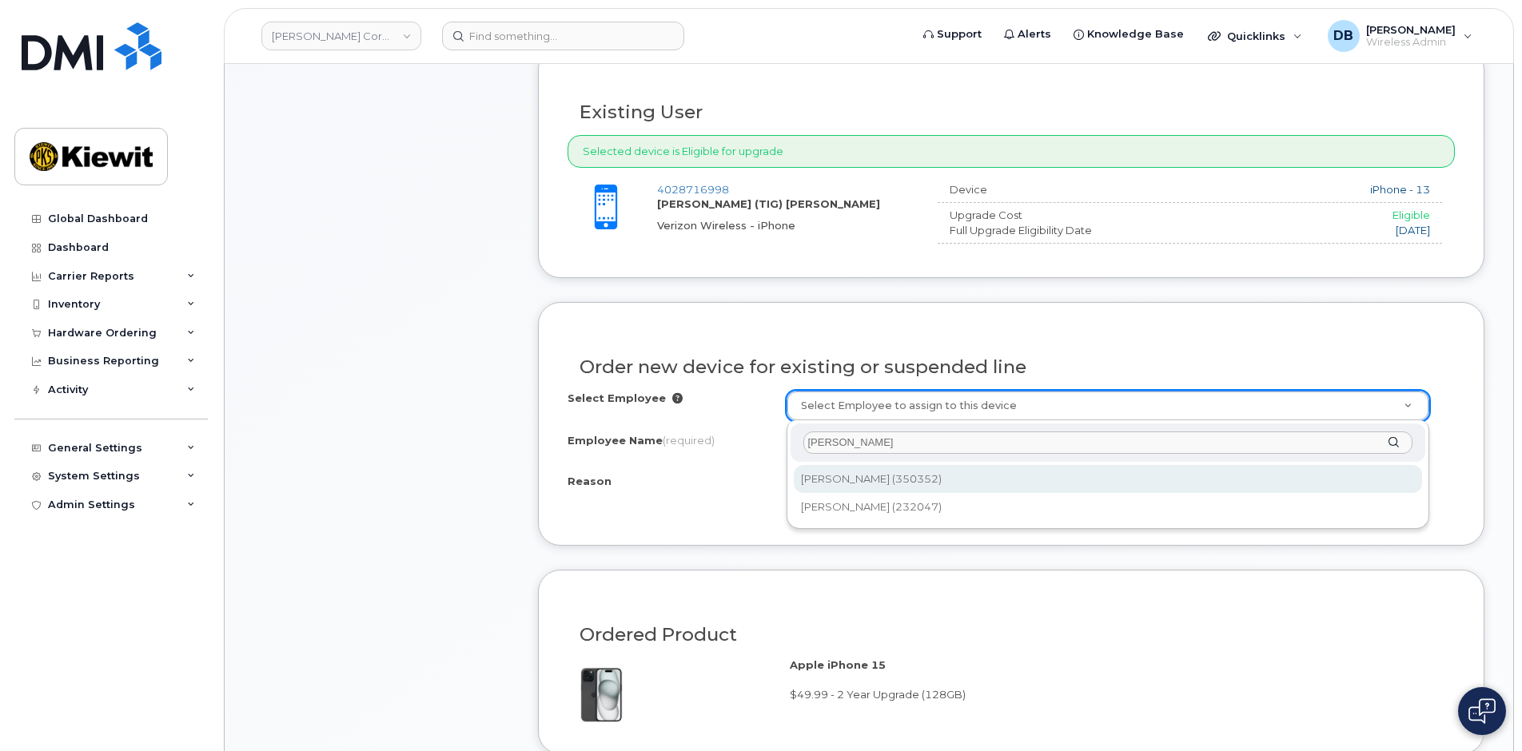
click at [986, 445] on input "[PERSON_NAME]" at bounding box center [1108, 443] width 610 height 23
type input "[PERSON_NAME]"
type input "2151226"
type input "[PERSON_NAME]"
select select
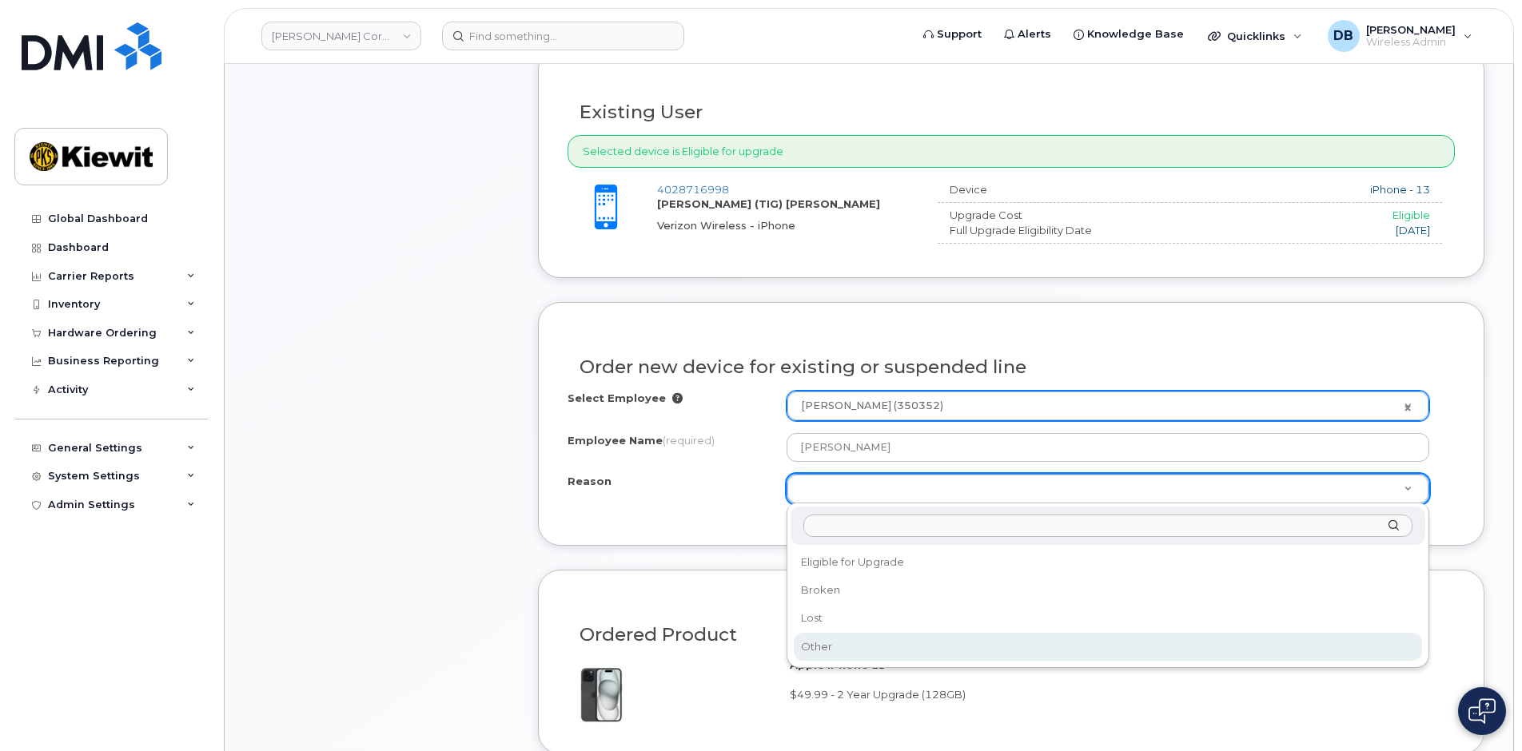
select select "other"
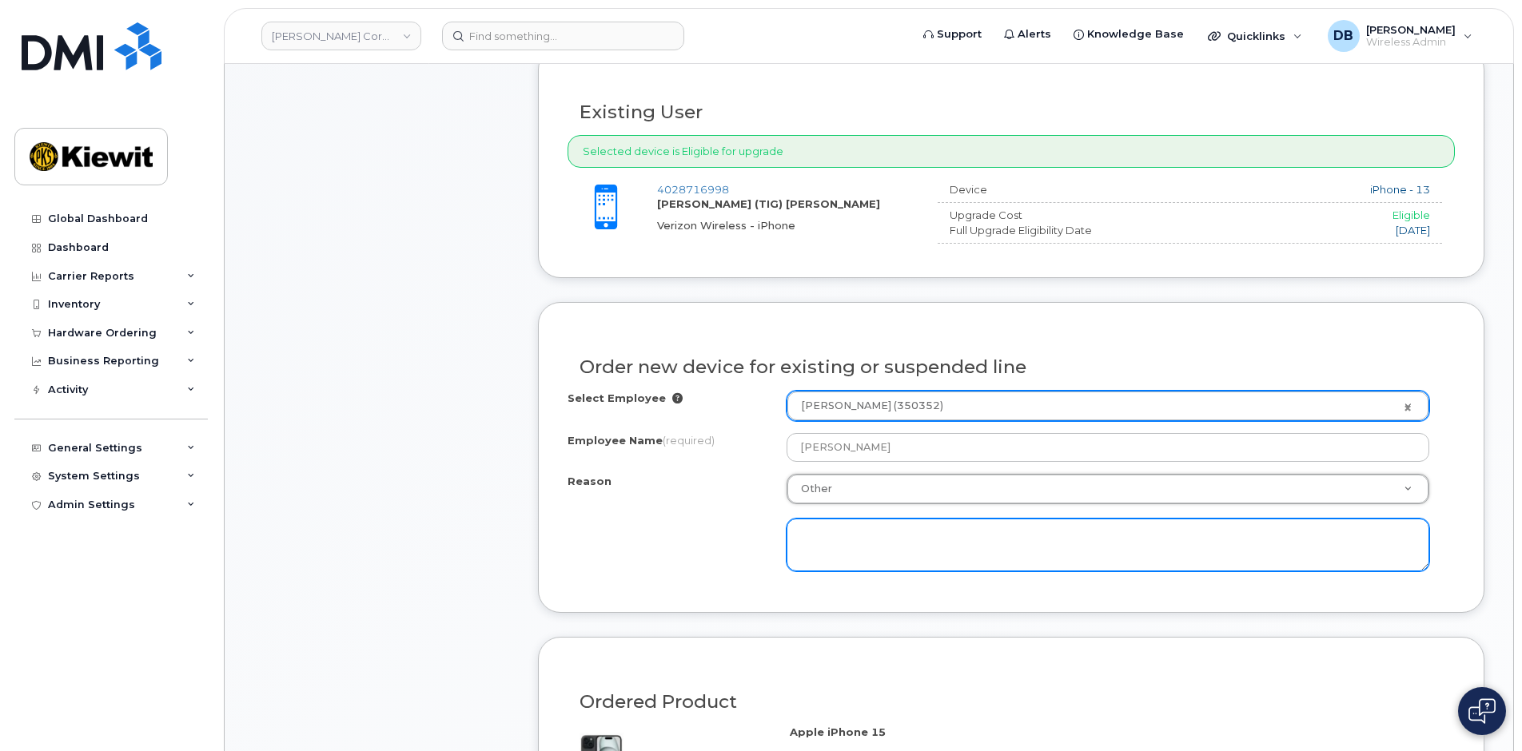
click at [822, 557] on textarea at bounding box center [1109, 545] width 644 height 53
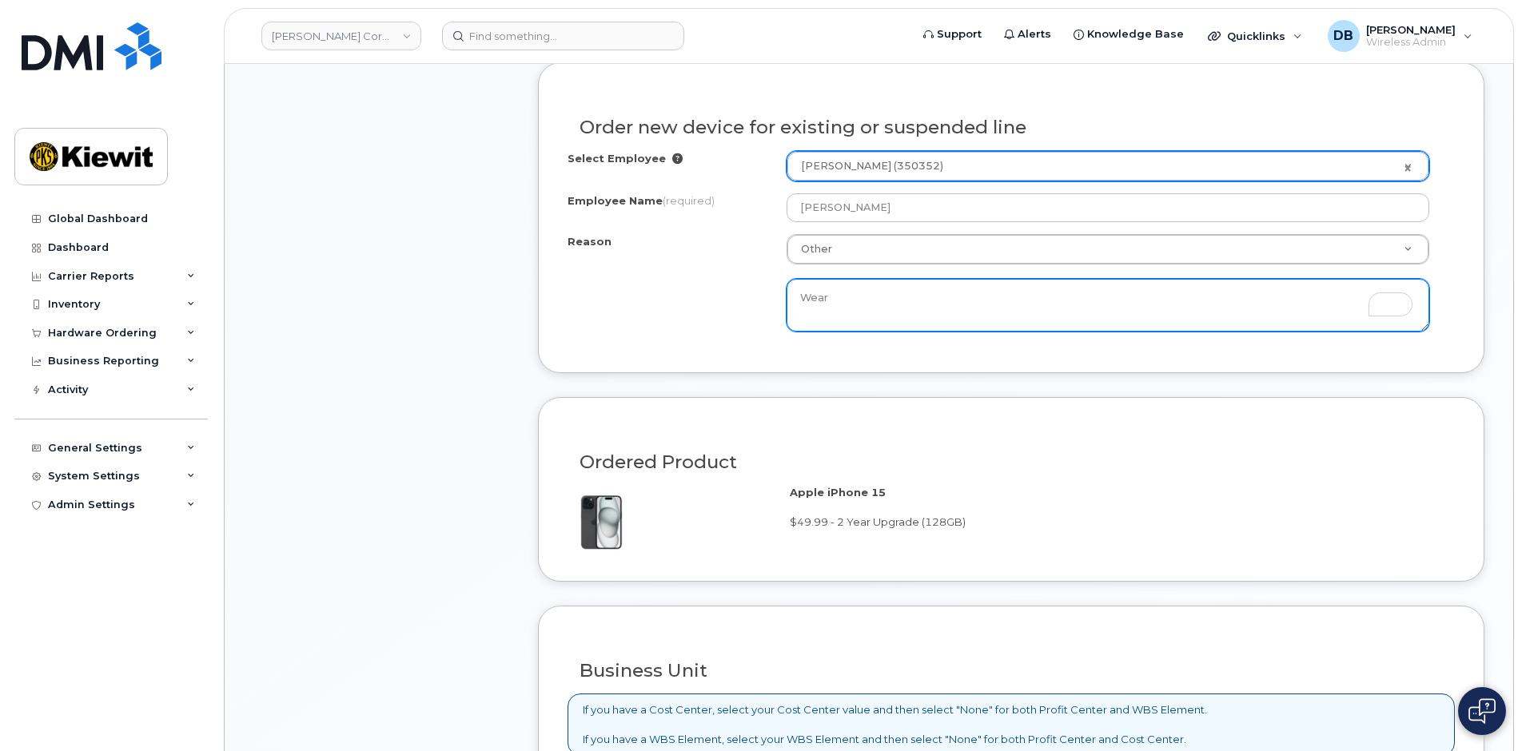
scroll to position [1039, 0]
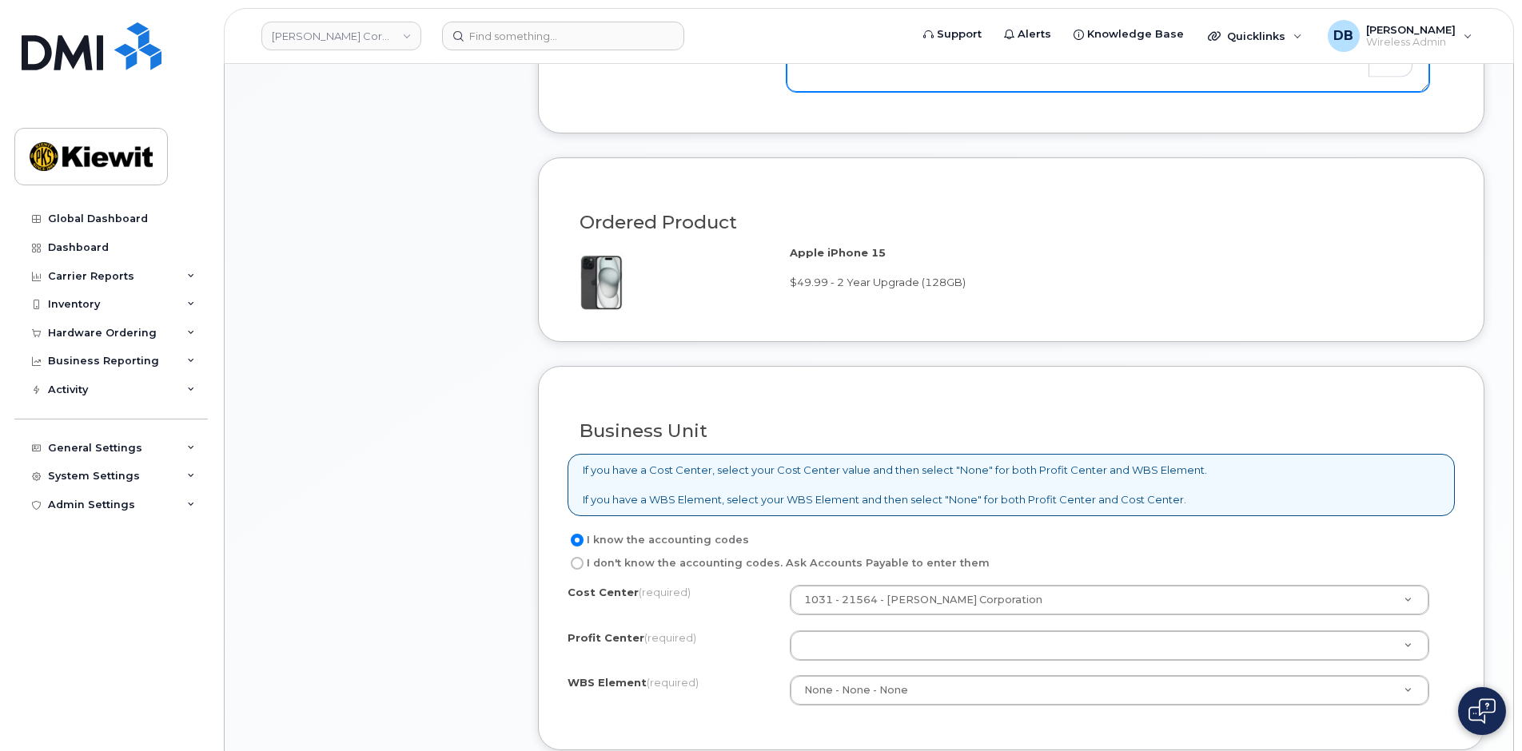
type textarea "Wear"
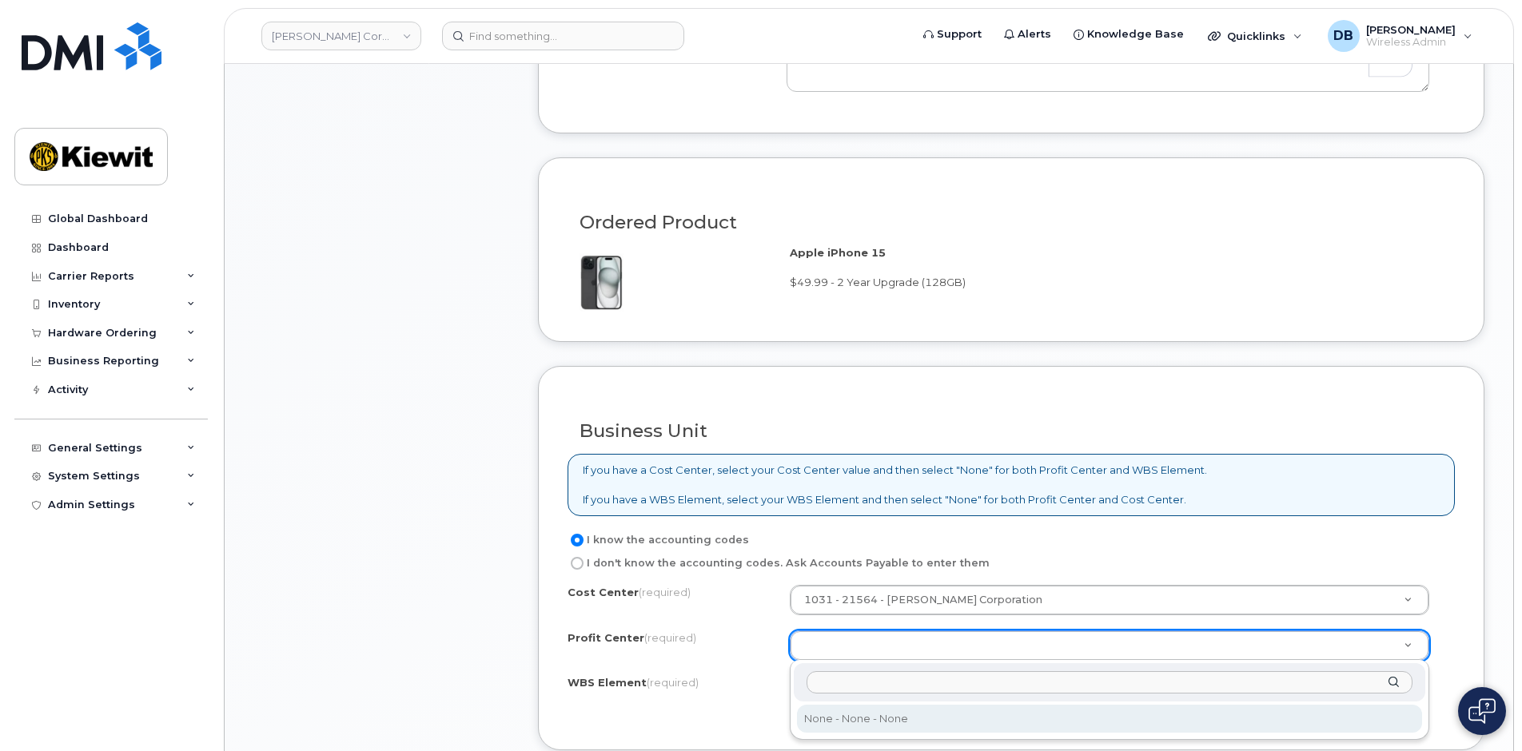
select select "None"
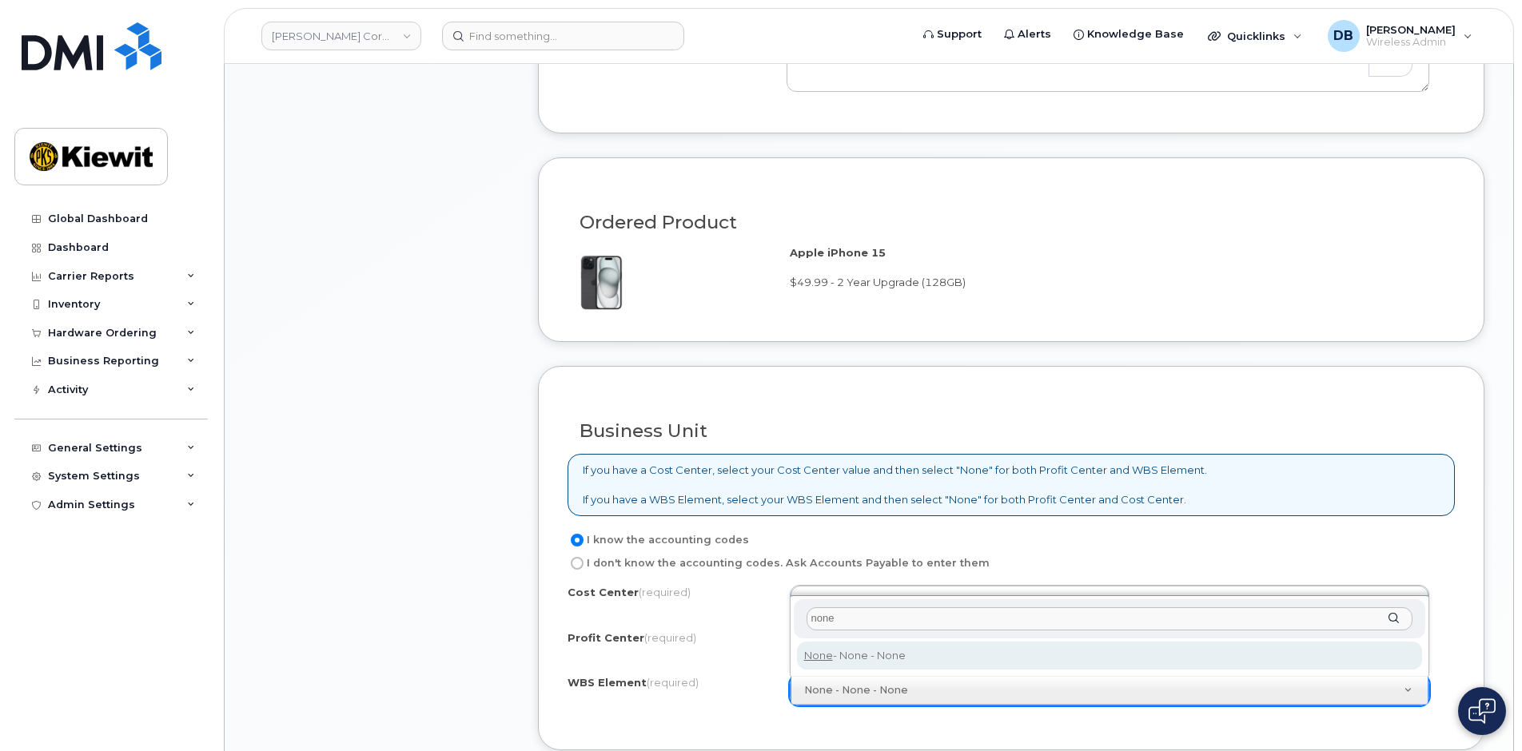
type input "none"
type input "None"
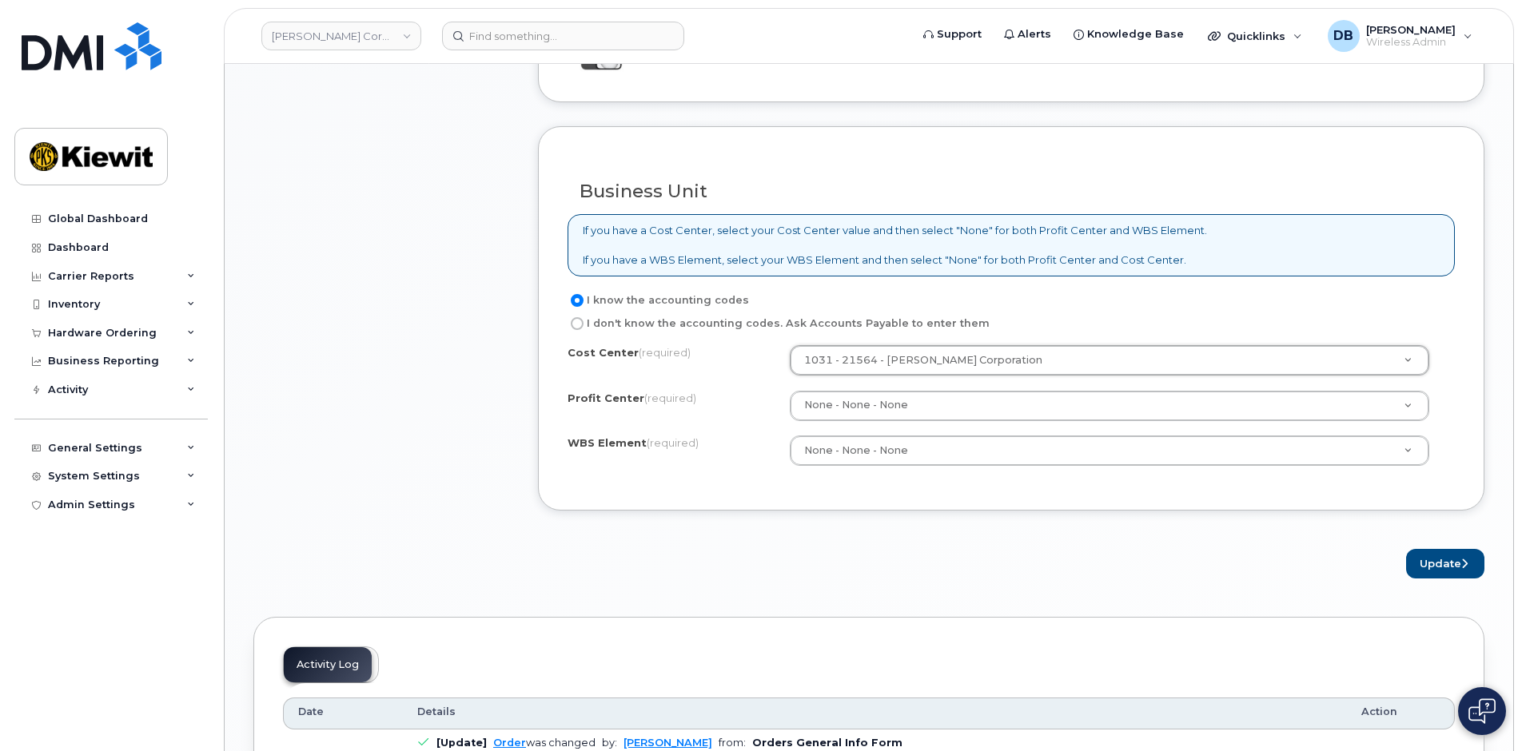
scroll to position [1359, 0]
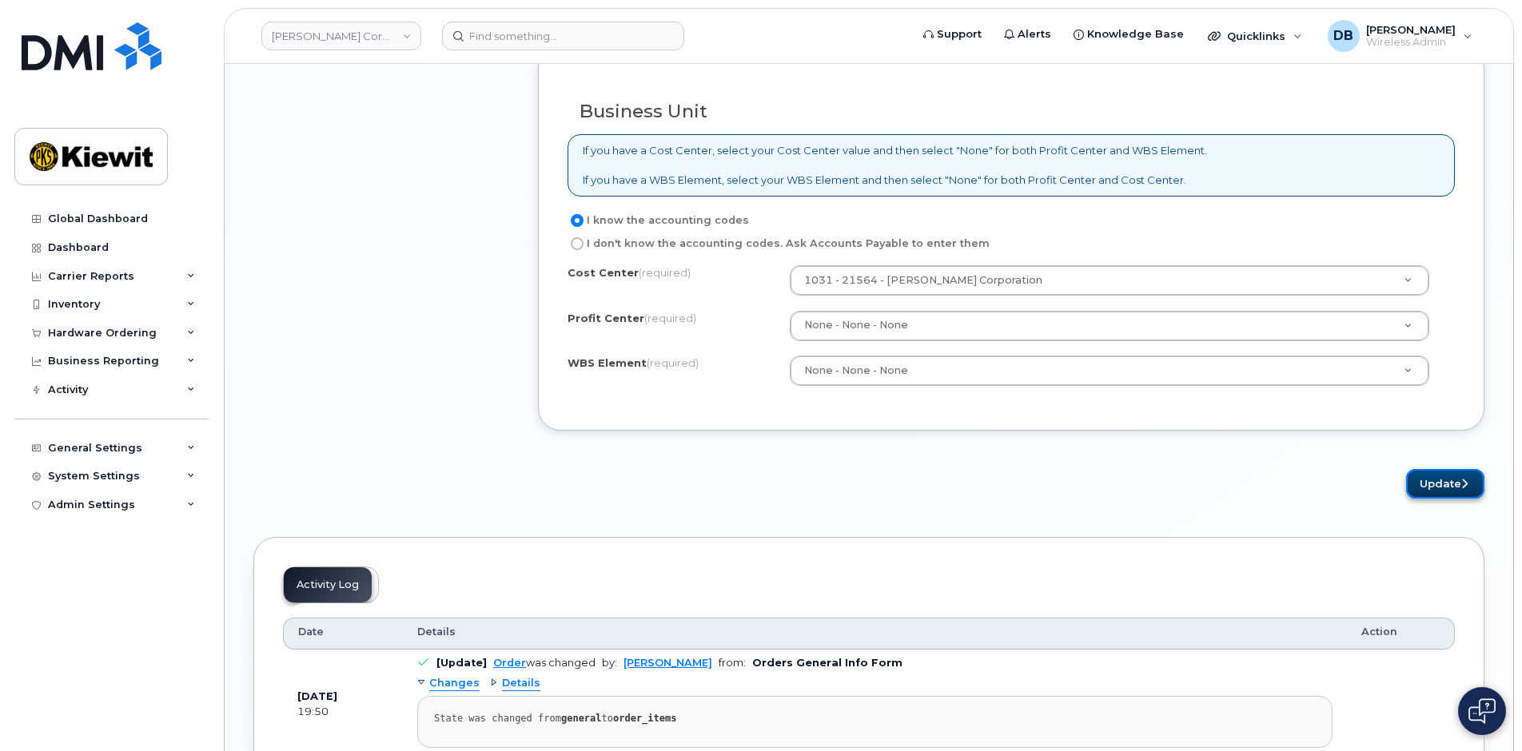
click at [1444, 481] on button "Update" at bounding box center [1445, 484] width 78 height 30
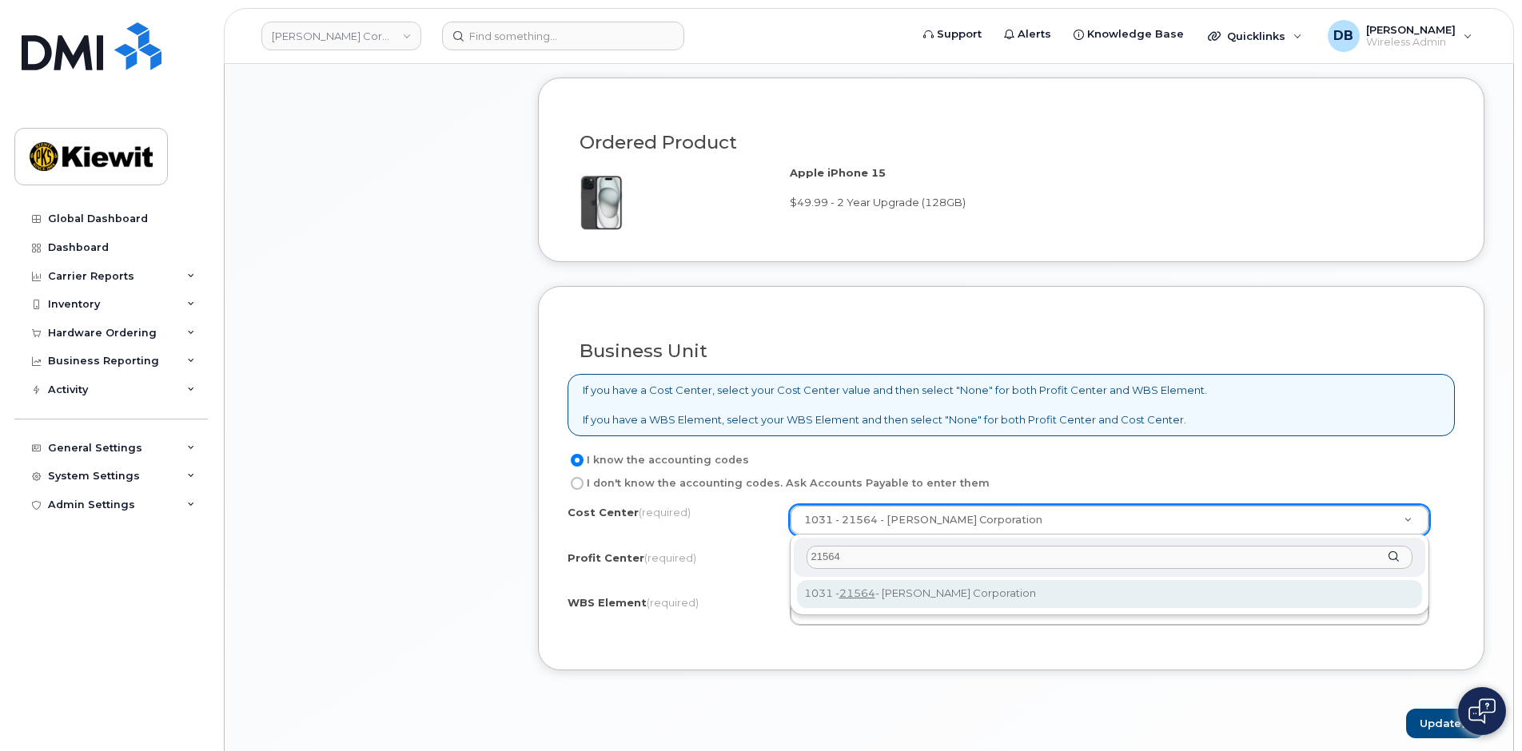
type input "21564"
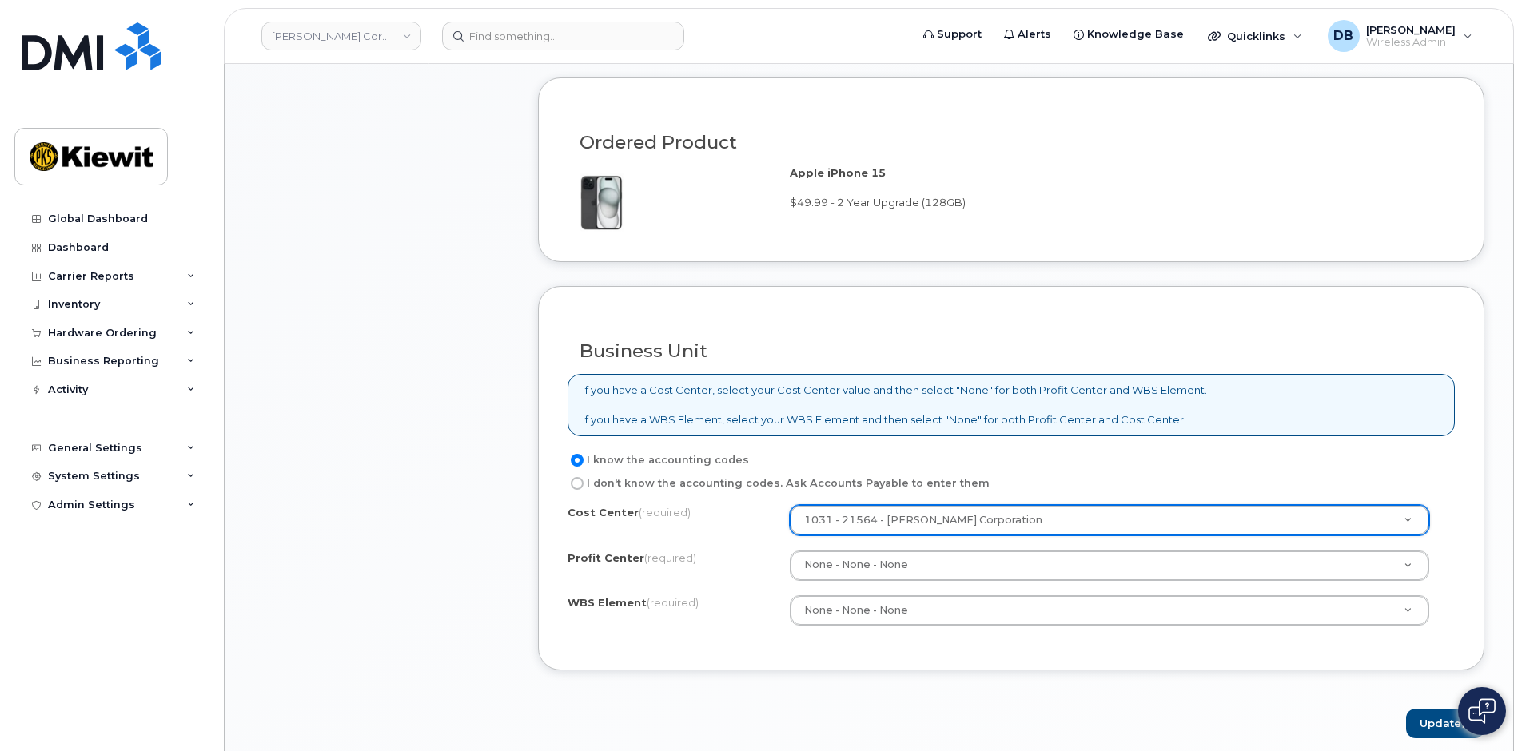
scroll to position [1359, 0]
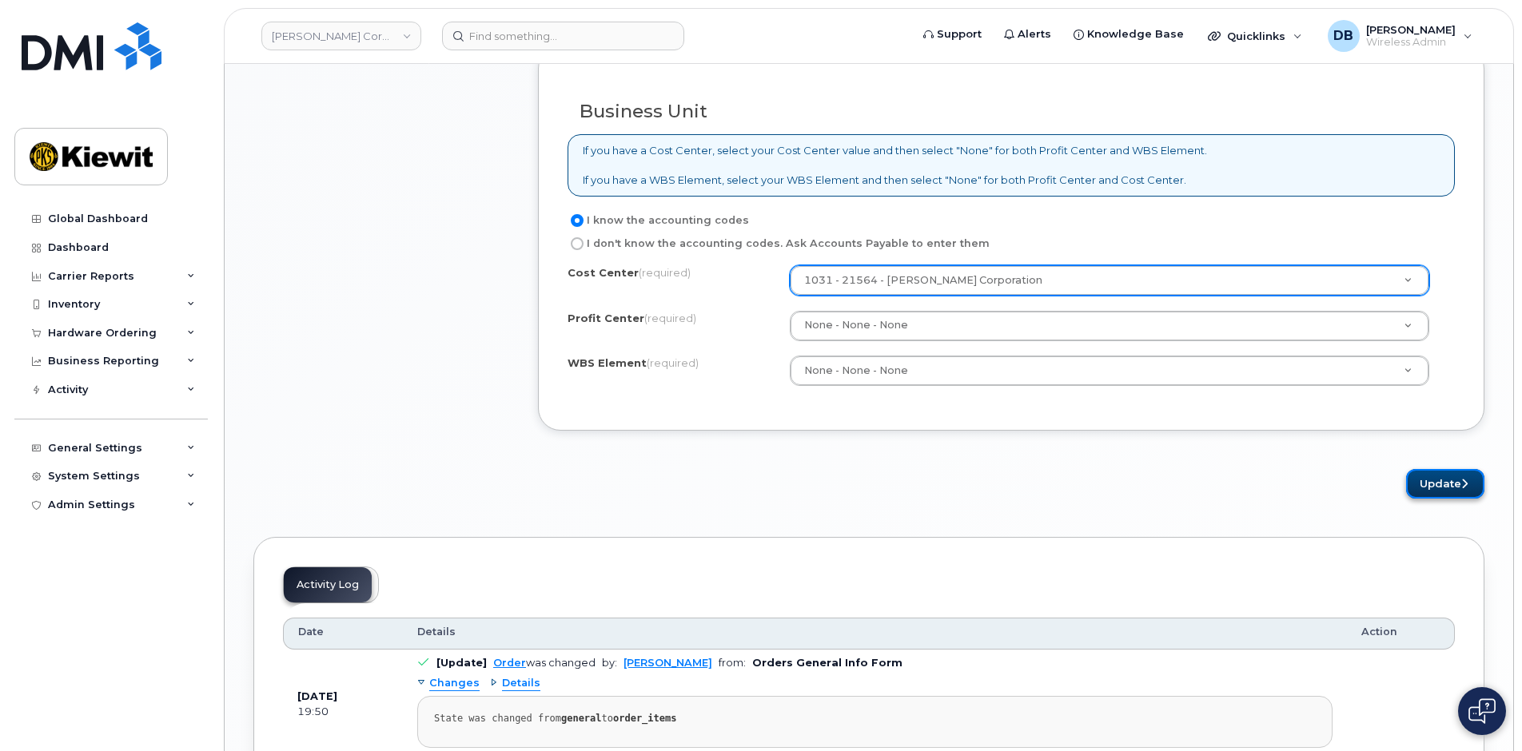
click at [1436, 476] on button "Update" at bounding box center [1445, 484] width 78 height 30
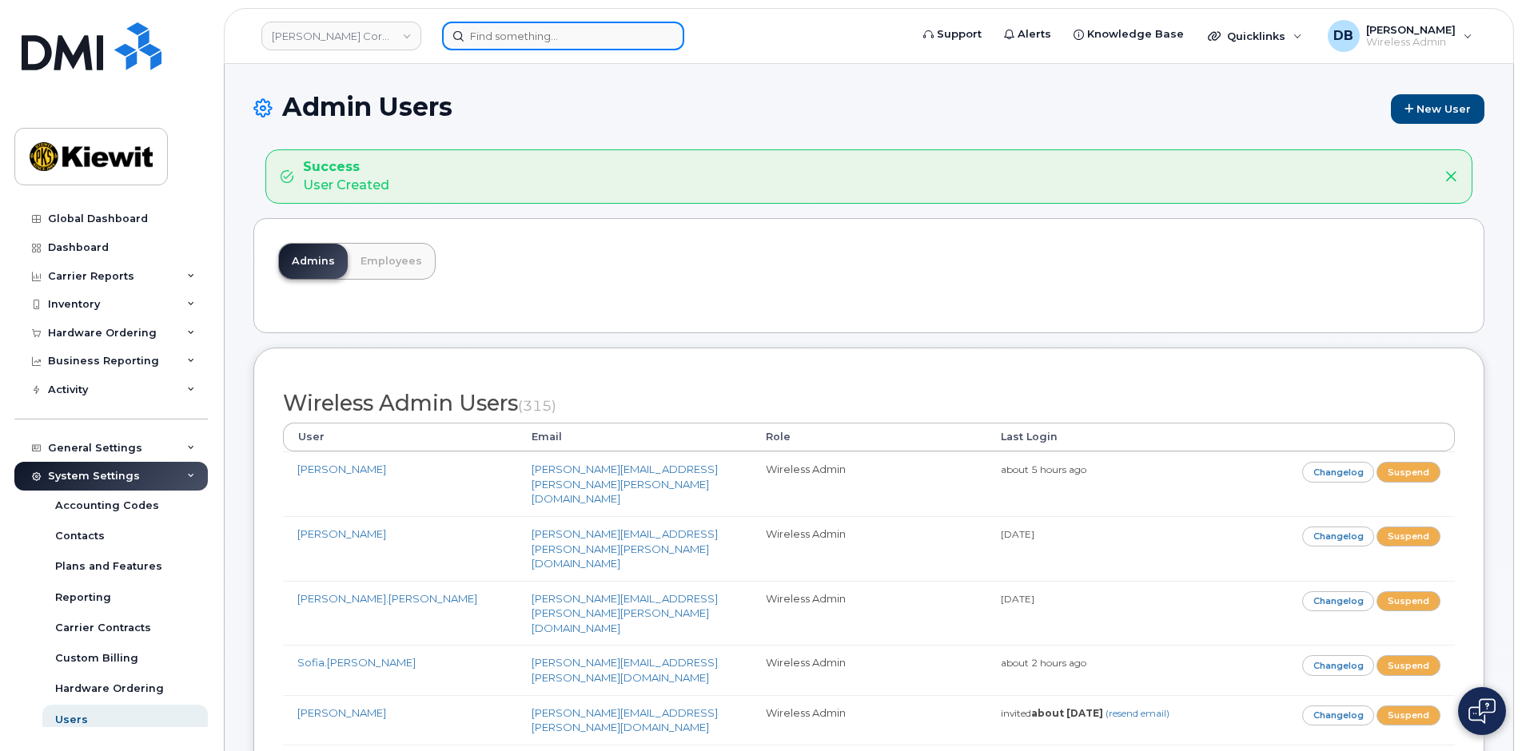
click at [473, 36] on input at bounding box center [563, 36] width 242 height 29
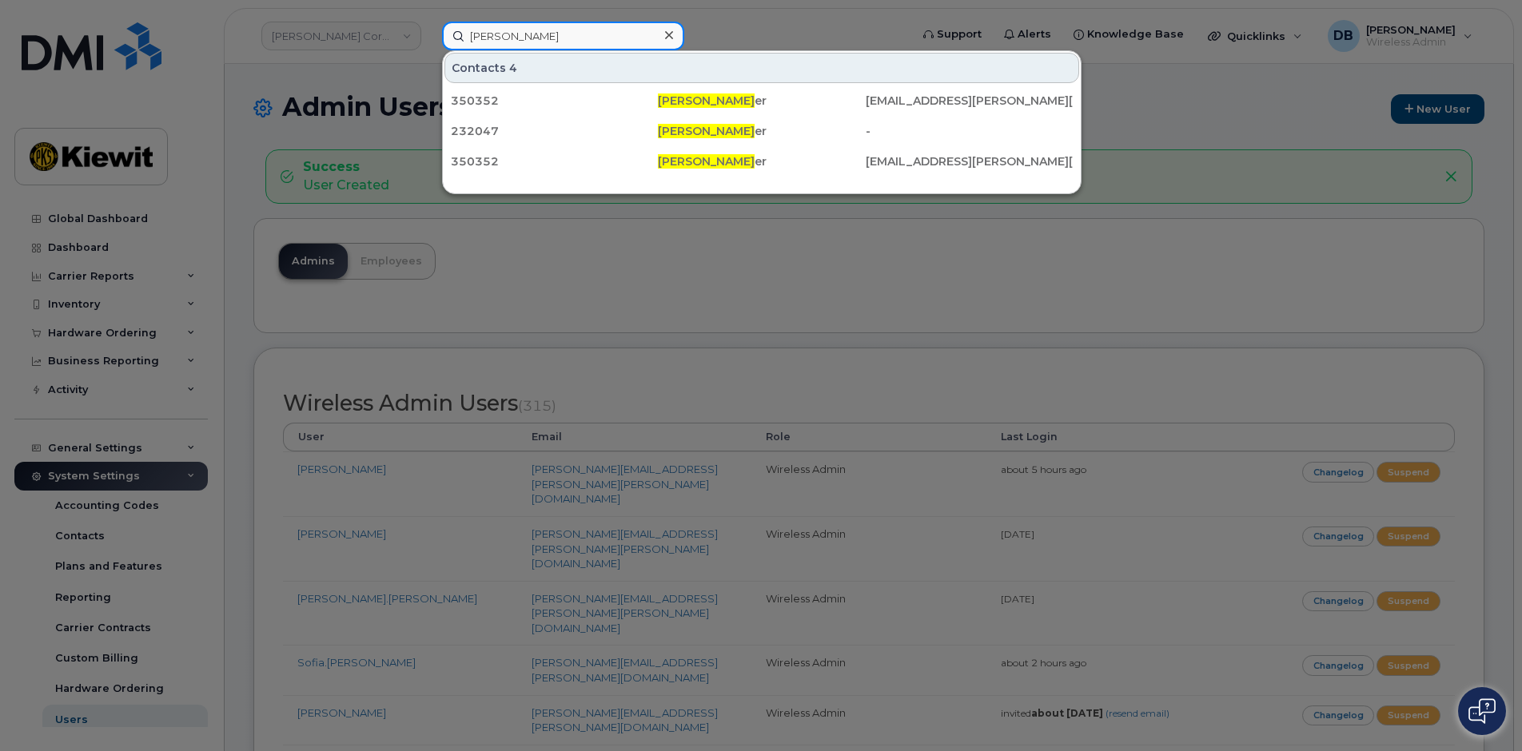
type input "[PERSON_NAME]"
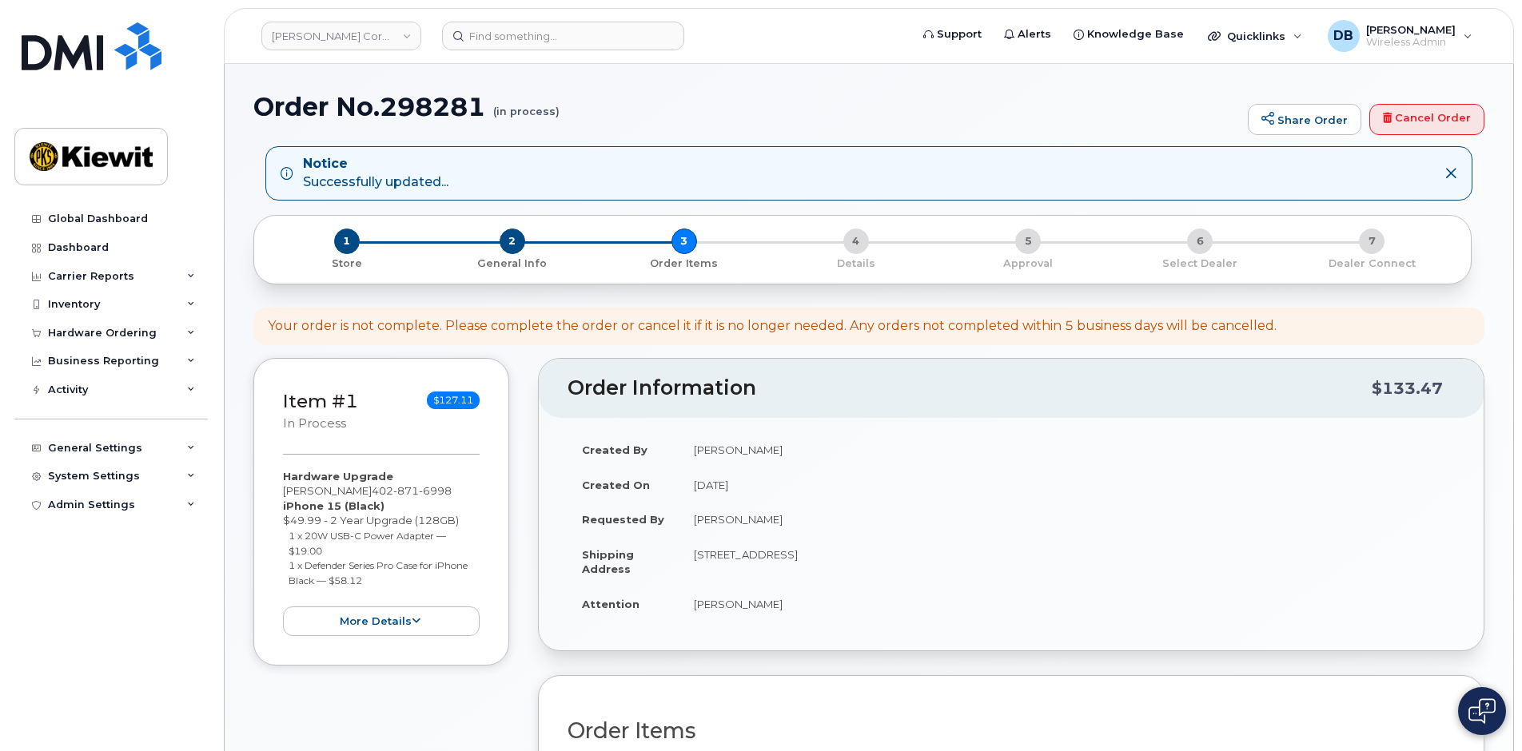
scroll to position [320, 0]
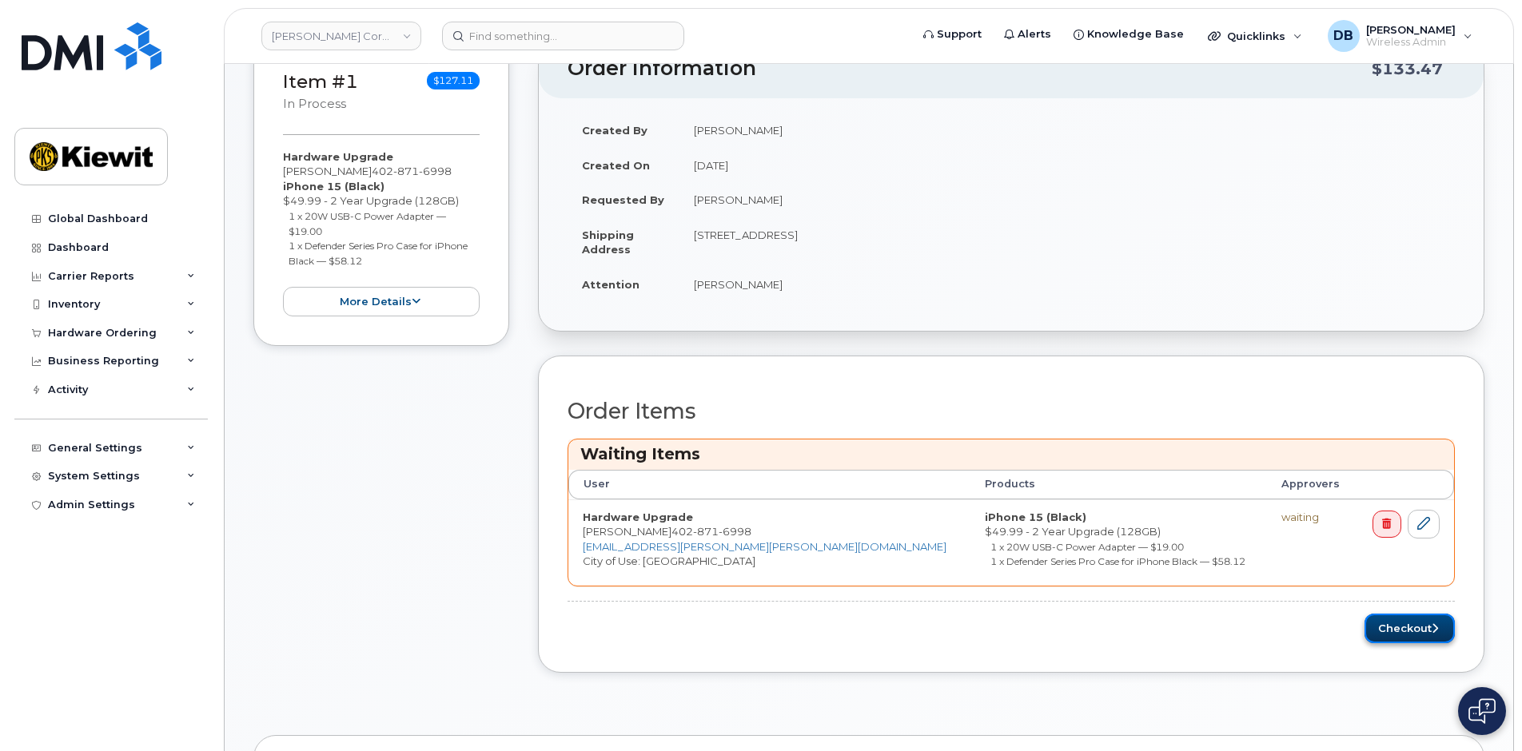
click at [1412, 624] on button "Checkout" at bounding box center [1410, 629] width 90 height 30
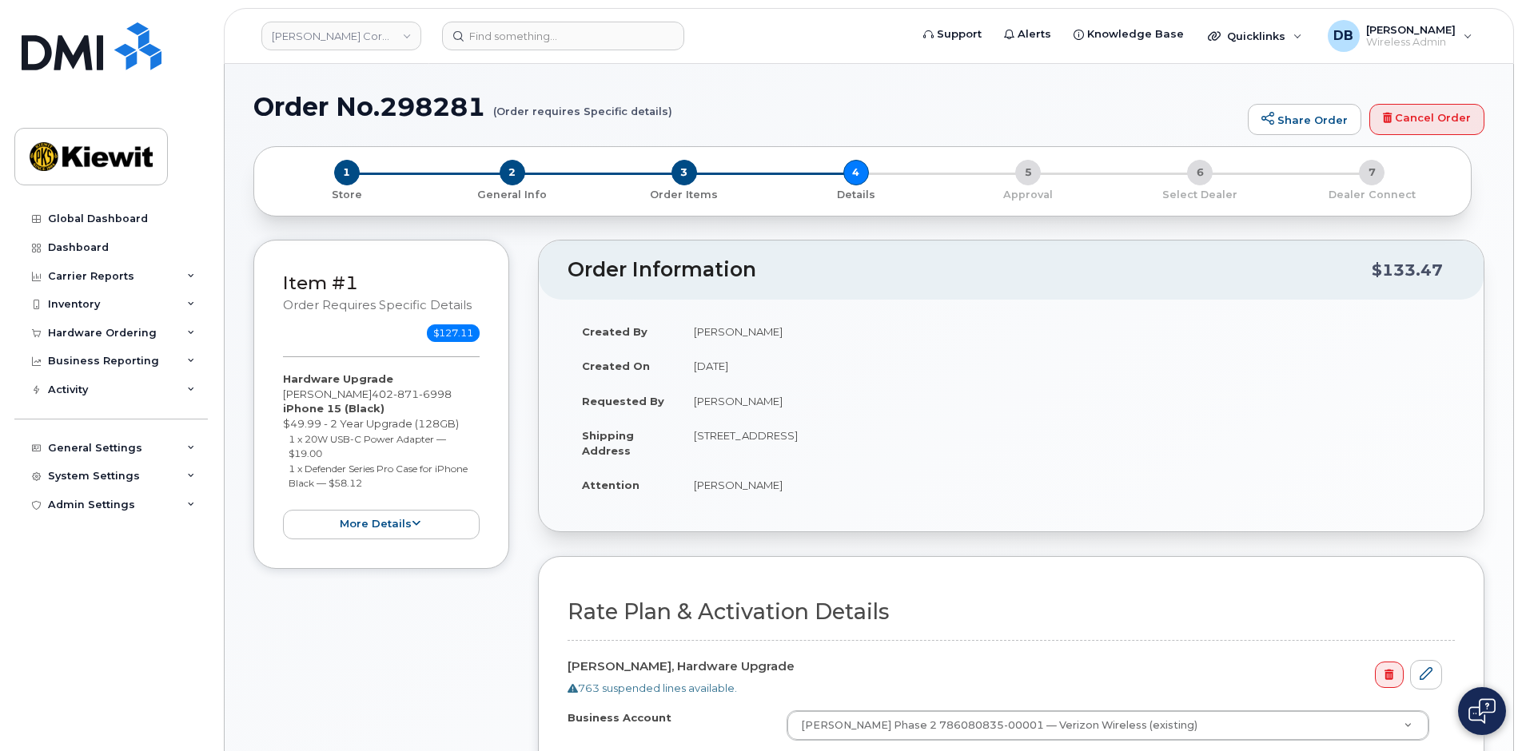
scroll to position [320, 0]
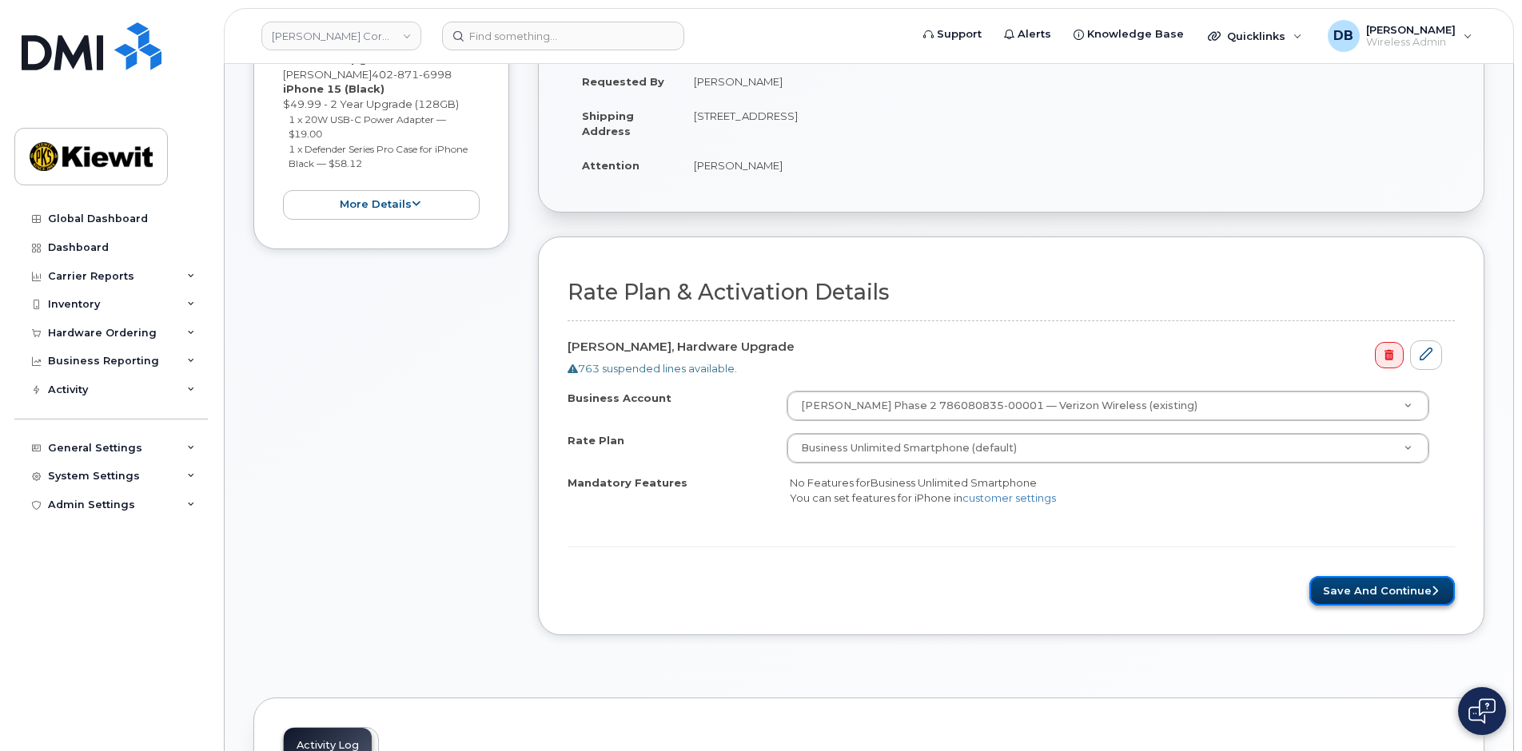
click at [1408, 594] on button "Save and Continue" at bounding box center [1381, 591] width 145 height 30
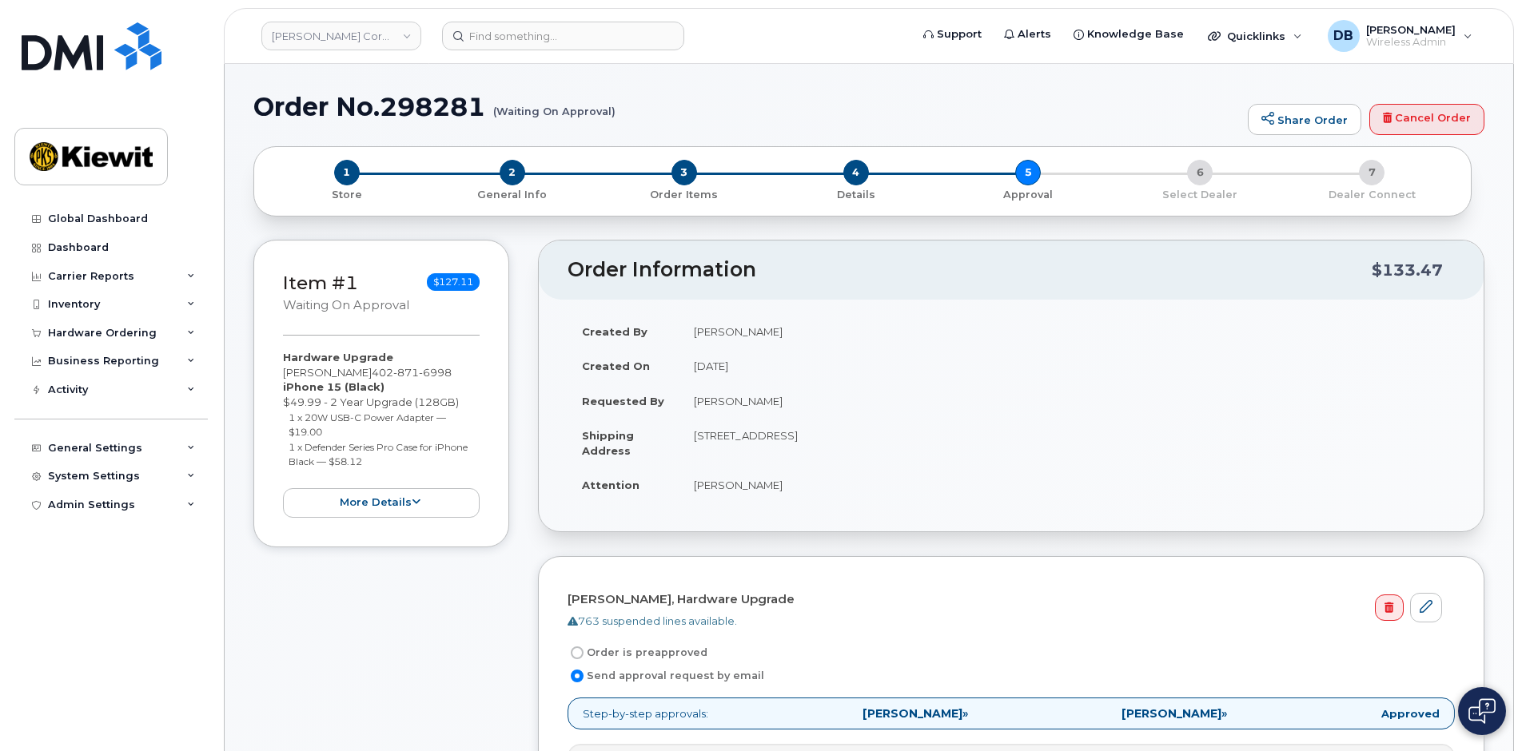
scroll to position [240, 0]
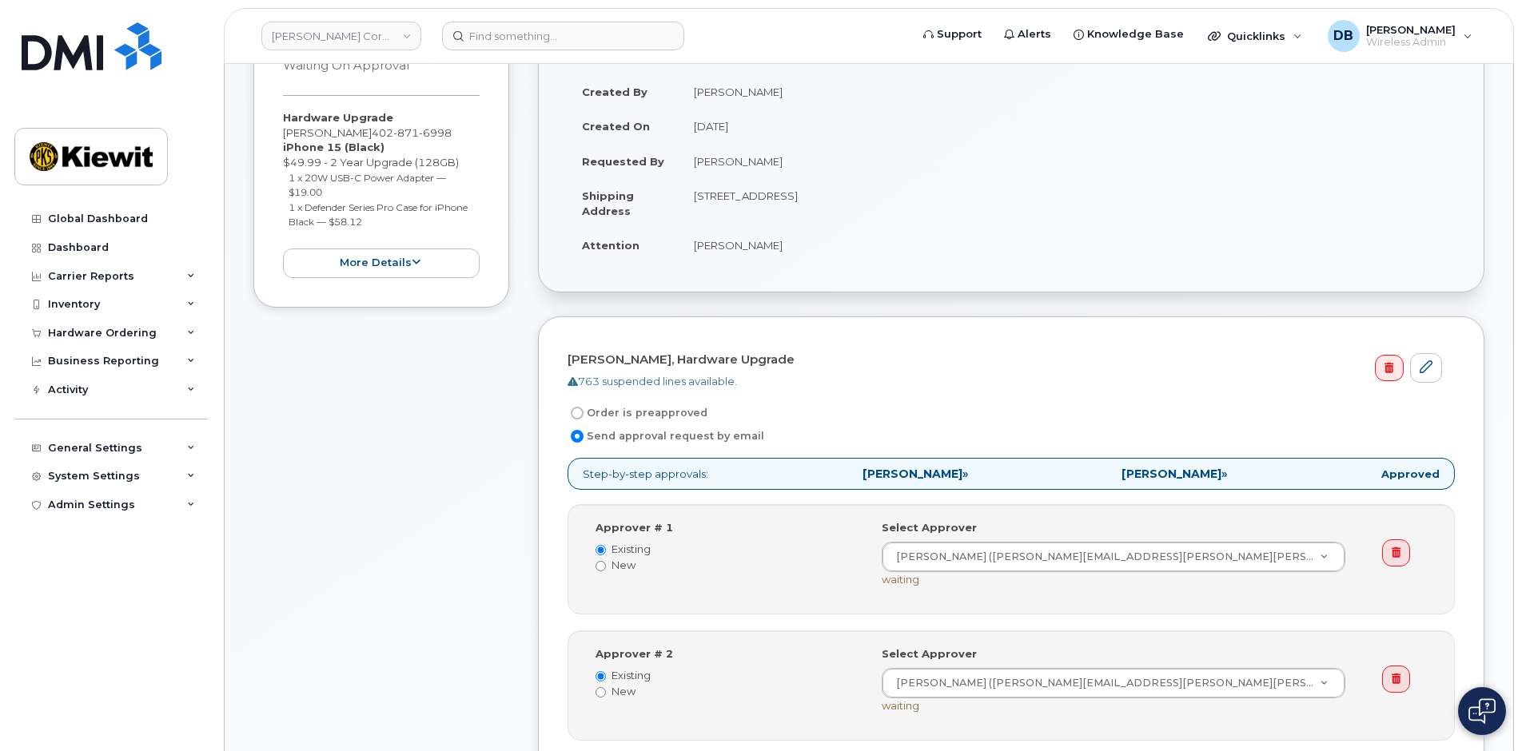
click at [649, 412] on label "Order is preapproved" at bounding box center [638, 413] width 140 height 19
click at [584, 412] on input "Order is preapproved" at bounding box center [577, 413] width 13 height 13
radio input "true"
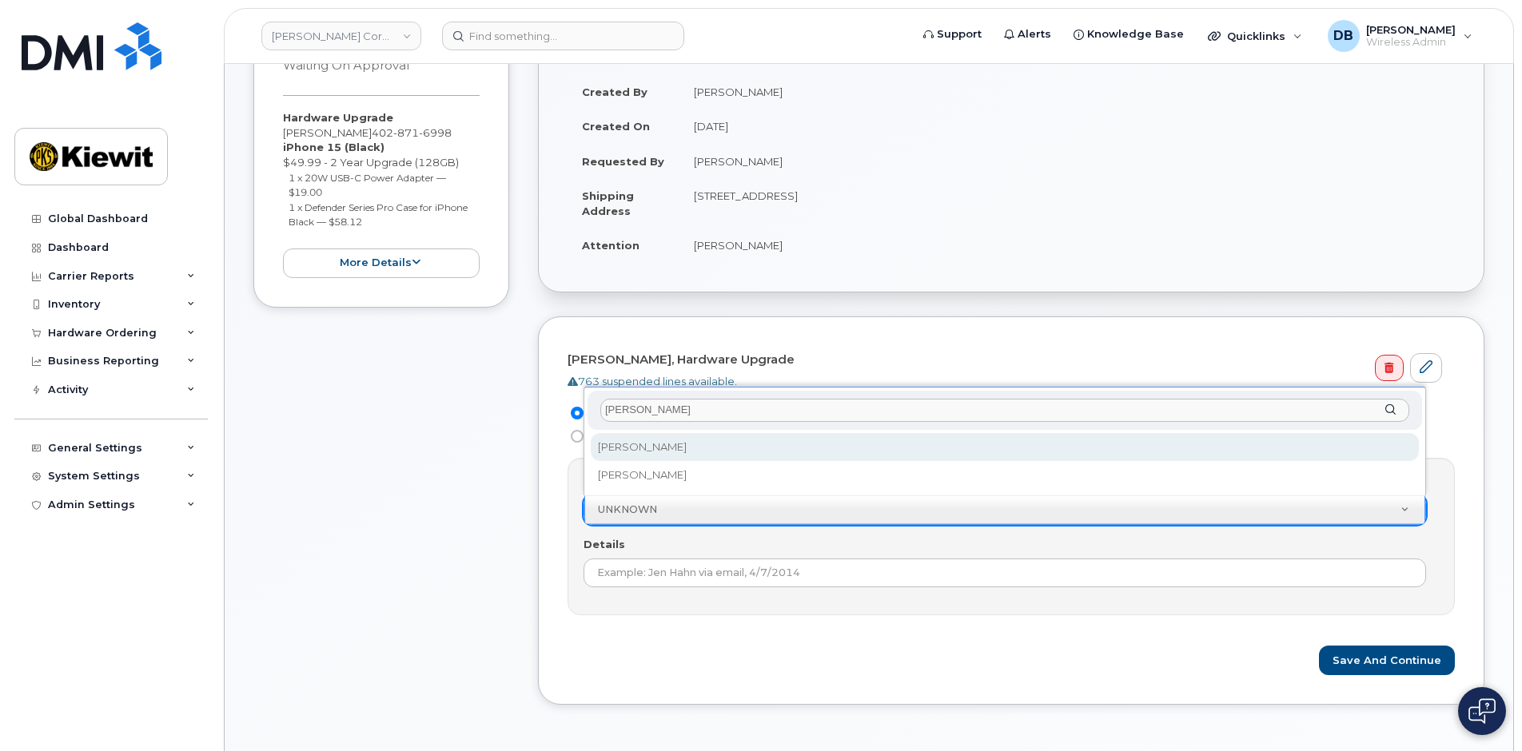
type input "[PERSON_NAME]"
select select "2151910"
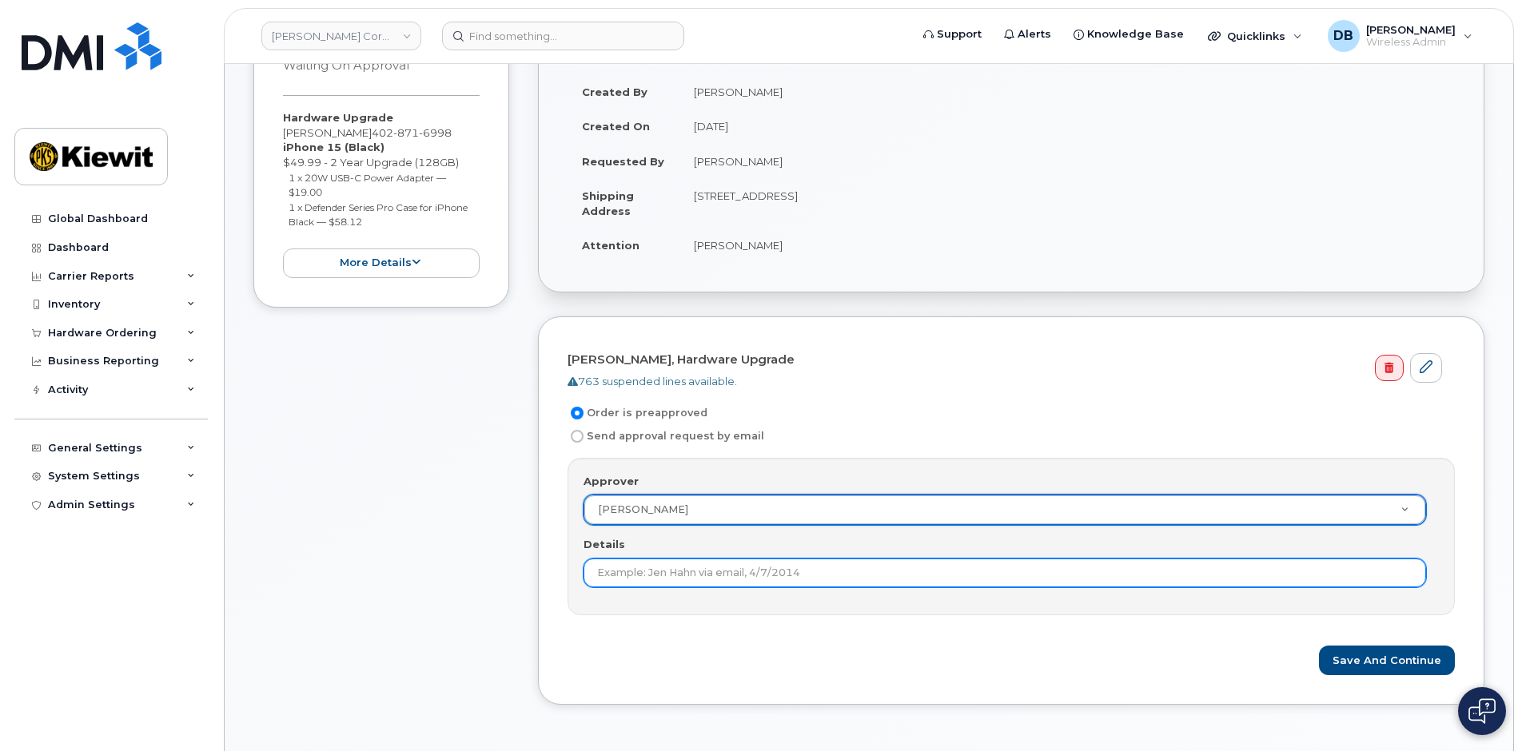
click at [656, 583] on input "Details" at bounding box center [1005, 573] width 843 height 29
type input "Approved"
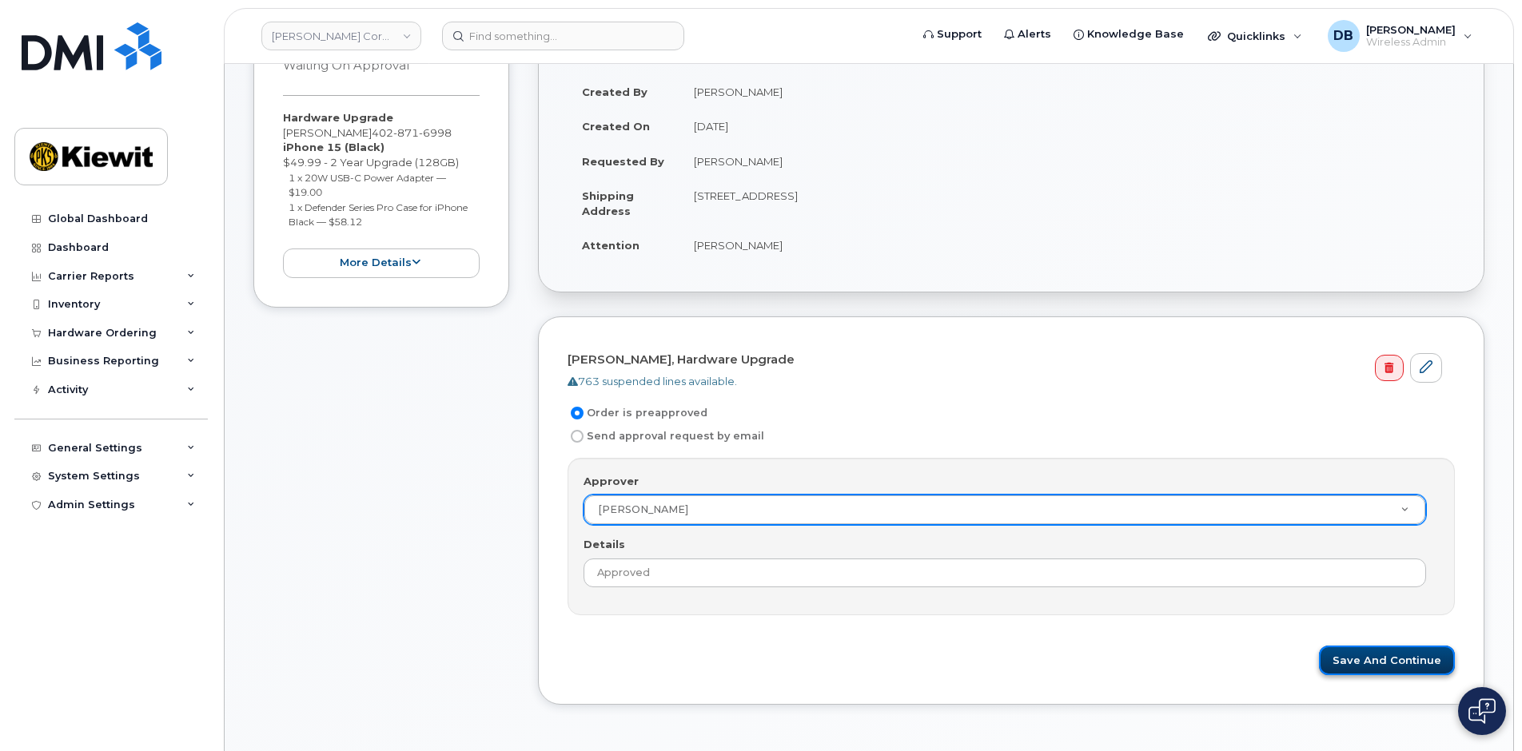
click at [1411, 662] on button "Save and Continue" at bounding box center [1387, 661] width 136 height 30
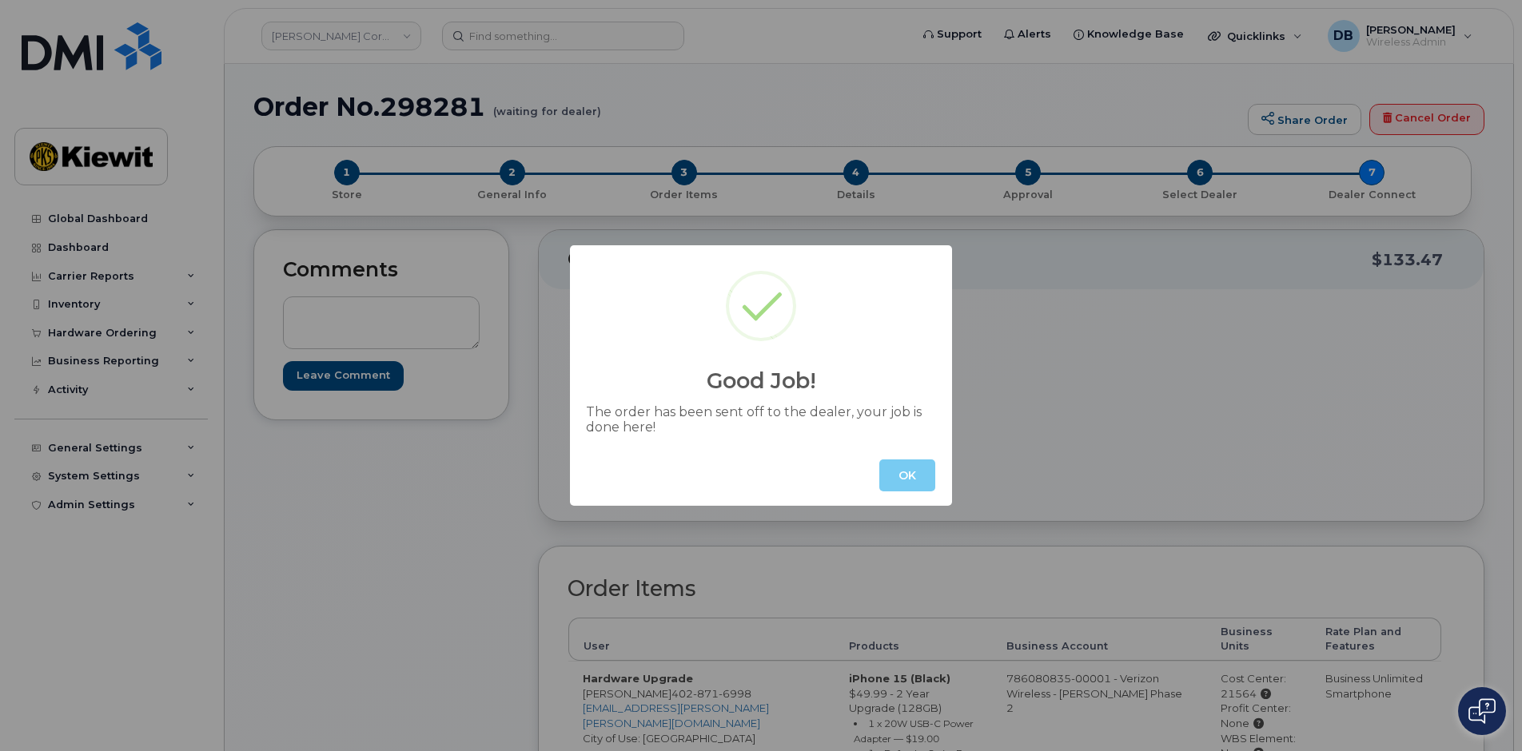
click at [918, 474] on button "OK" at bounding box center [907, 476] width 56 height 32
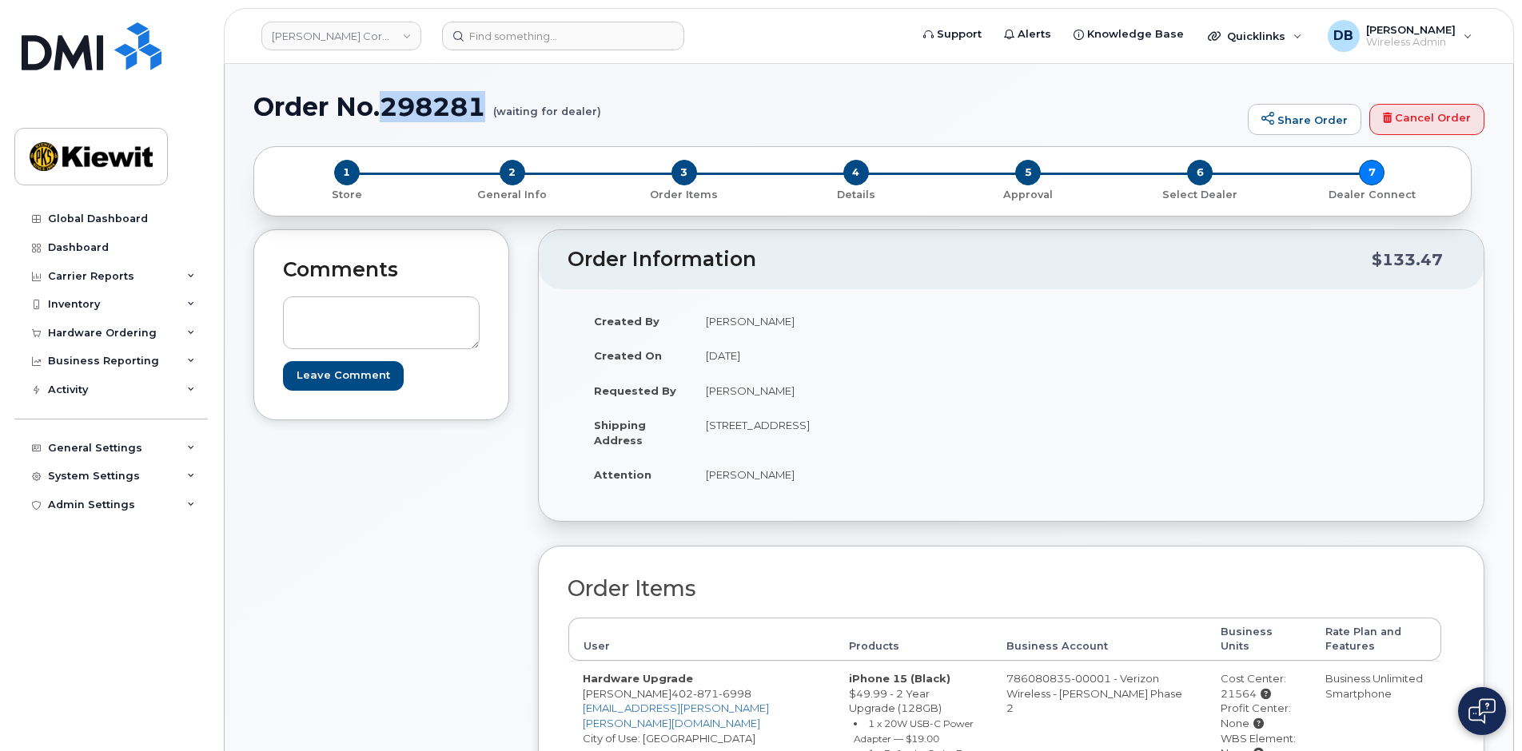
drag, startPoint x: 387, startPoint y: 108, endPoint x: 484, endPoint y: 100, distance: 97.9
click at [484, 100] on h1 "Order No.298281 (waiting for dealer)" at bounding box center [746, 107] width 986 height 28
